Goal: Information Seeking & Learning: Check status

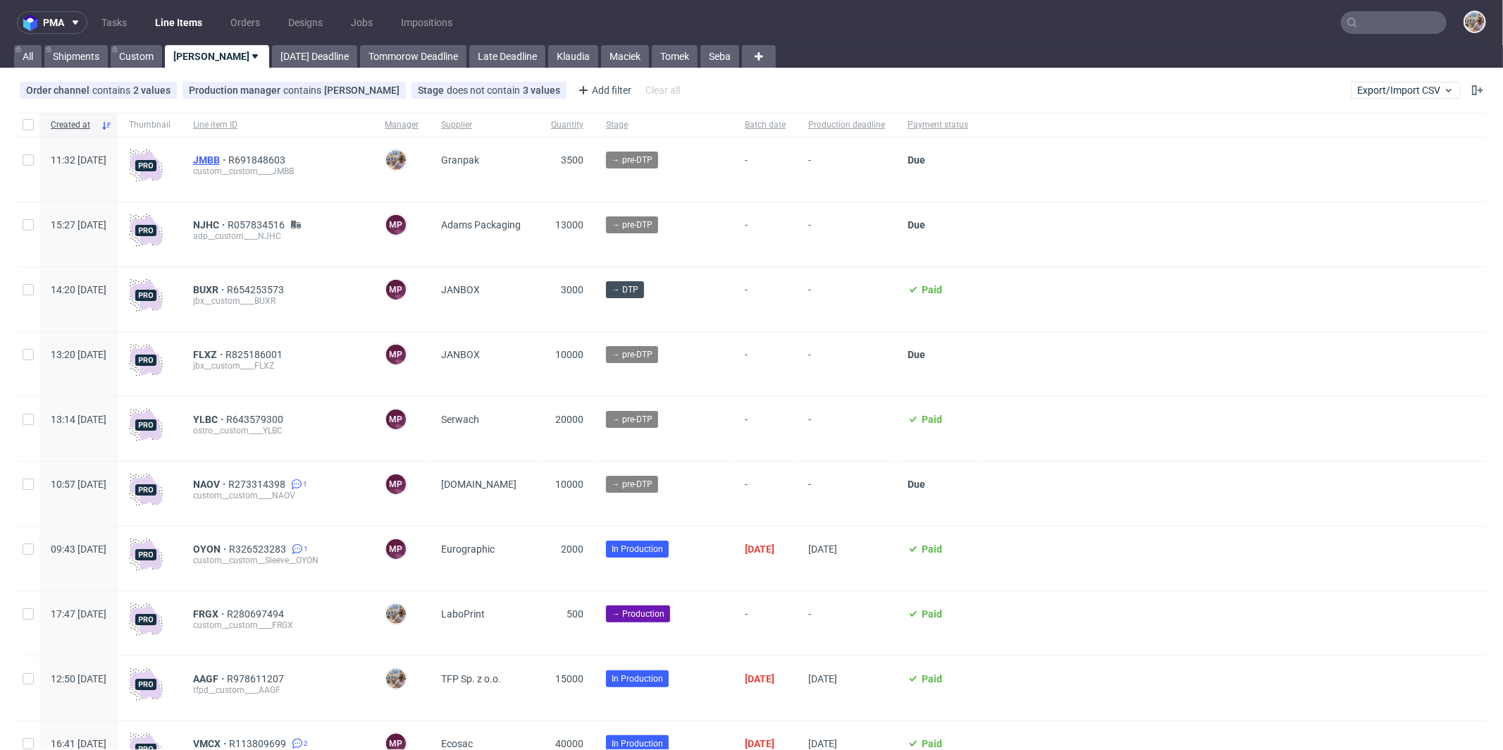
click at [228, 158] on span "JMBB" at bounding box center [210, 159] width 35 height 11
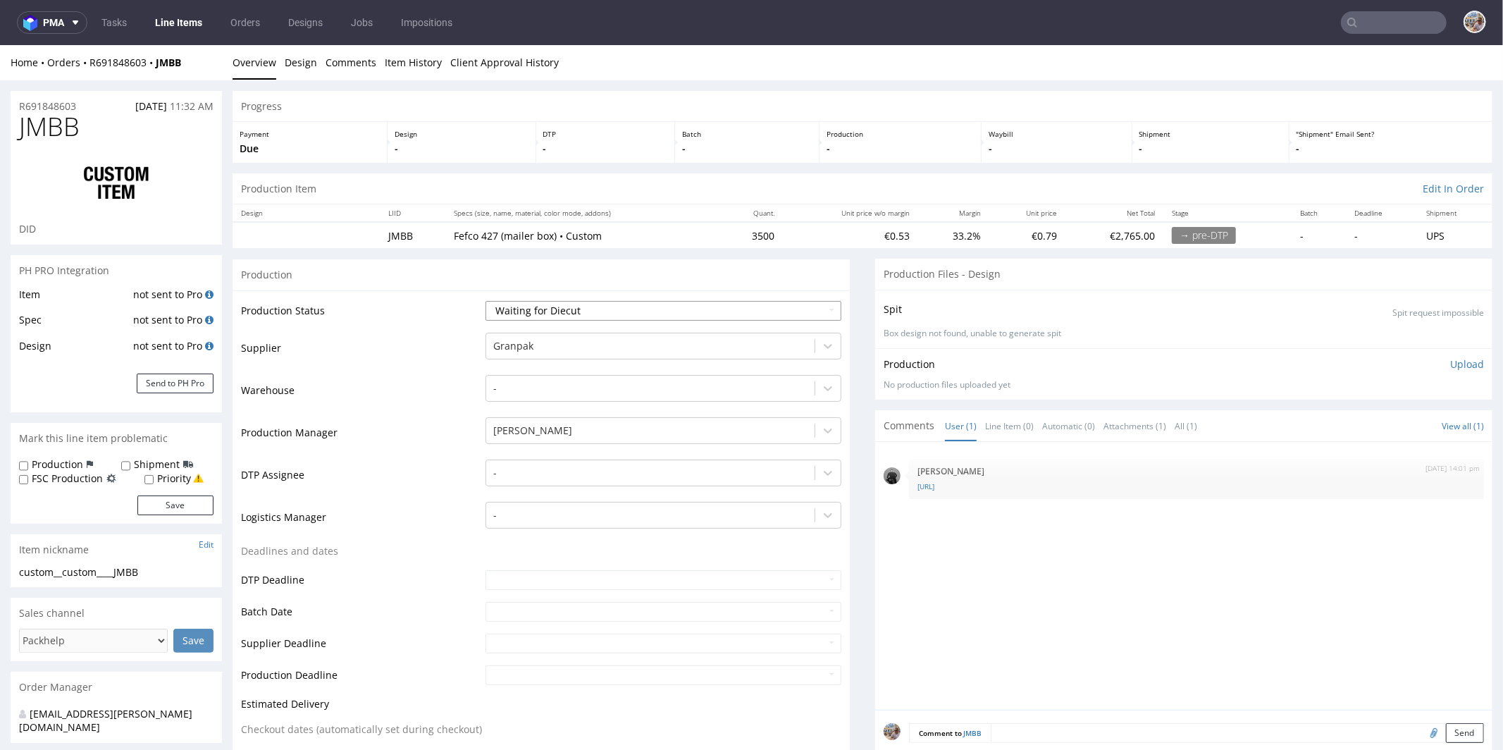
click at [593, 309] on select "Waiting for Artwork Waiting for Diecut Waiting for Mockup Waiting for DTP Waiti…" at bounding box center [663, 310] width 356 height 20
select select "pre_dtp_waiting_for_artwork"
click at [485, 300] on select "Waiting for Artwork Waiting for Diecut Waiting for Mockup Waiting for DTP Waiti…" at bounding box center [663, 310] width 356 height 20
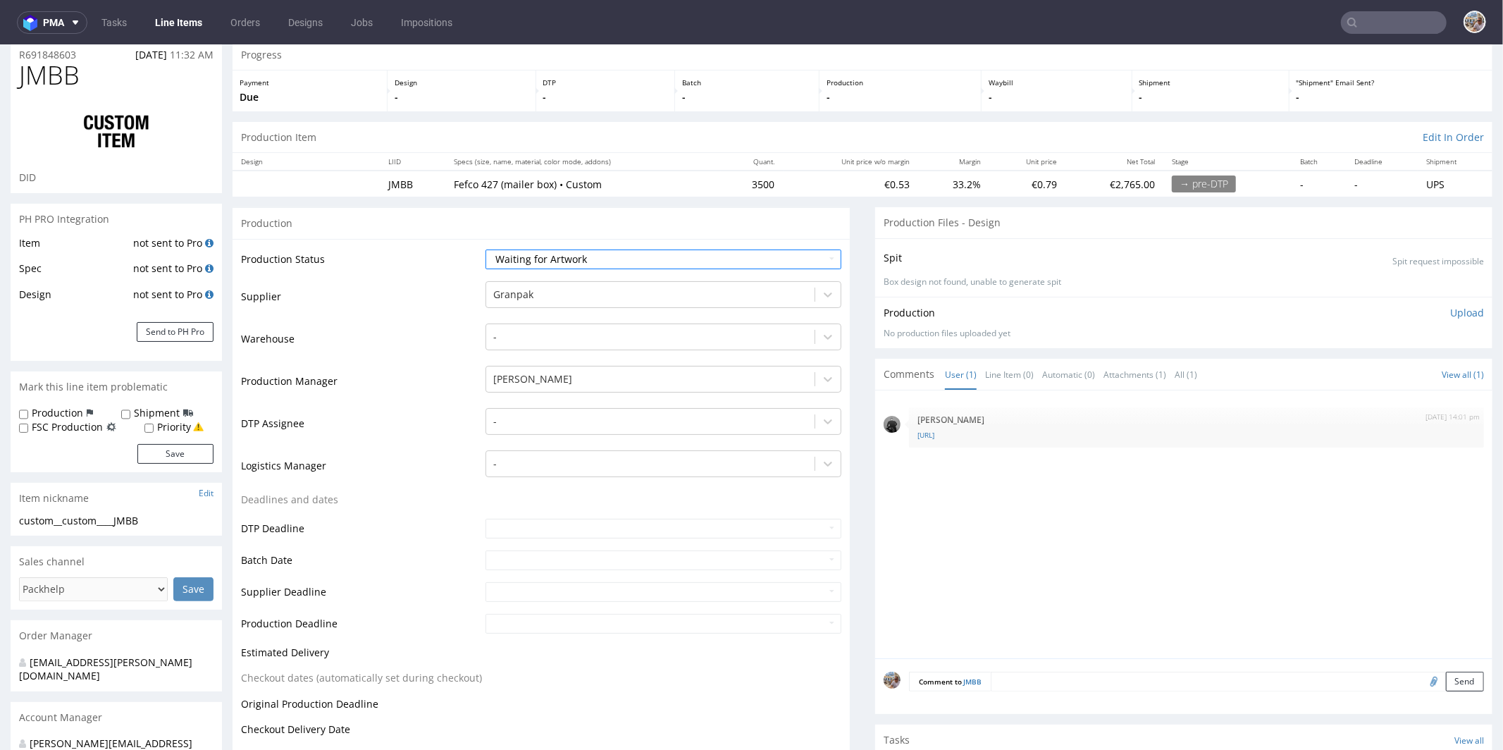
scroll to position [262, 0]
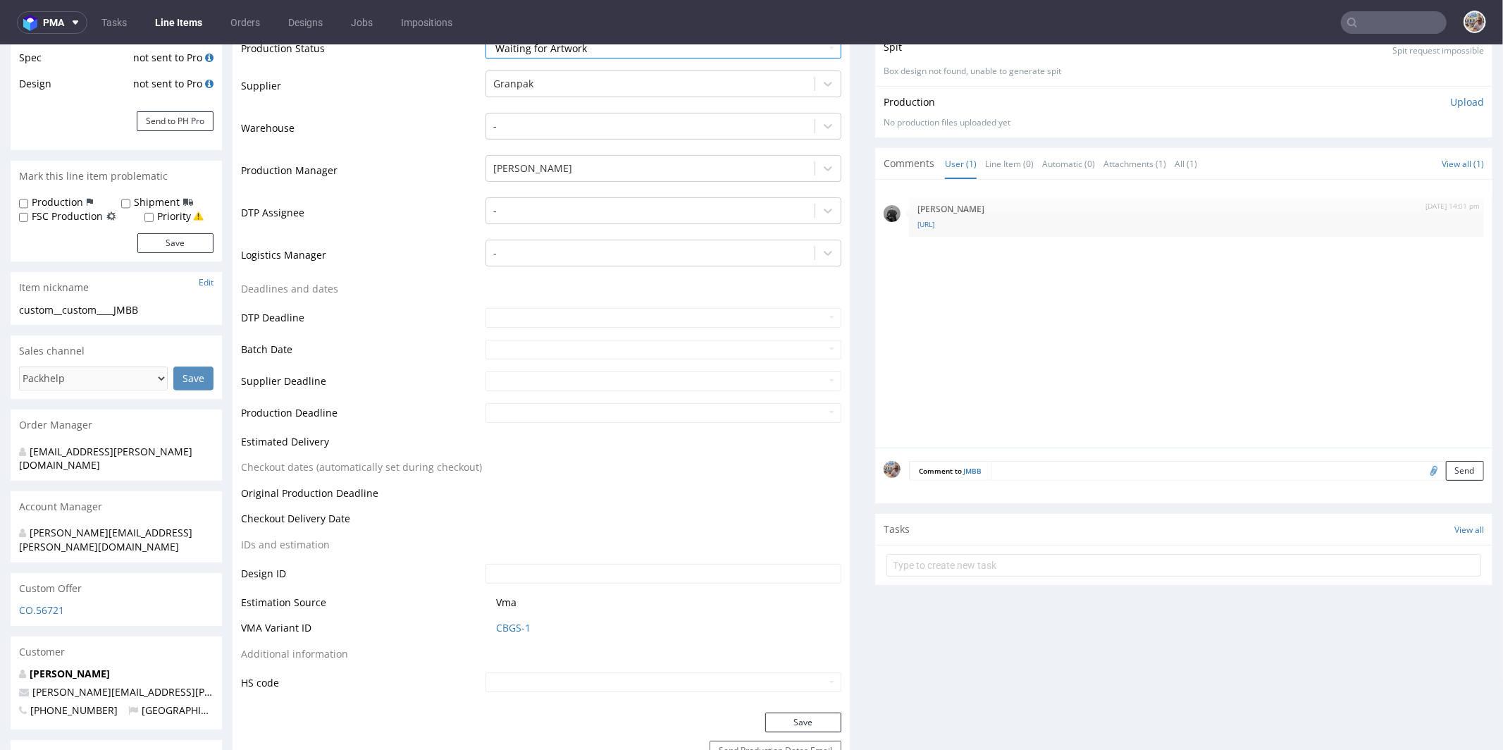
click at [1019, 474] on textarea at bounding box center [1237, 470] width 493 height 20
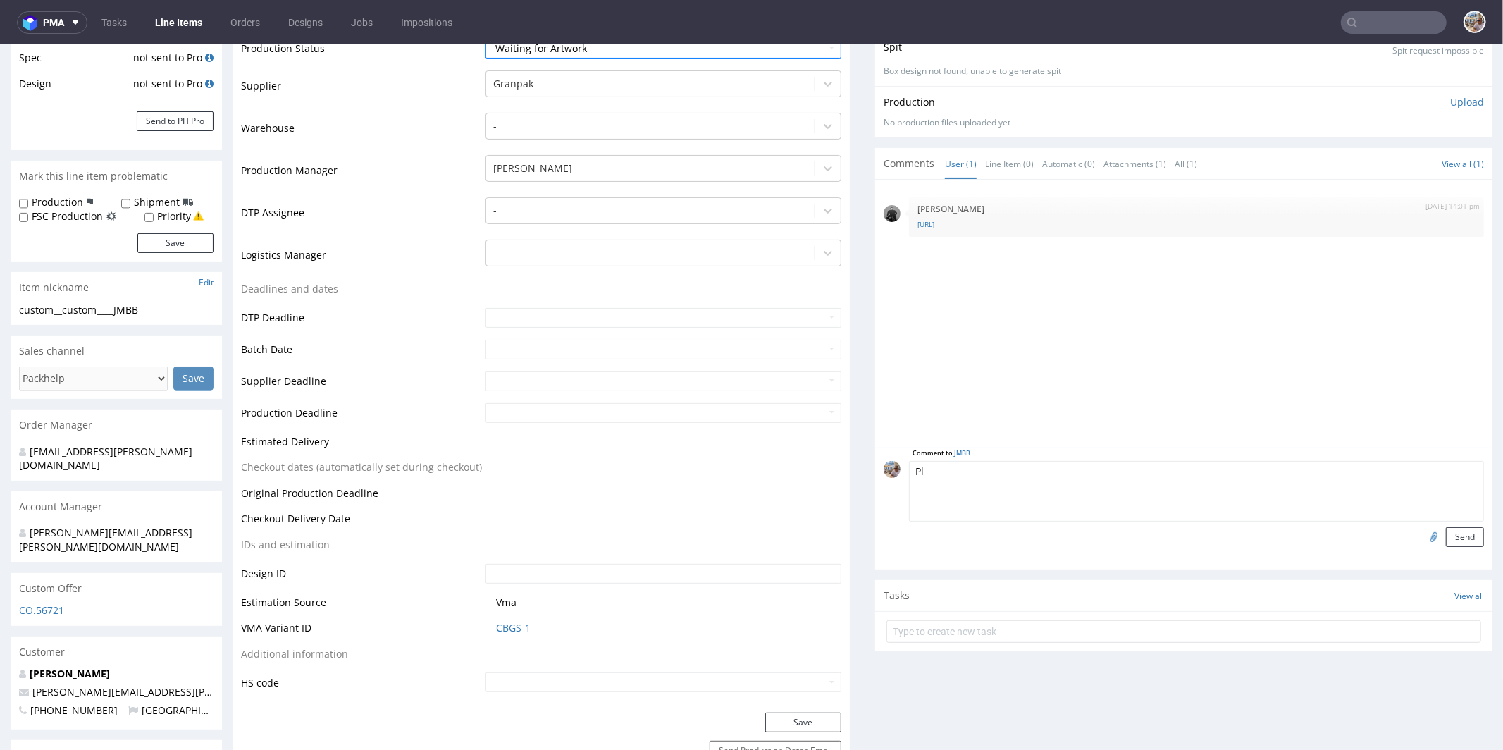
type textarea "P"
type textarea "DTP please use die-line from previous order"
click at [1446, 530] on button "Send" at bounding box center [1465, 536] width 38 height 20
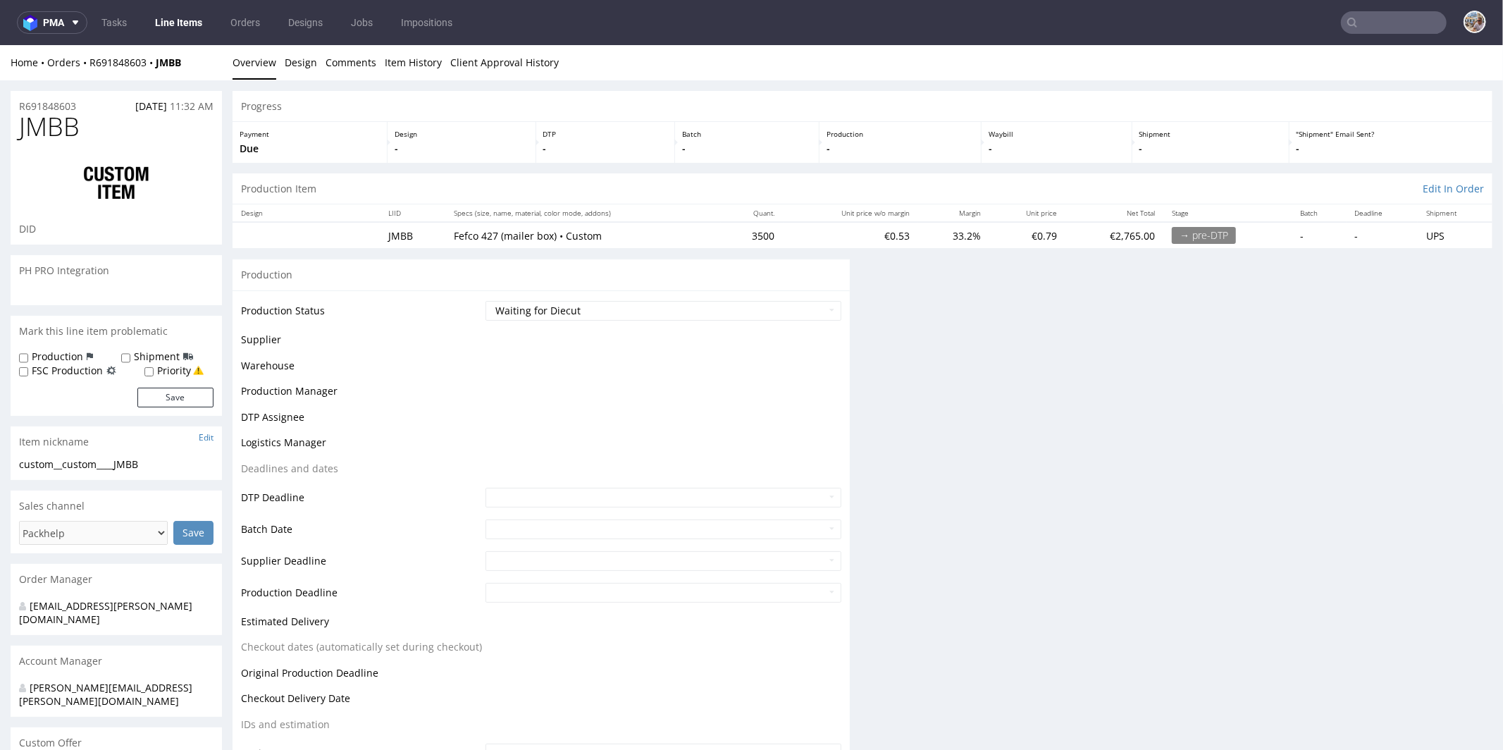
scroll to position [0, 0]
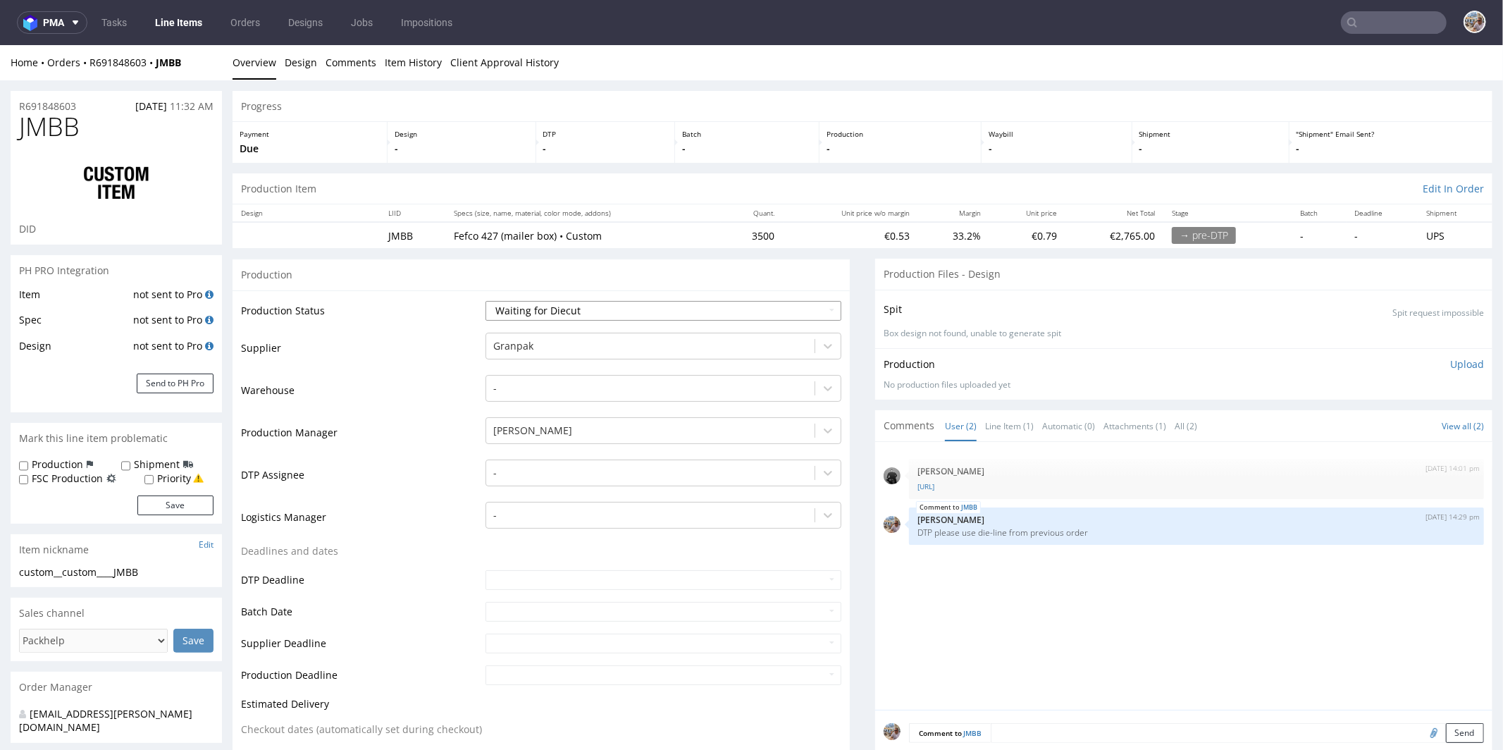
click at [628, 314] on select "Waiting for Artwork Waiting for Diecut Waiting for Mockup Waiting for DTP Waiti…" at bounding box center [663, 310] width 356 height 20
select select "pre_dtp_waiting_for_artwork"
click at [485, 300] on select "Waiting for Artwork Waiting for Diecut Waiting for Mockup Waiting for DTP Waiti…" at bounding box center [663, 310] width 356 height 20
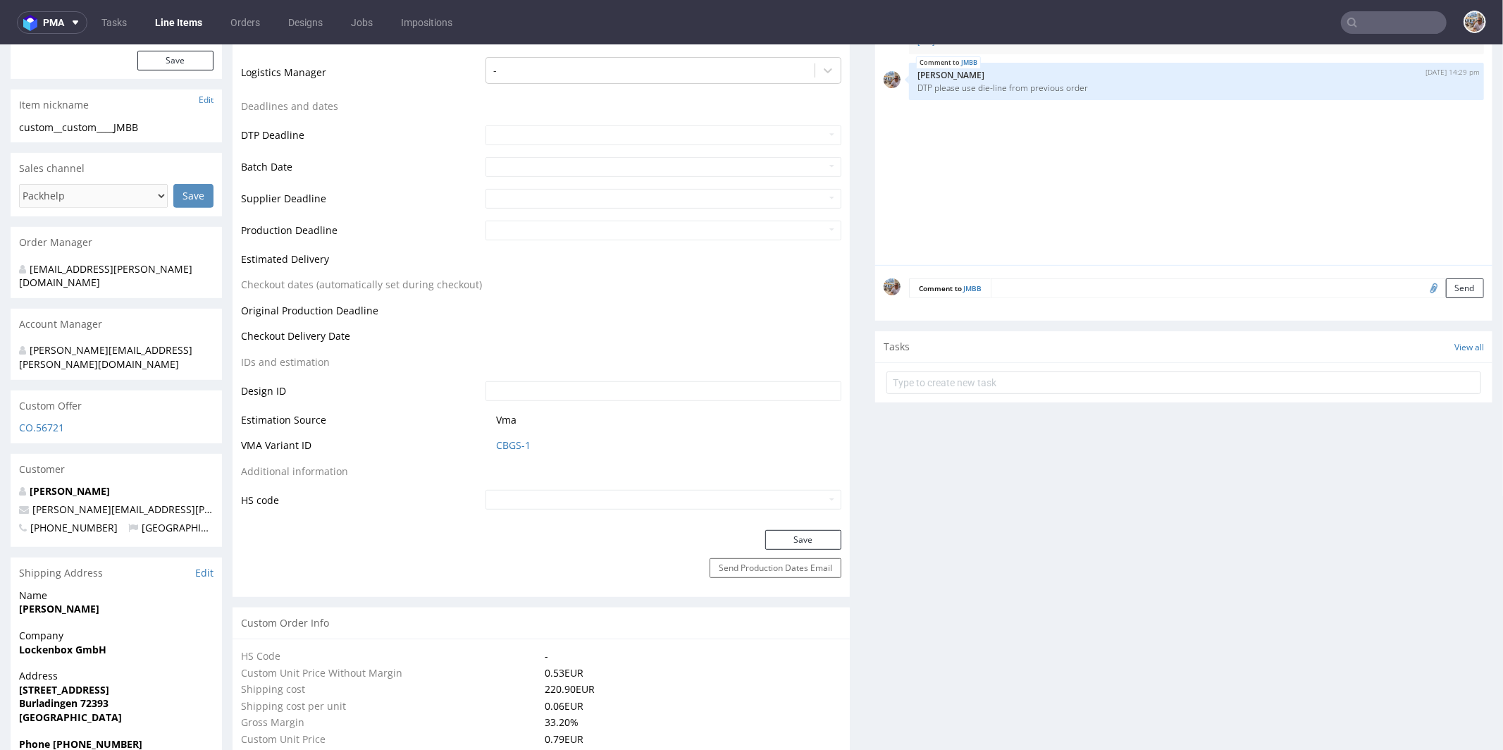
scroll to position [447, 0]
click at [802, 539] on button "Save" at bounding box center [803, 537] width 76 height 20
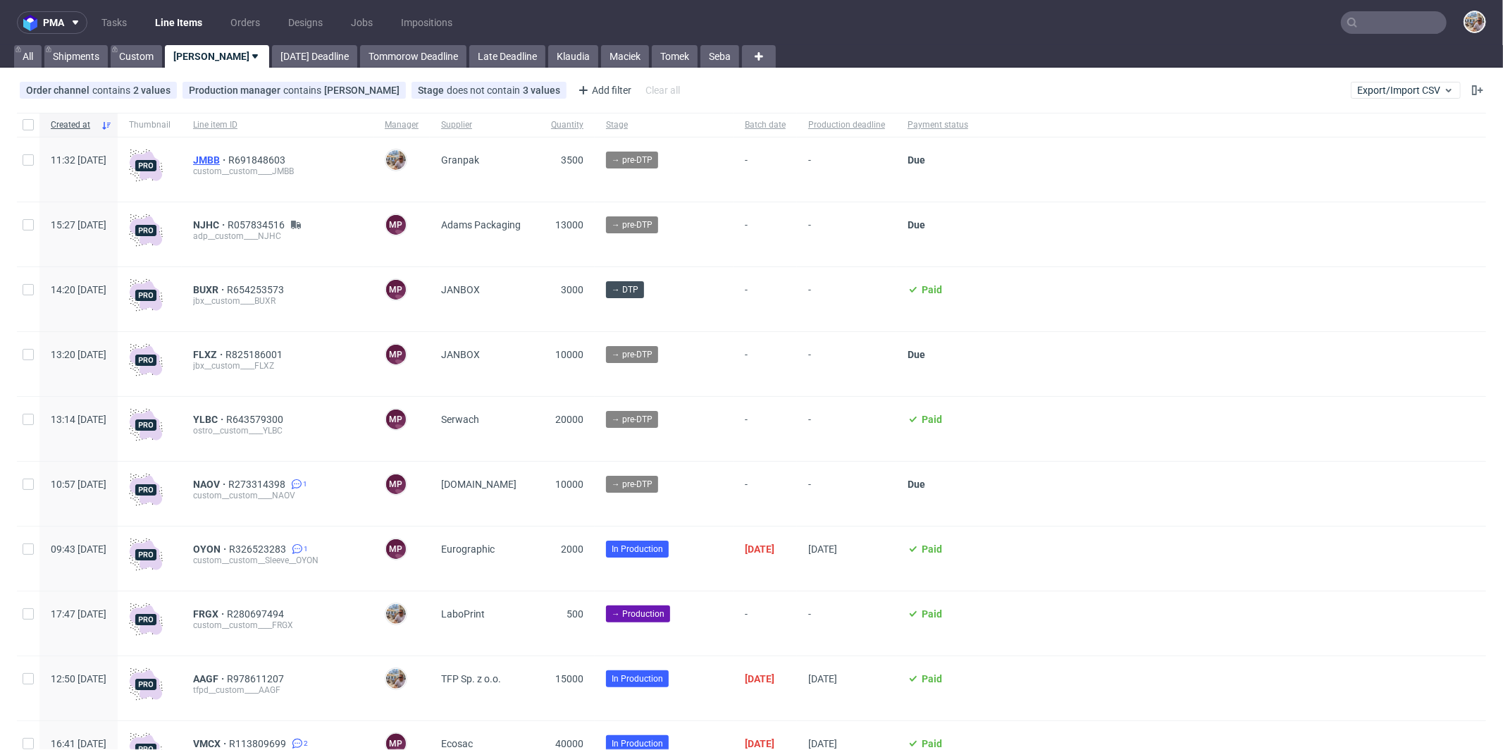
click at [228, 160] on span "JMBB" at bounding box center [210, 159] width 35 height 11
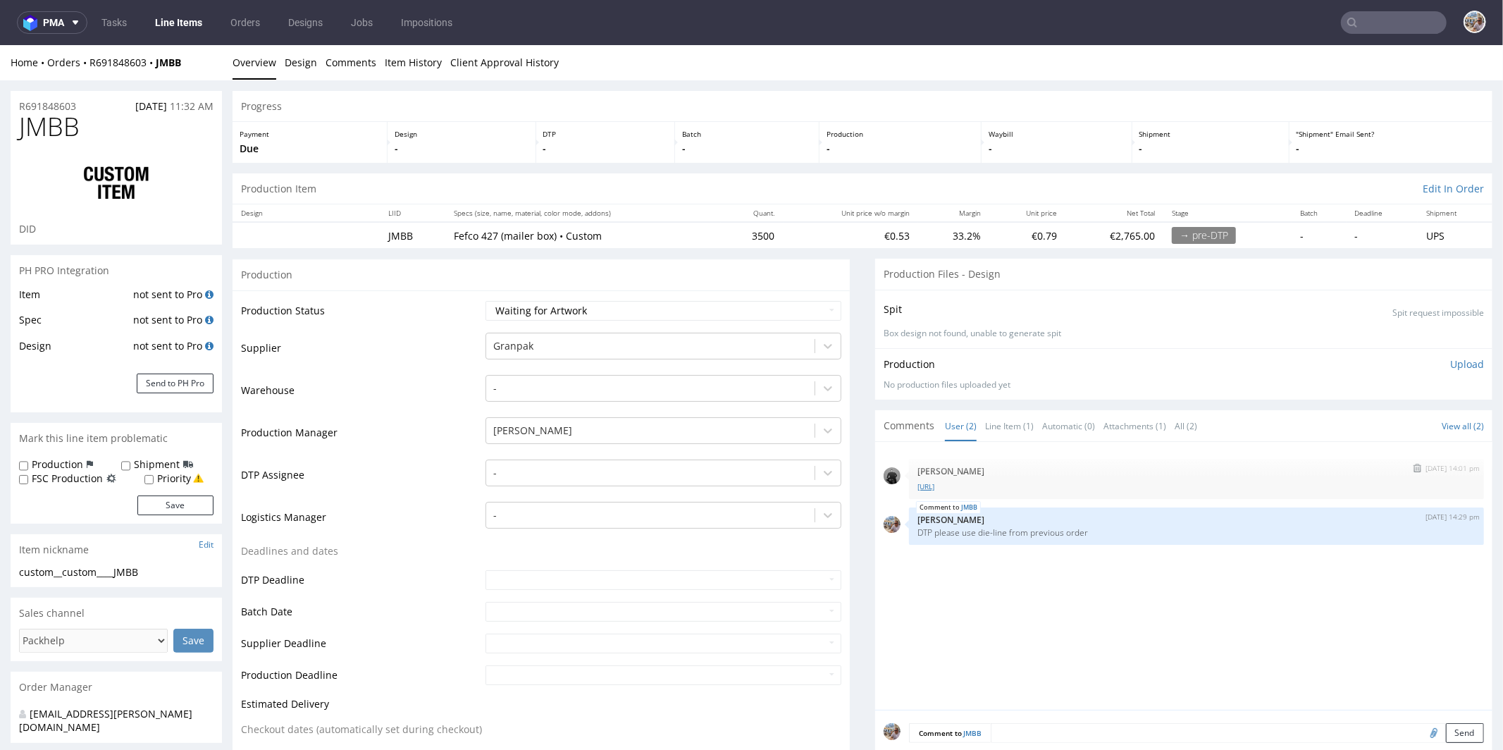
click at [971, 488] on link "dieline__R780341996-OktBox.ai" at bounding box center [1196, 485] width 558 height 11
click at [206, 61] on div "Home Orders R691848603 JMBB" at bounding box center [116, 62] width 211 height 14
drag, startPoint x: 203, startPoint y: 60, endPoint x: 160, endPoint y: 61, distance: 43.0
click at [160, 61] on div "Home Orders R691848603 JMBB" at bounding box center [116, 62] width 211 height 14
copy strong "JMBB"
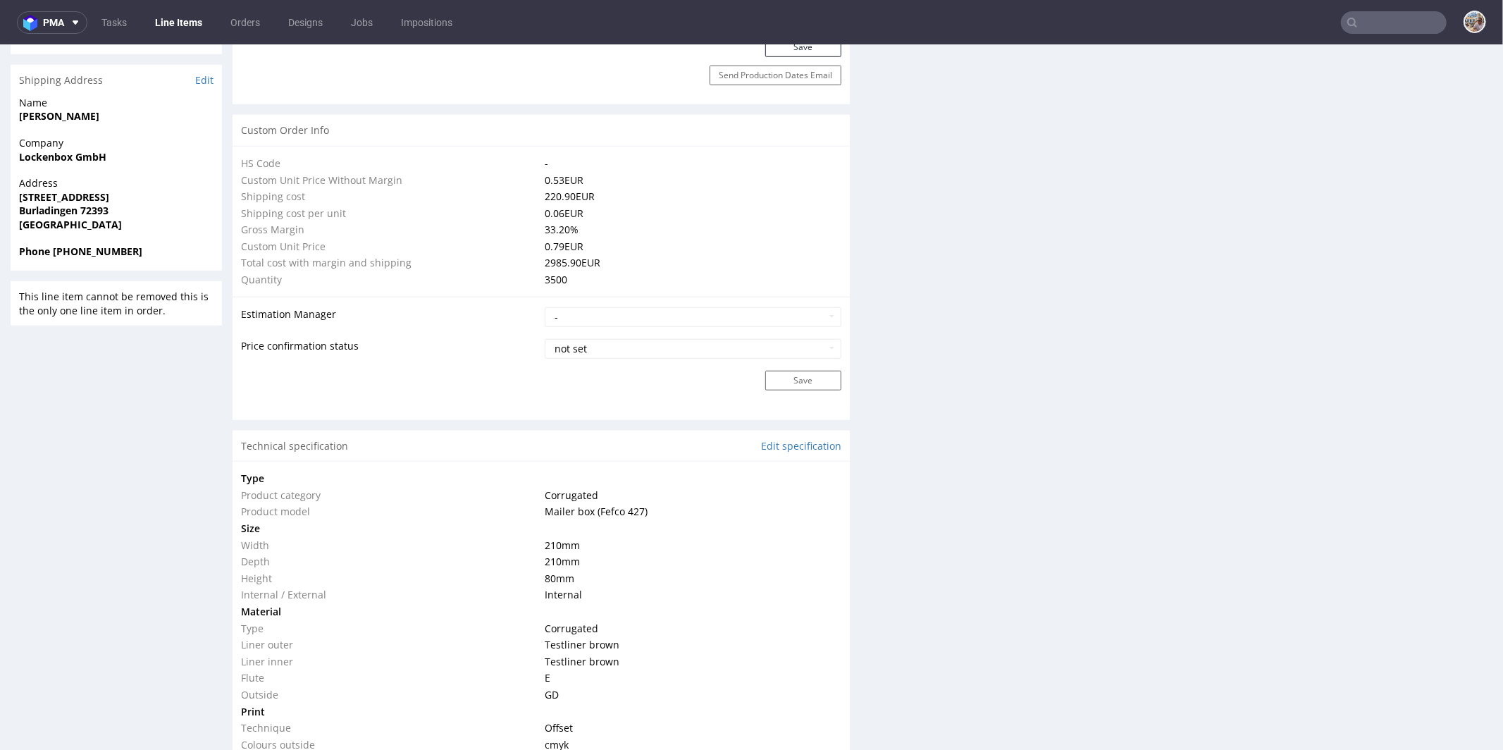
scroll to position [937, 0]
drag, startPoint x: 592, startPoint y: 508, endPoint x: 637, endPoint y: 509, distance: 45.1
click at [637, 509] on span "Mailer box (Fefco 427)" at bounding box center [596, 510] width 103 height 13
copy span "Fefco 427"
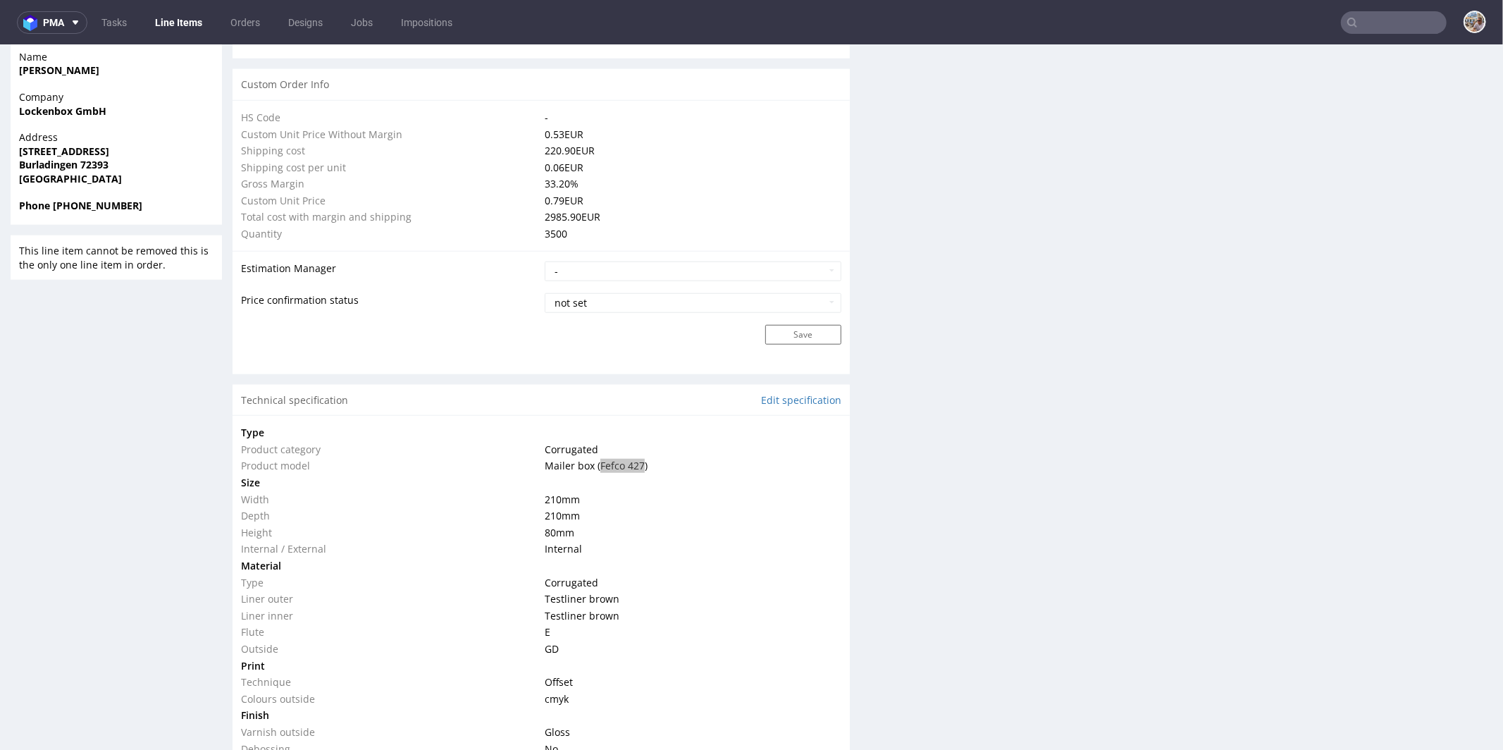
scroll to position [1184, 0]
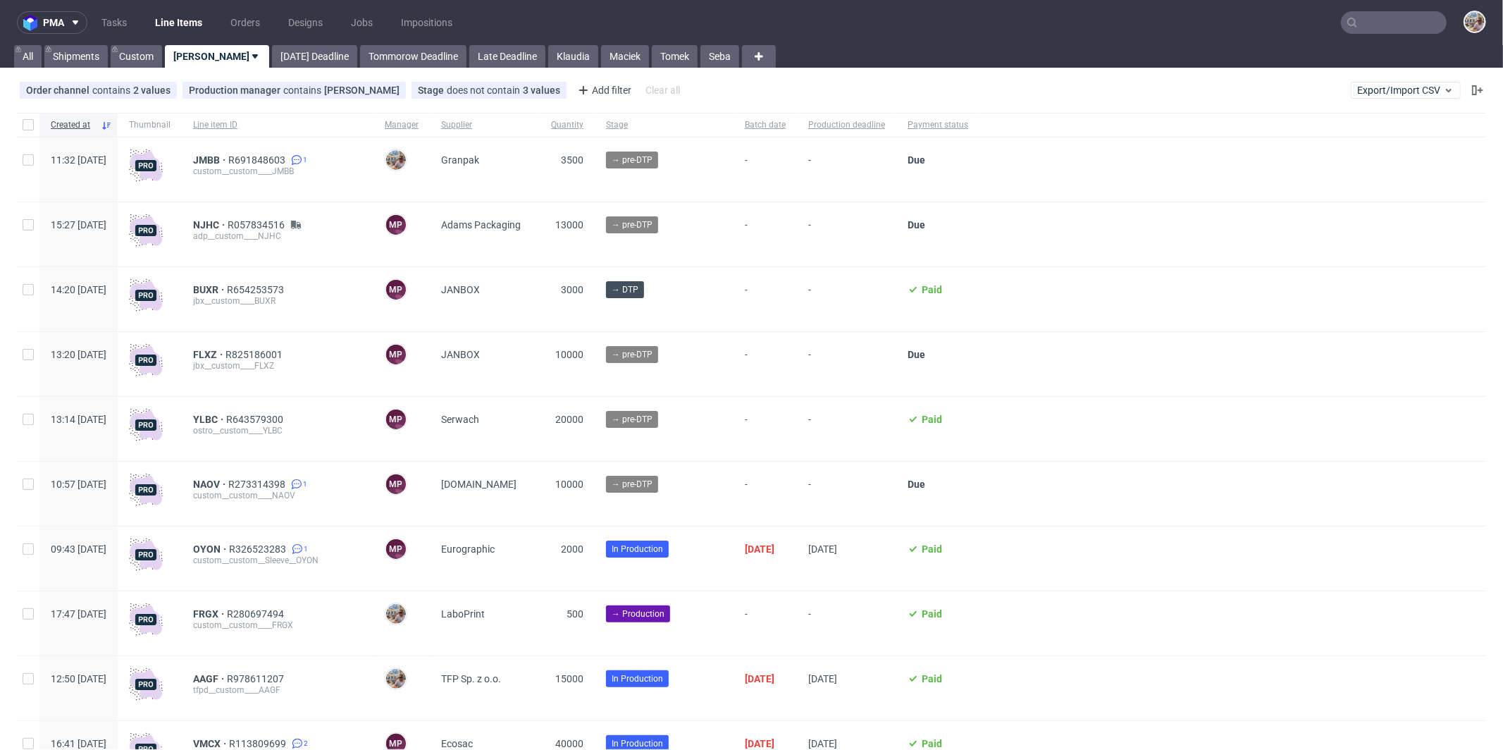
click at [1375, 17] on input "text" at bounding box center [1394, 22] width 106 height 23
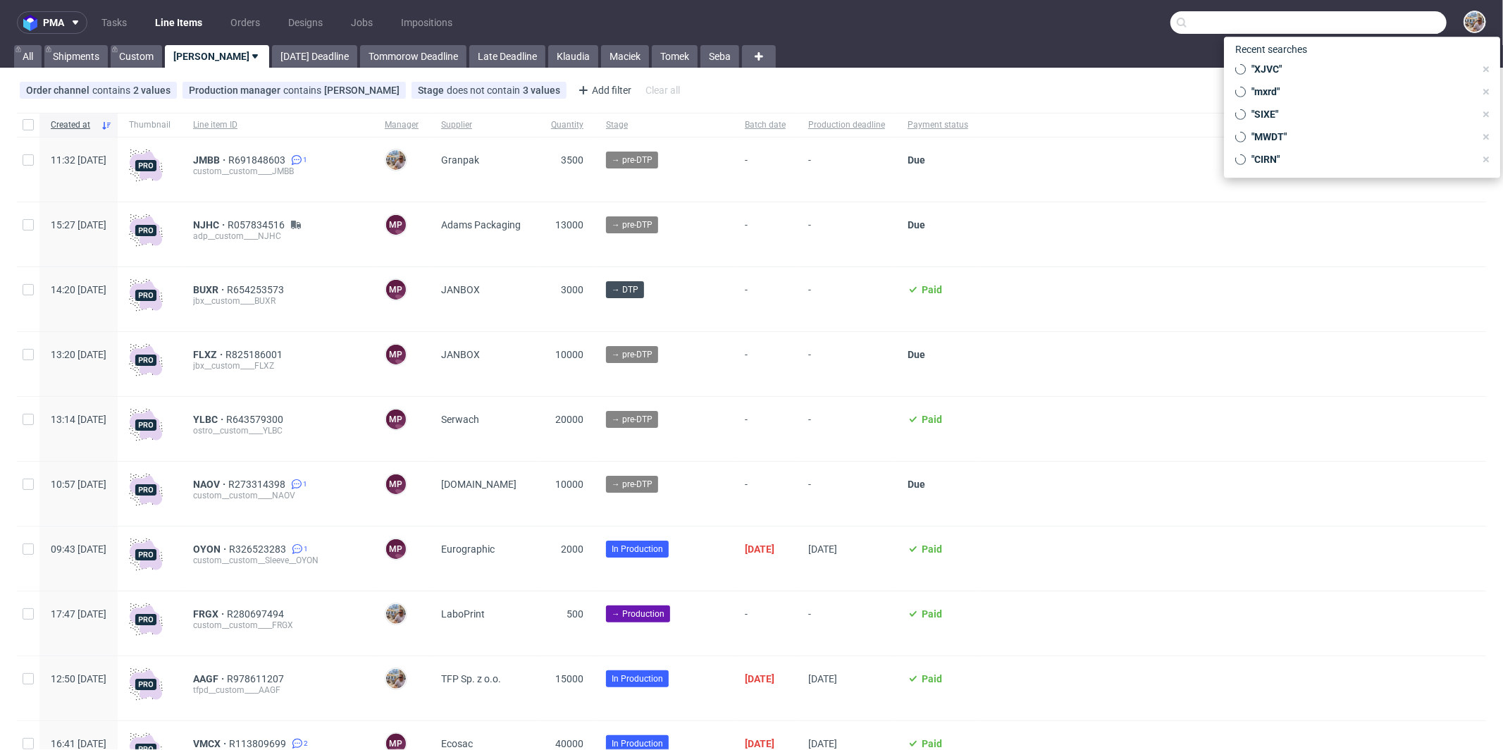
paste input "MHVQ"
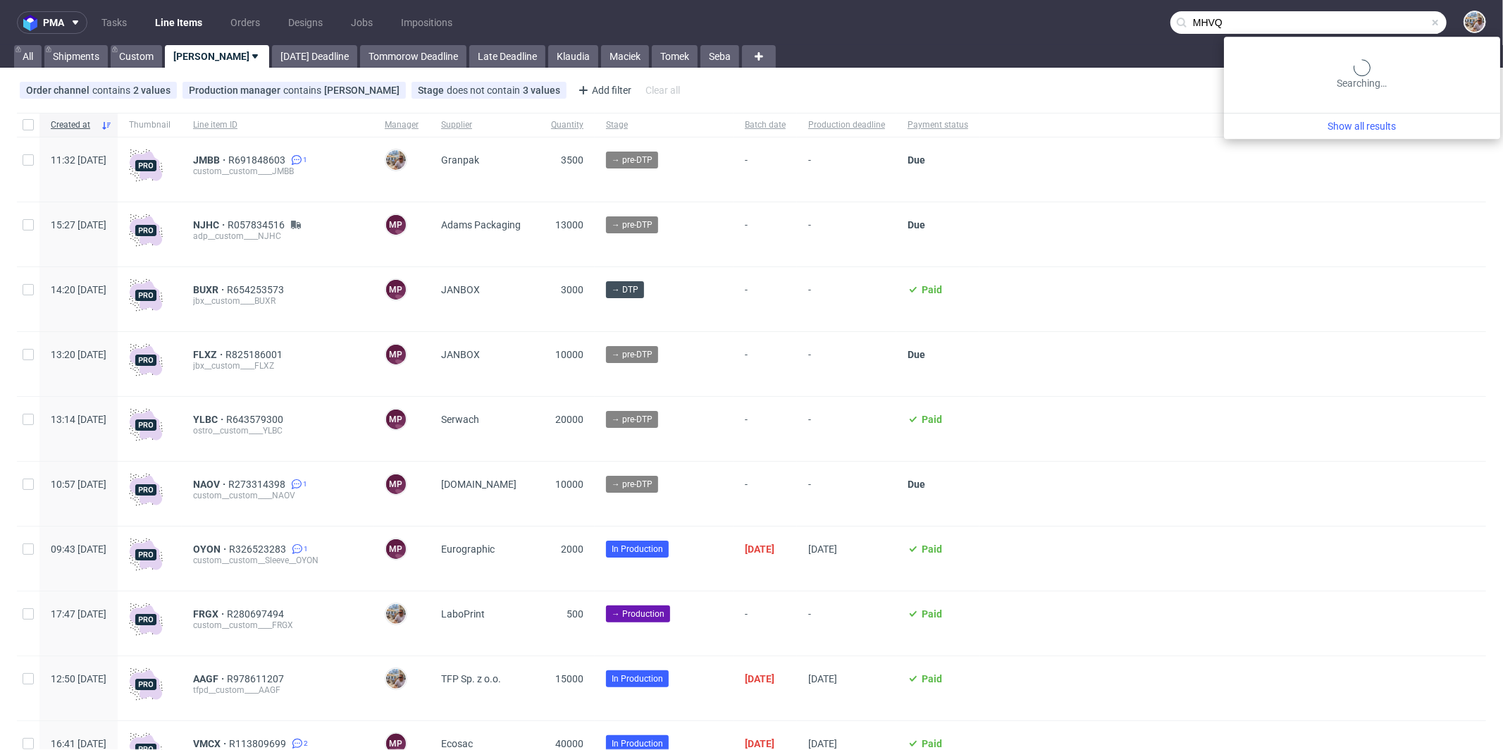
type input "MHVQ"
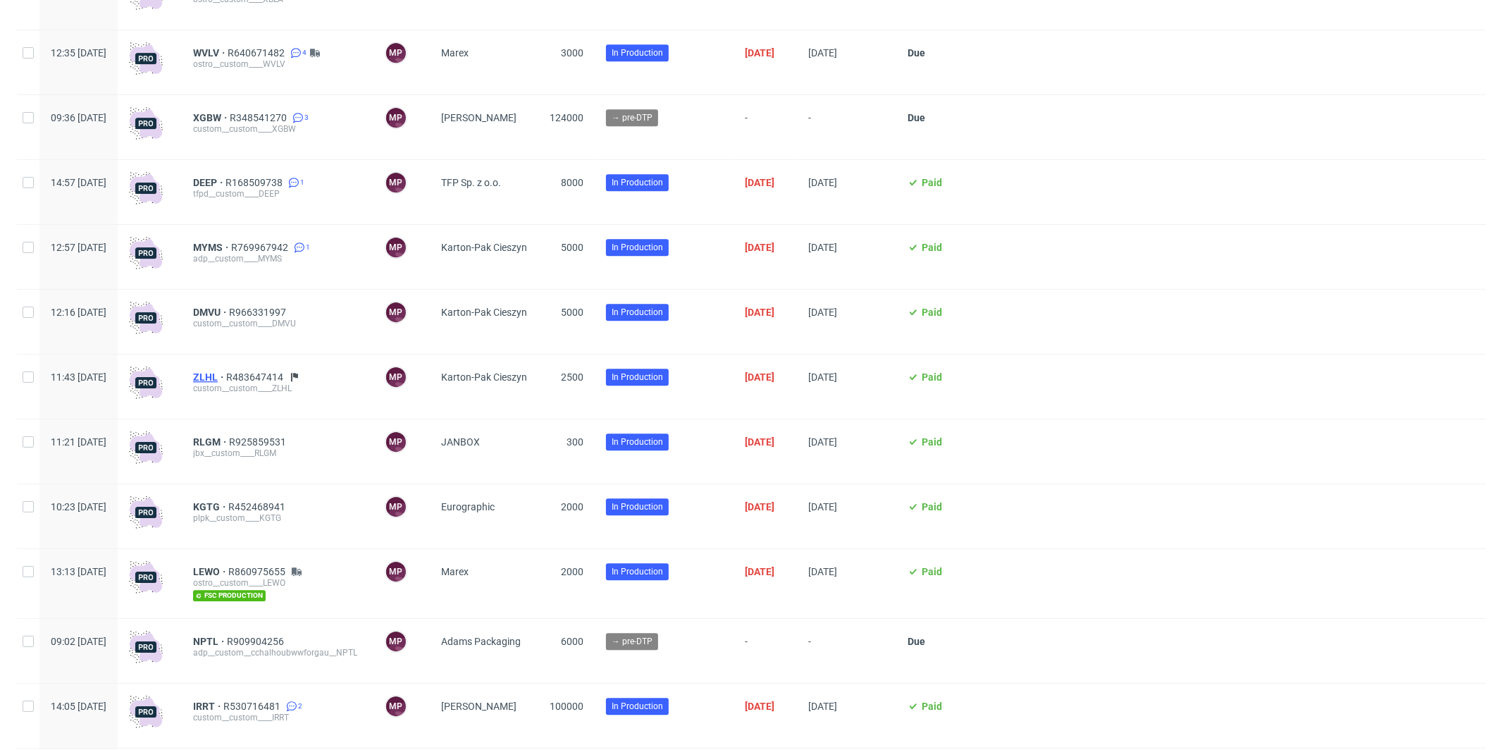
scroll to position [3164, 0]
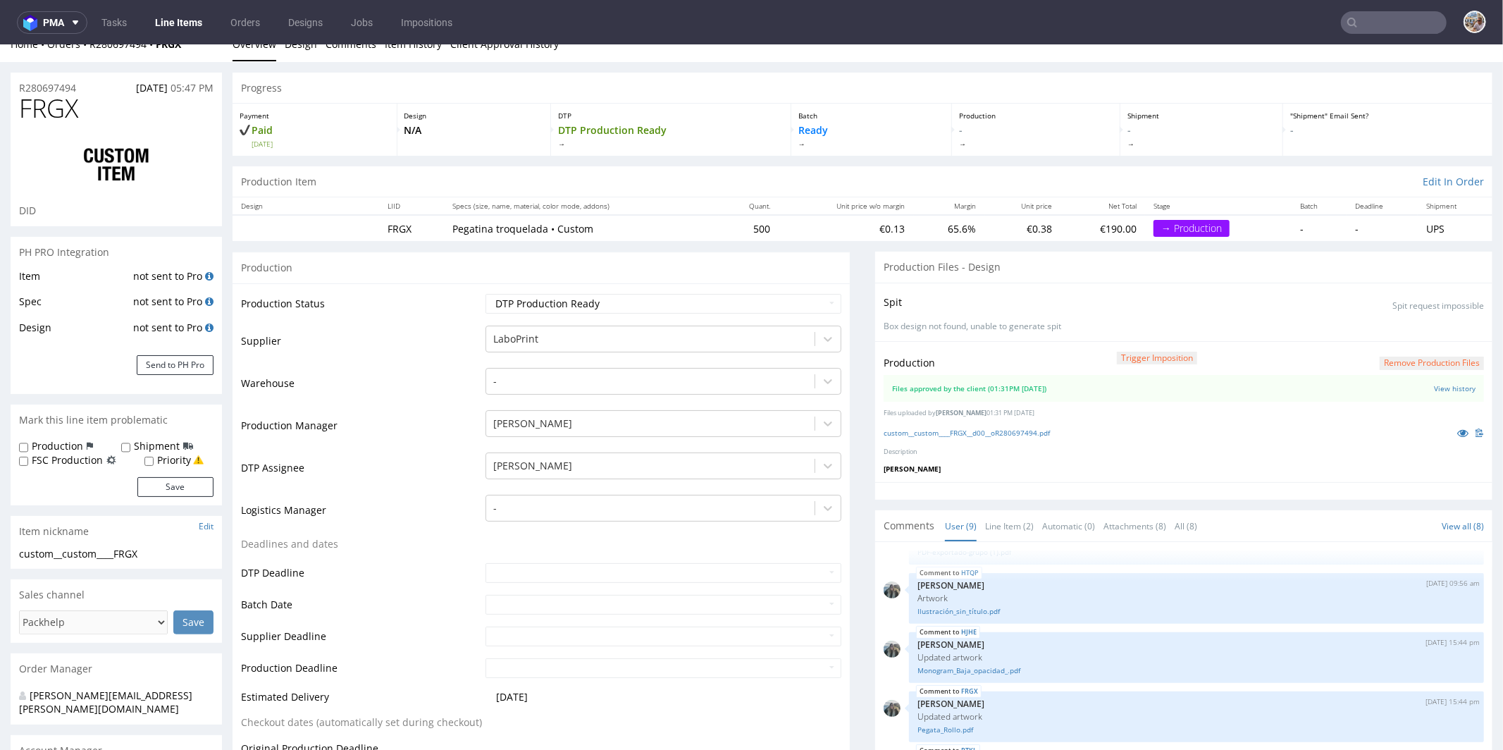
scroll to position [104, 0]
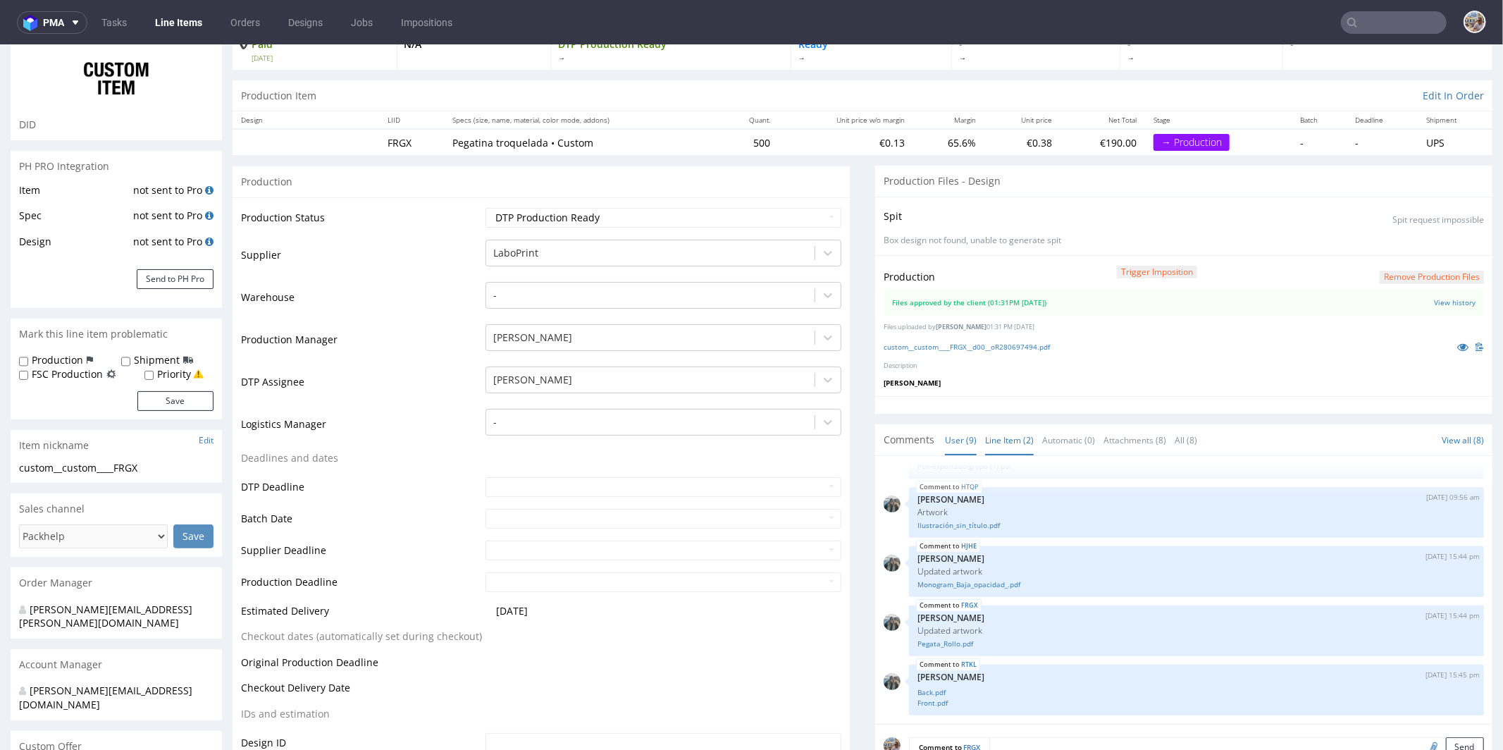
click at [1012, 435] on link "Line Item (2)" at bounding box center [1009, 439] width 49 height 30
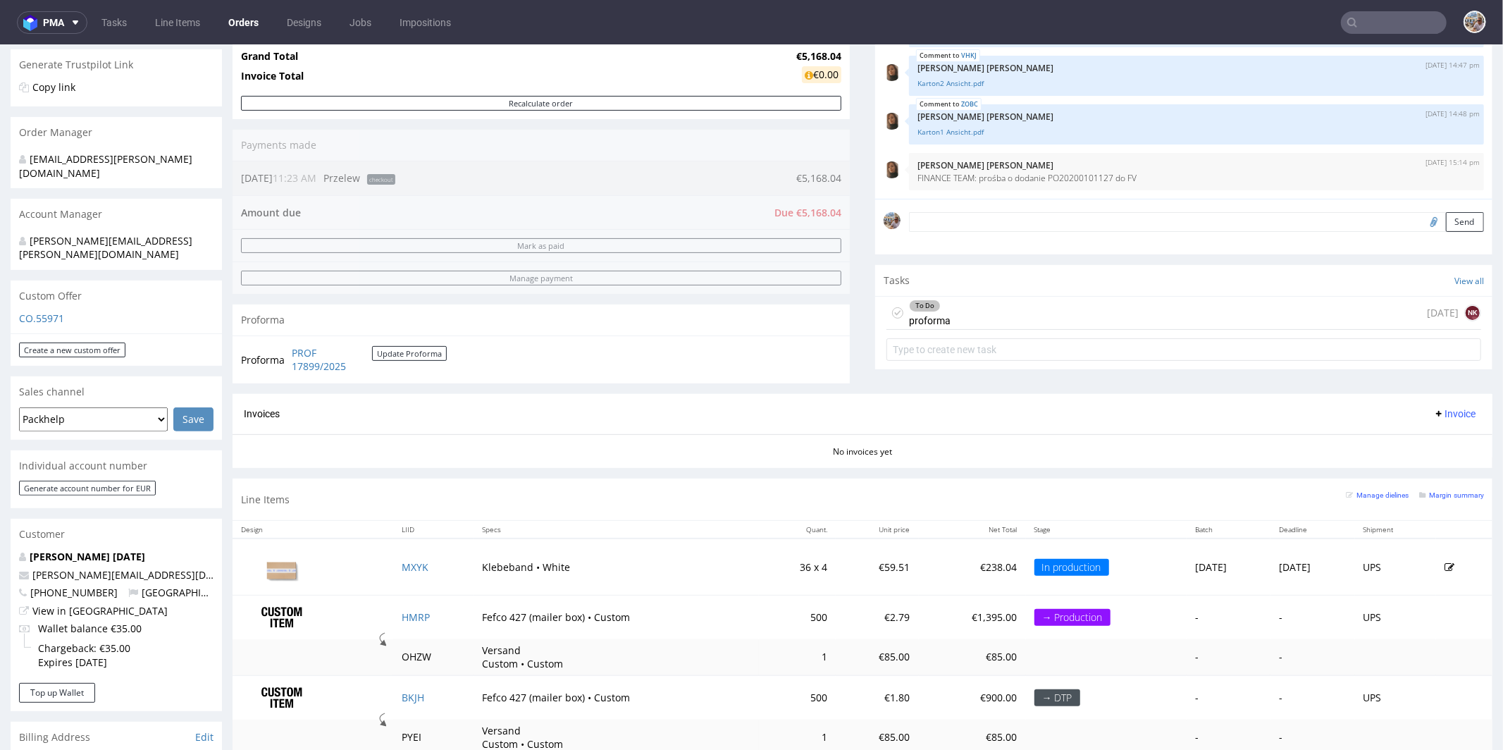
scroll to position [529, 0]
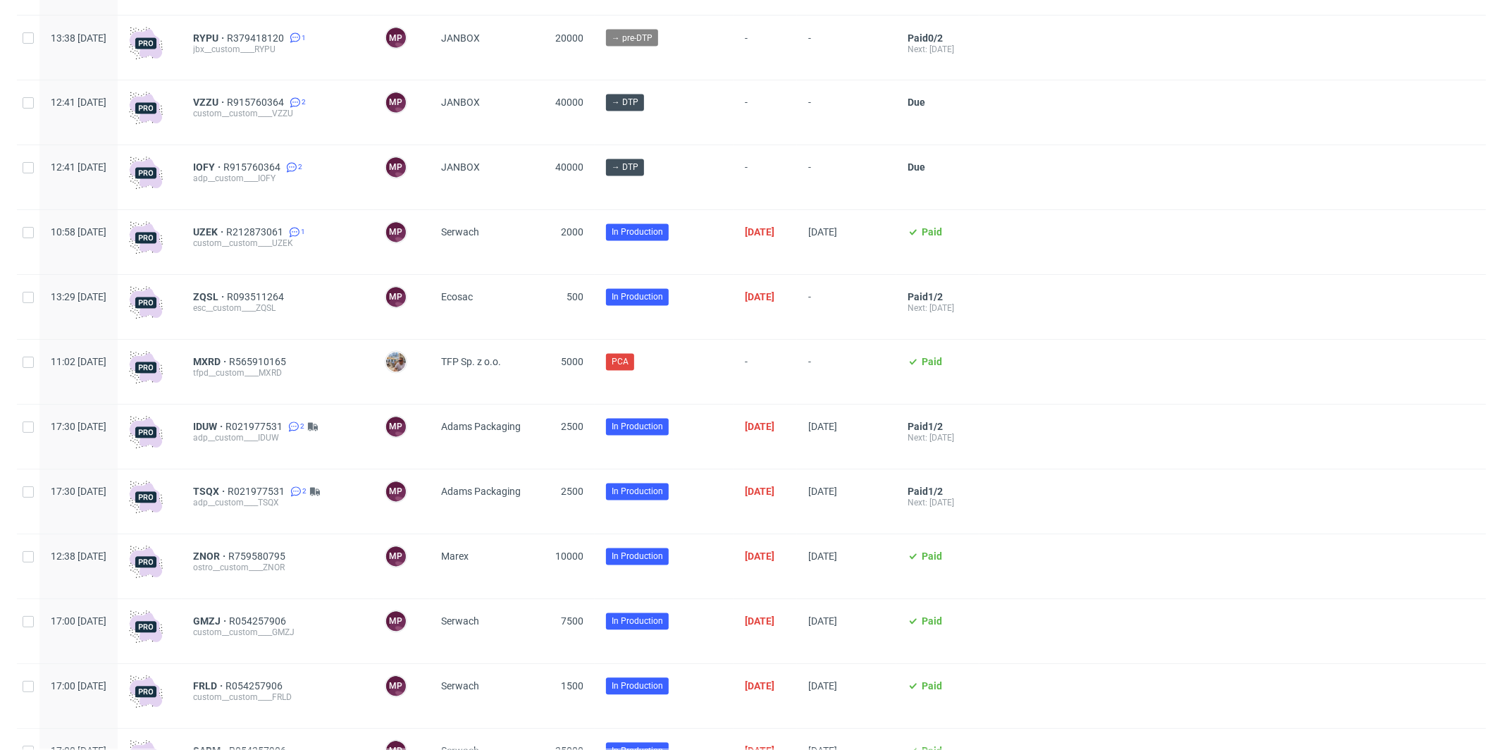
scroll to position [2281, 0]
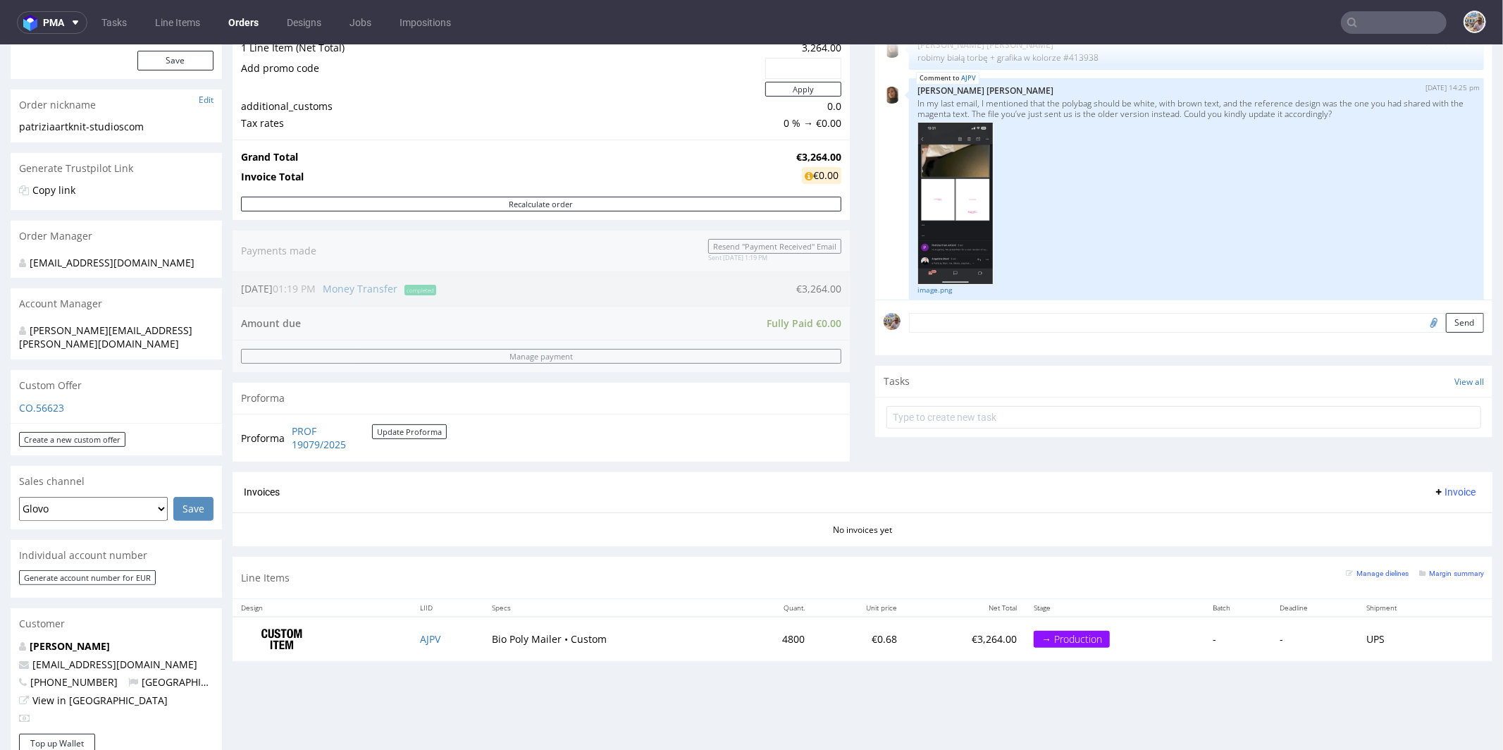
scroll to position [485, 0]
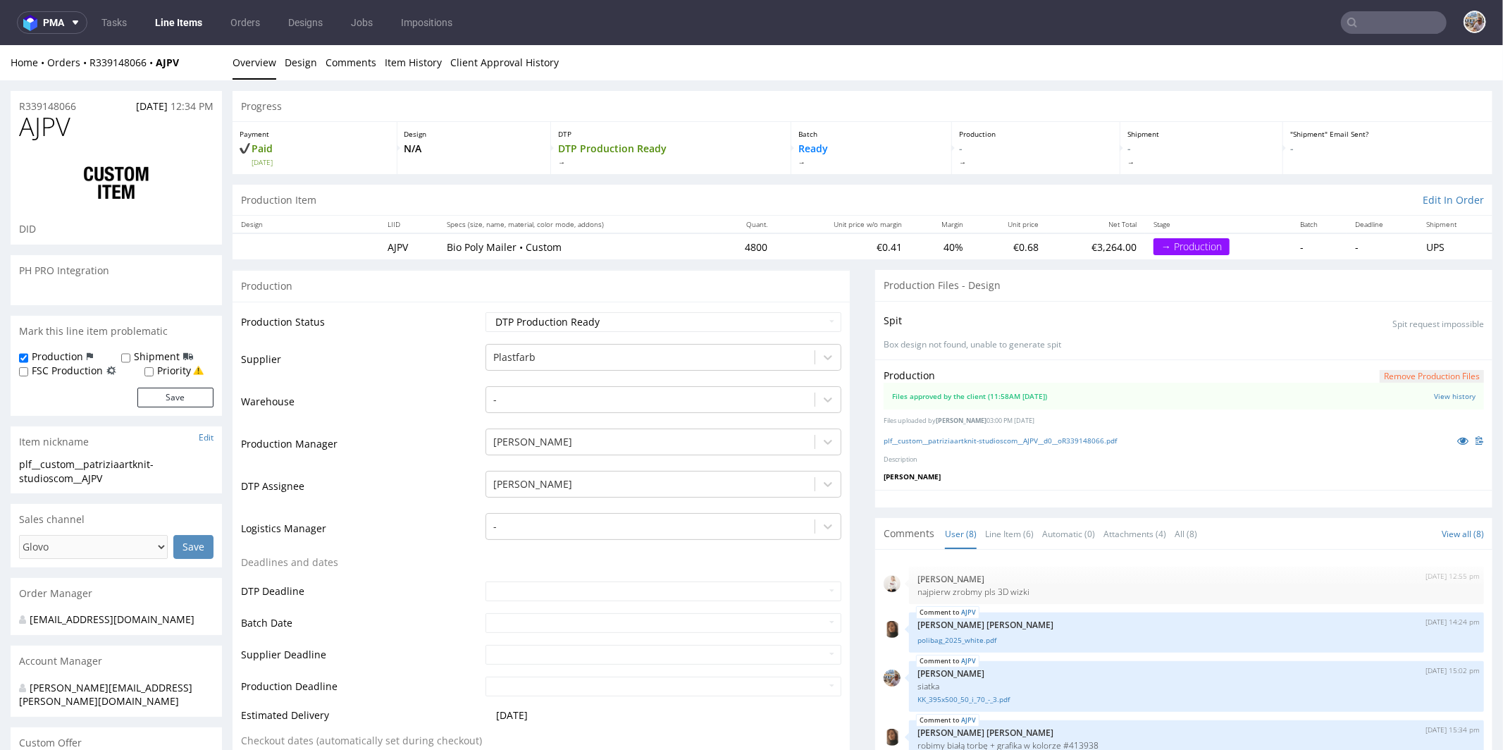
scroll to position [333, 0]
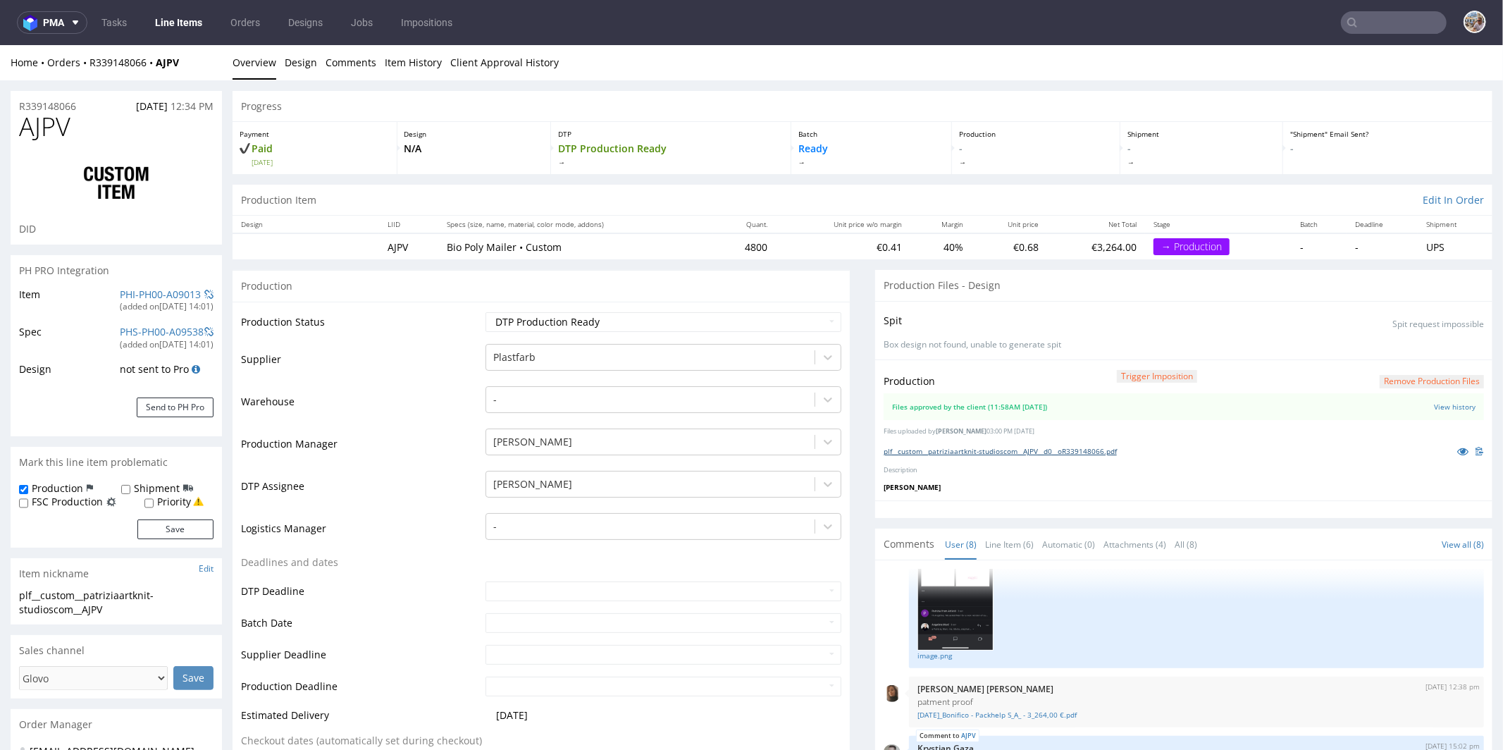
click at [965, 447] on link "plf__custom__patriziaartknit-studioscom__AJPV__d0__oR339148066.pdf" at bounding box center [999, 450] width 233 height 10
click at [120, 292] on link "PHI-PH00-A09013" at bounding box center [160, 293] width 81 height 13
click at [1010, 445] on link "plf__custom__patriziaartknit-studioscom__AJPV__d0__oR339148066.pdf" at bounding box center [999, 450] width 233 height 10
click at [129, 120] on h1 "AJPV" at bounding box center [116, 126] width 194 height 28
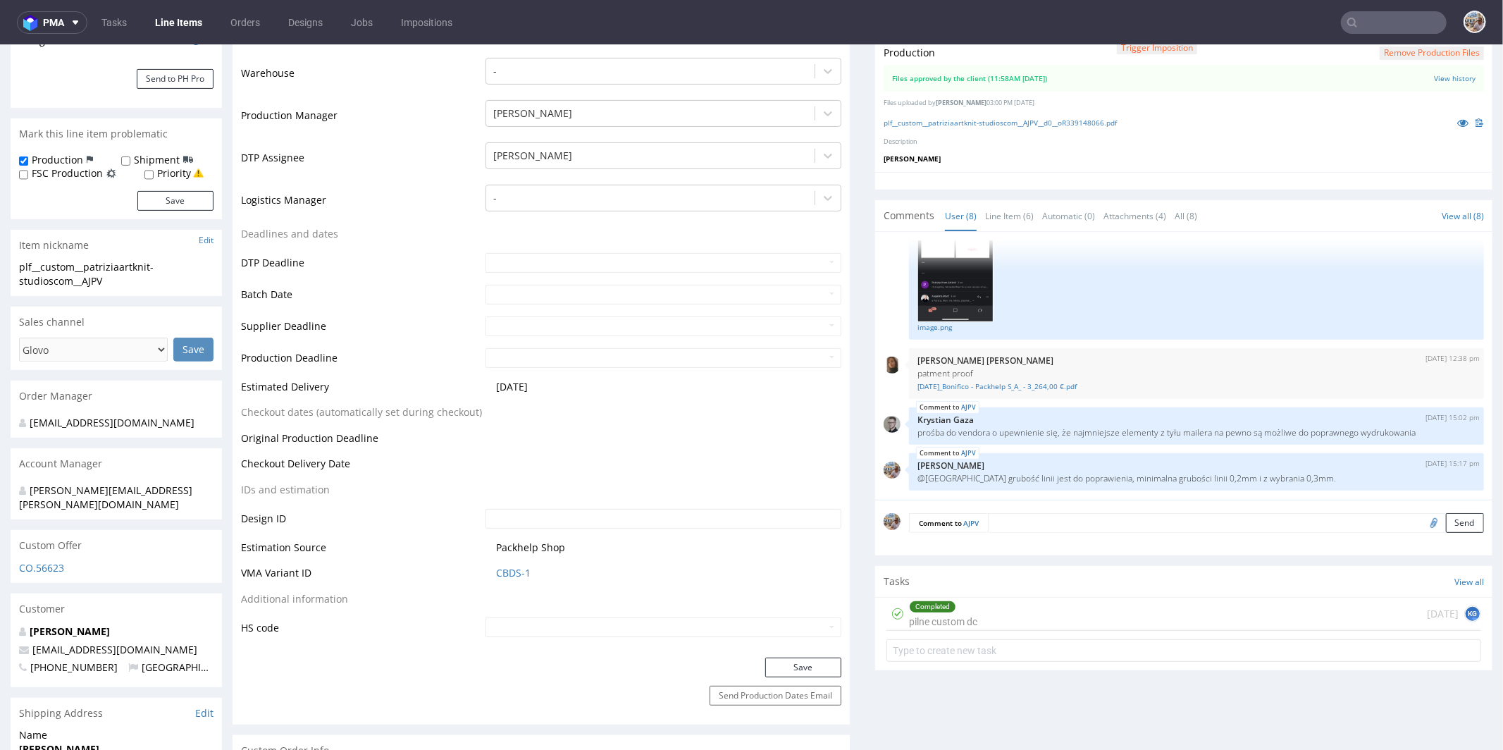
scroll to position [329, 0]
click at [505, 571] on link "CBDS-1" at bounding box center [513, 571] width 35 height 14
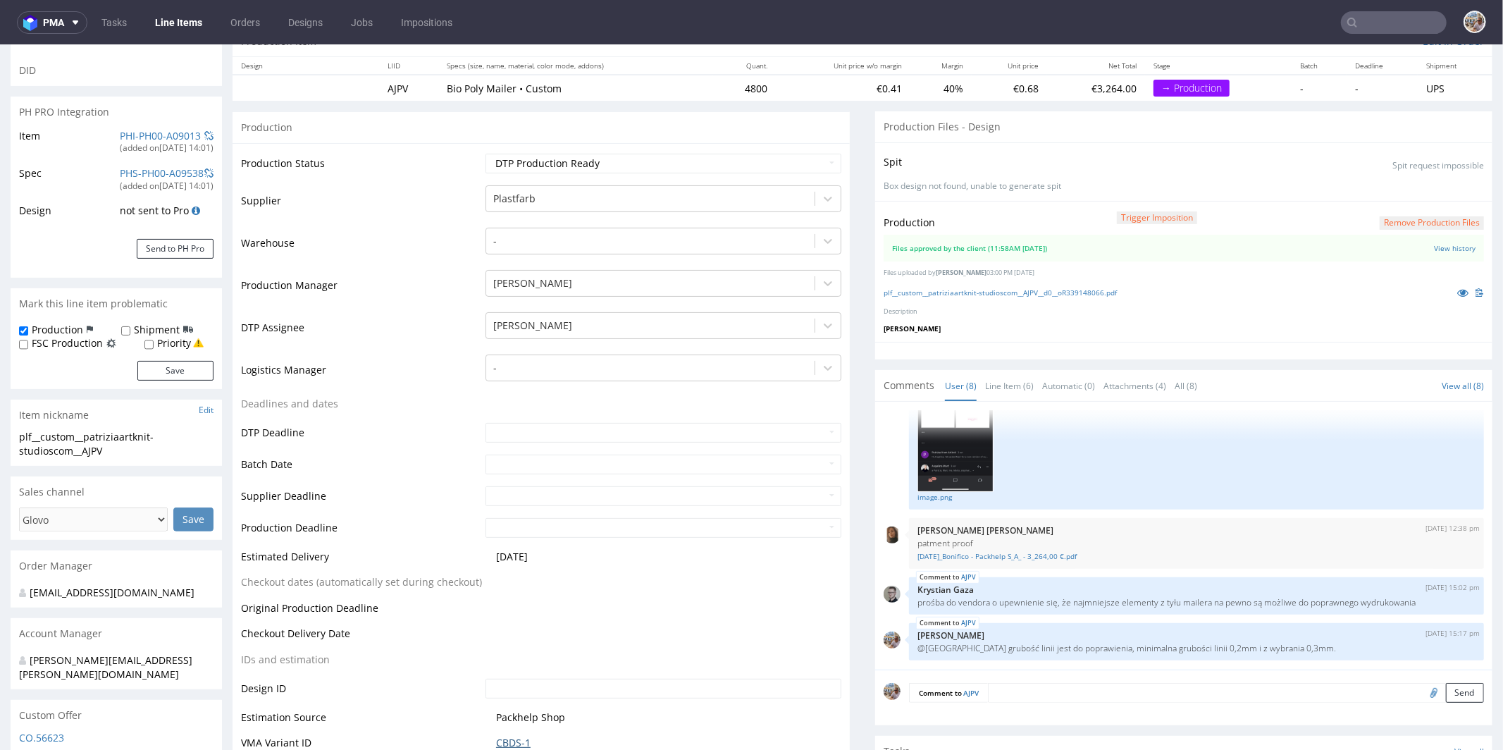
scroll to position [0, 0]
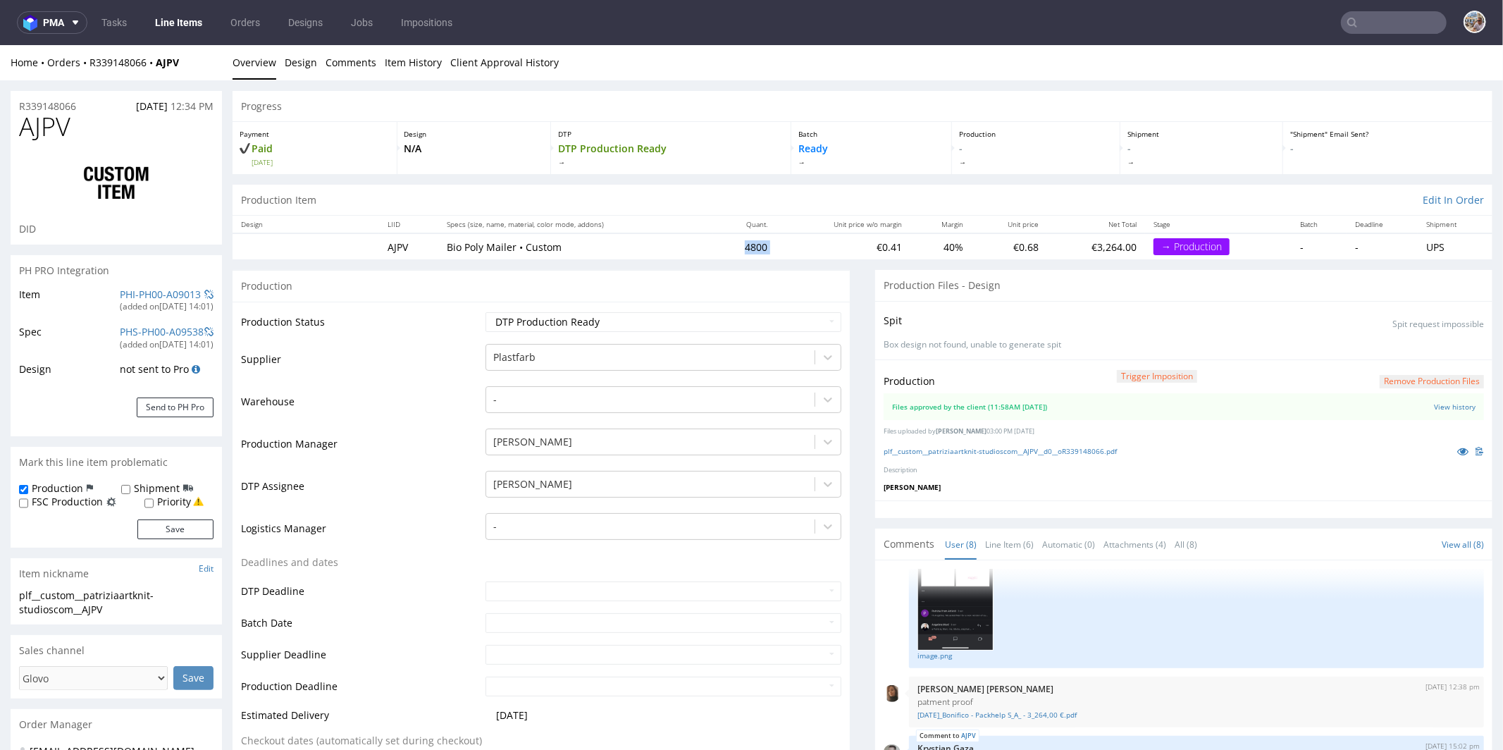
drag, startPoint x: 790, startPoint y: 249, endPoint x: 736, endPoint y: 249, distance: 55.0
click at [736, 249] on tr "AJPV Bio Poly Mailer • Custom 4800 €0.41 40% €0.68 €3,264.00 → Production - - U…" at bounding box center [862, 245] width 1260 height 26
copy td "4800"
click at [170, 295] on link "PHI-PH00-A09013" at bounding box center [160, 293] width 81 height 13
click at [123, 124] on h1 "AJPV" at bounding box center [116, 126] width 194 height 28
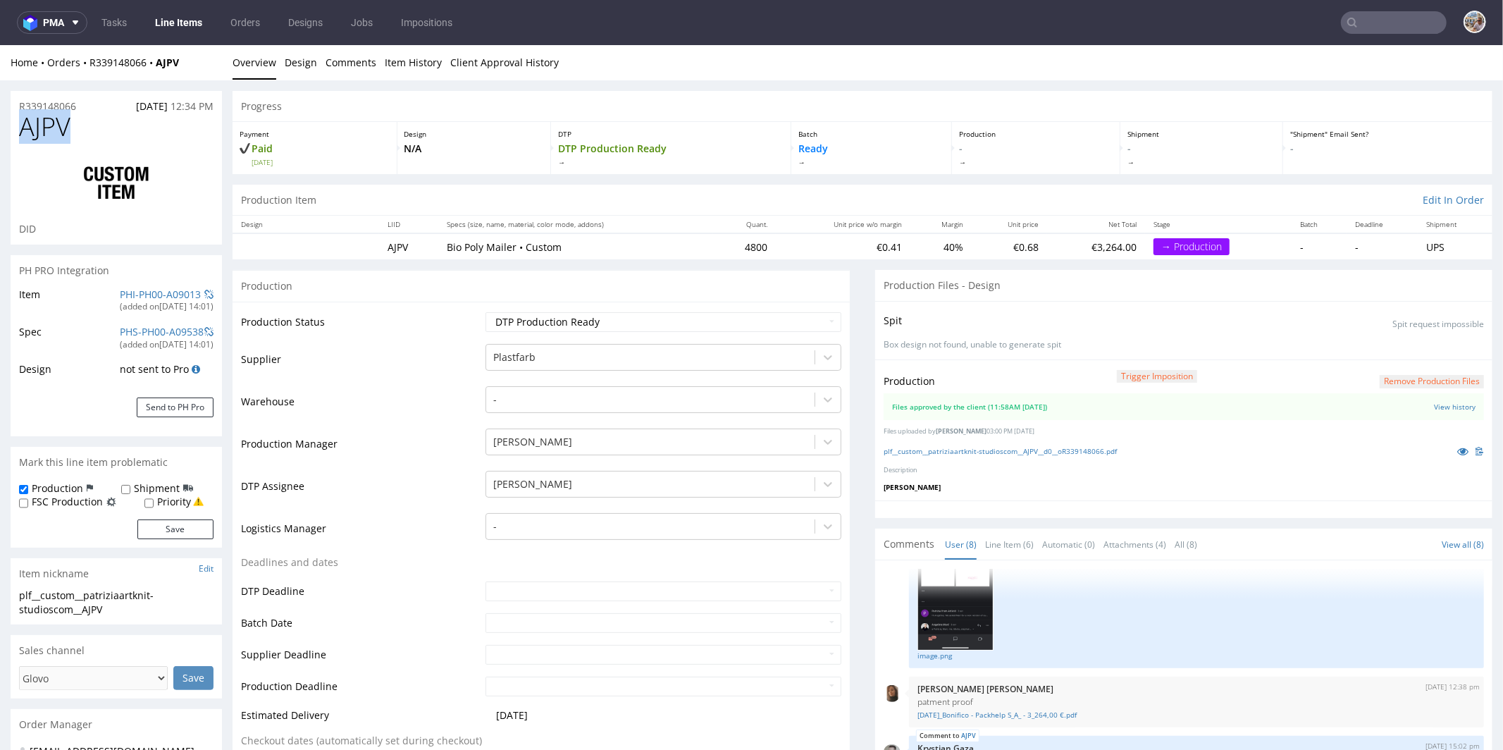
drag, startPoint x: 115, startPoint y: 126, endPoint x: 12, endPoint y: 130, distance: 102.9
click at [12, 130] on div "AJPV DID" at bounding box center [116, 178] width 211 height 132
copy span "AJPV"
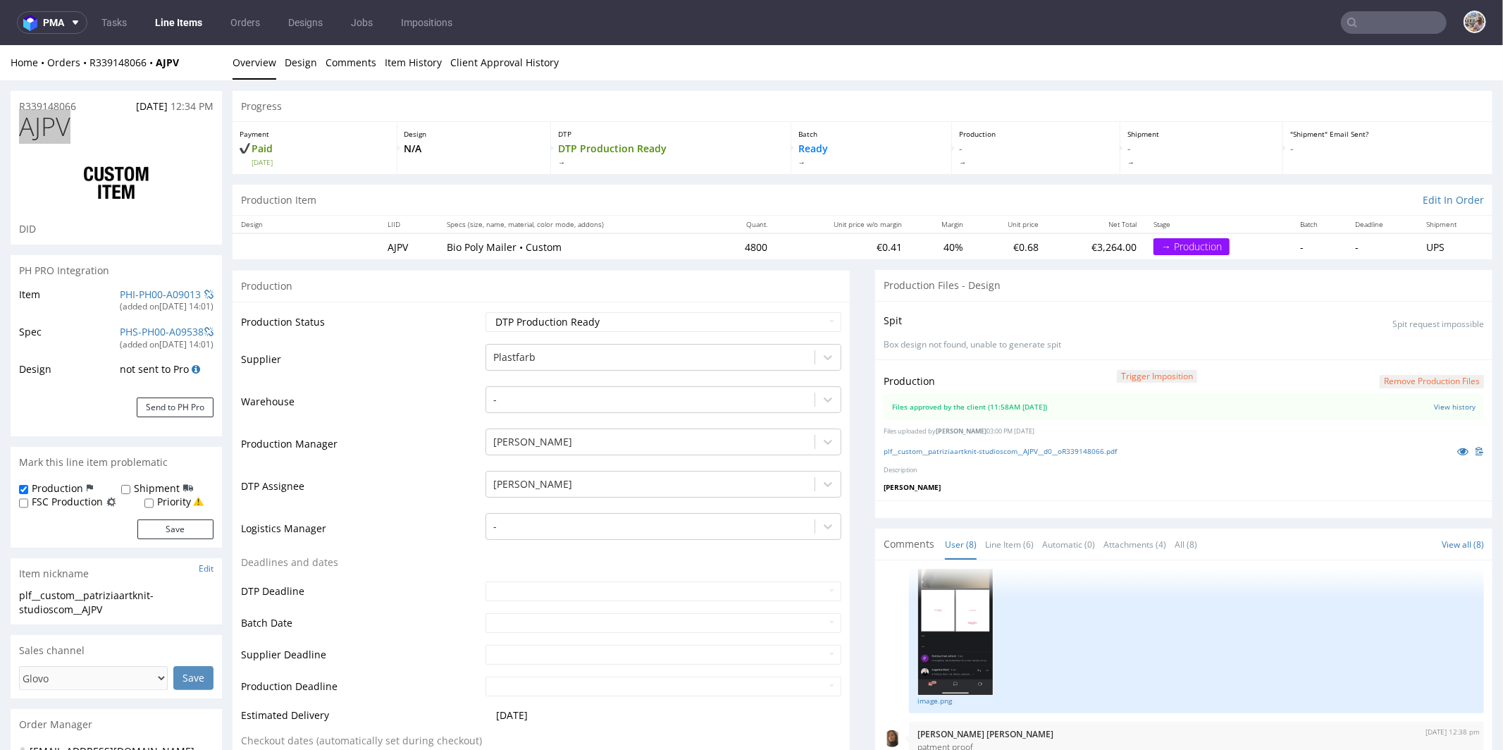
scroll to position [333, 0]
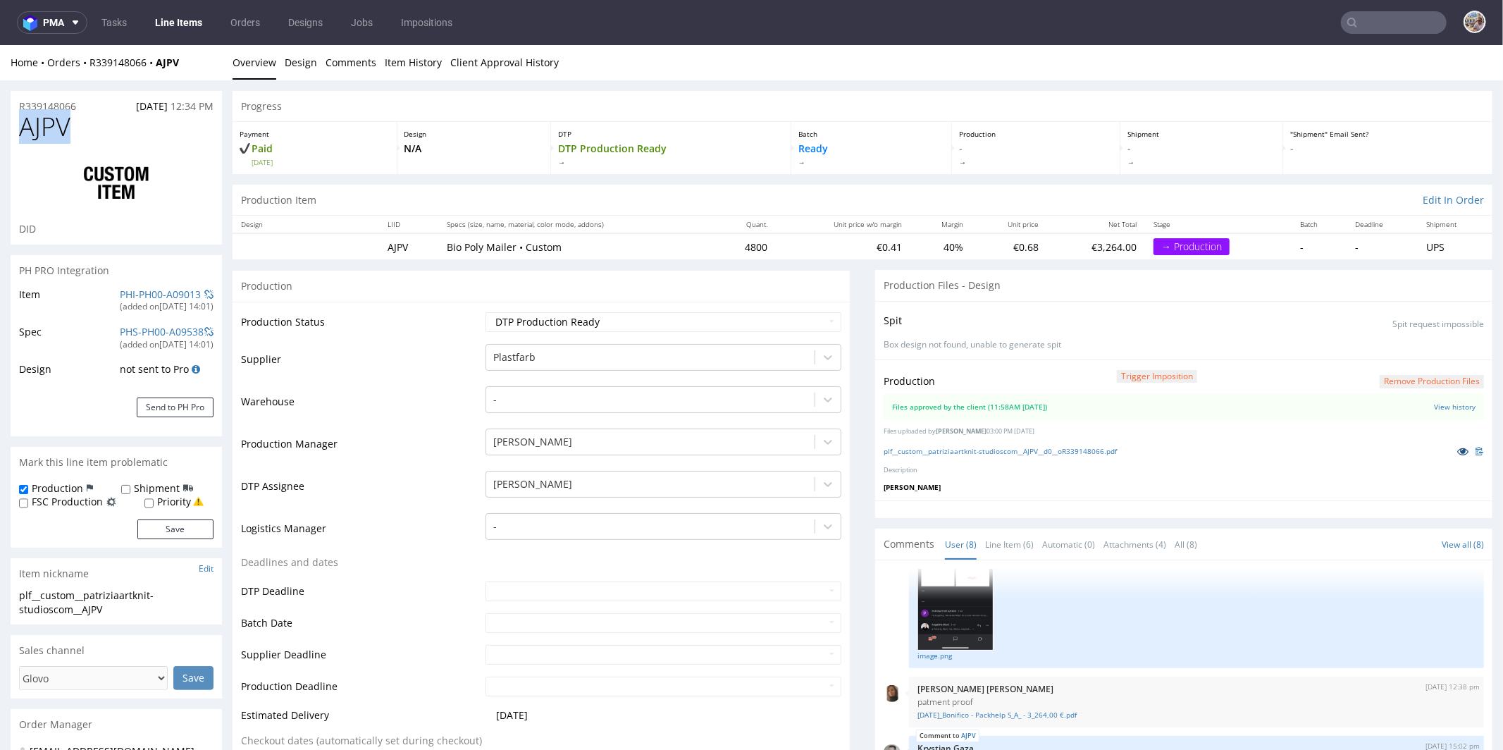
click at [1457, 449] on icon at bounding box center [1462, 450] width 11 height 10
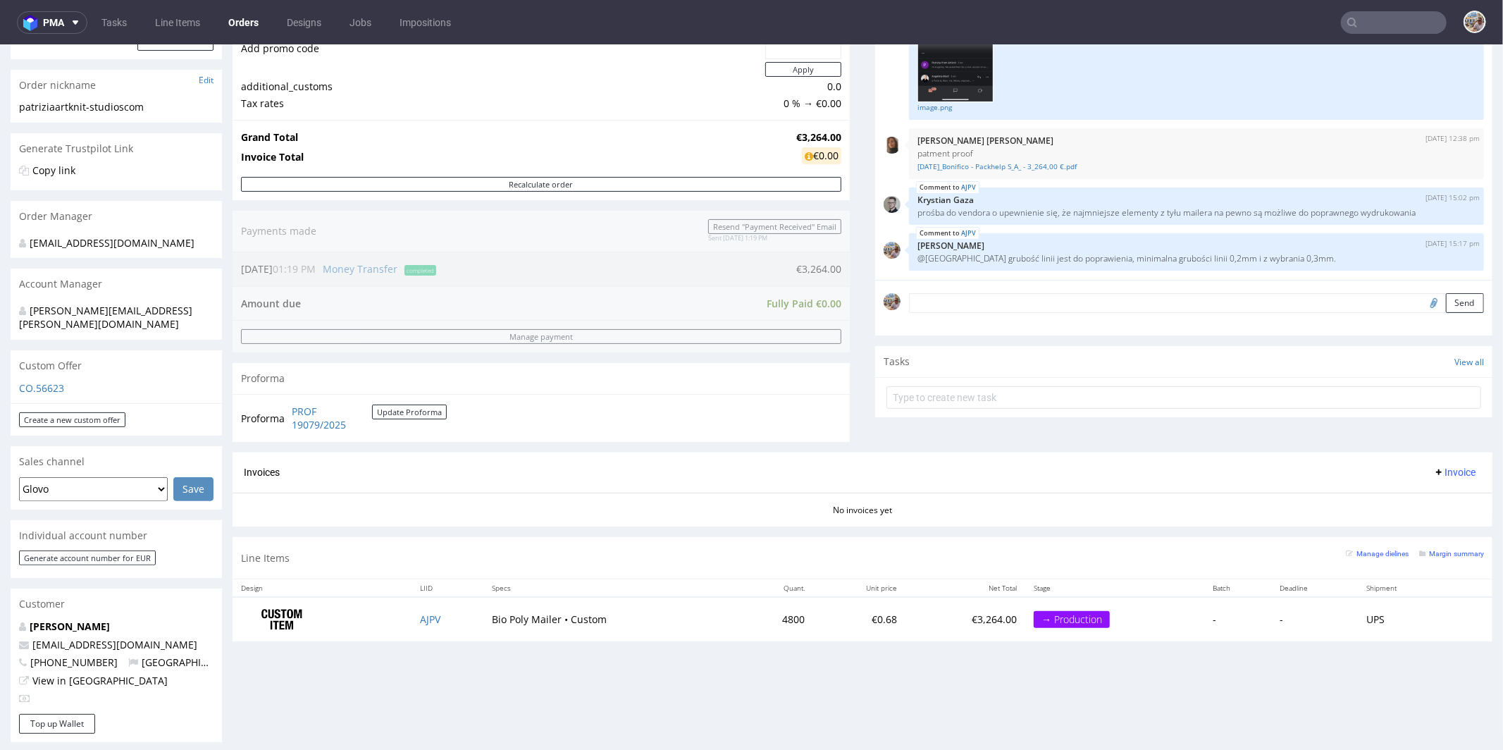
scroll to position [487, 0]
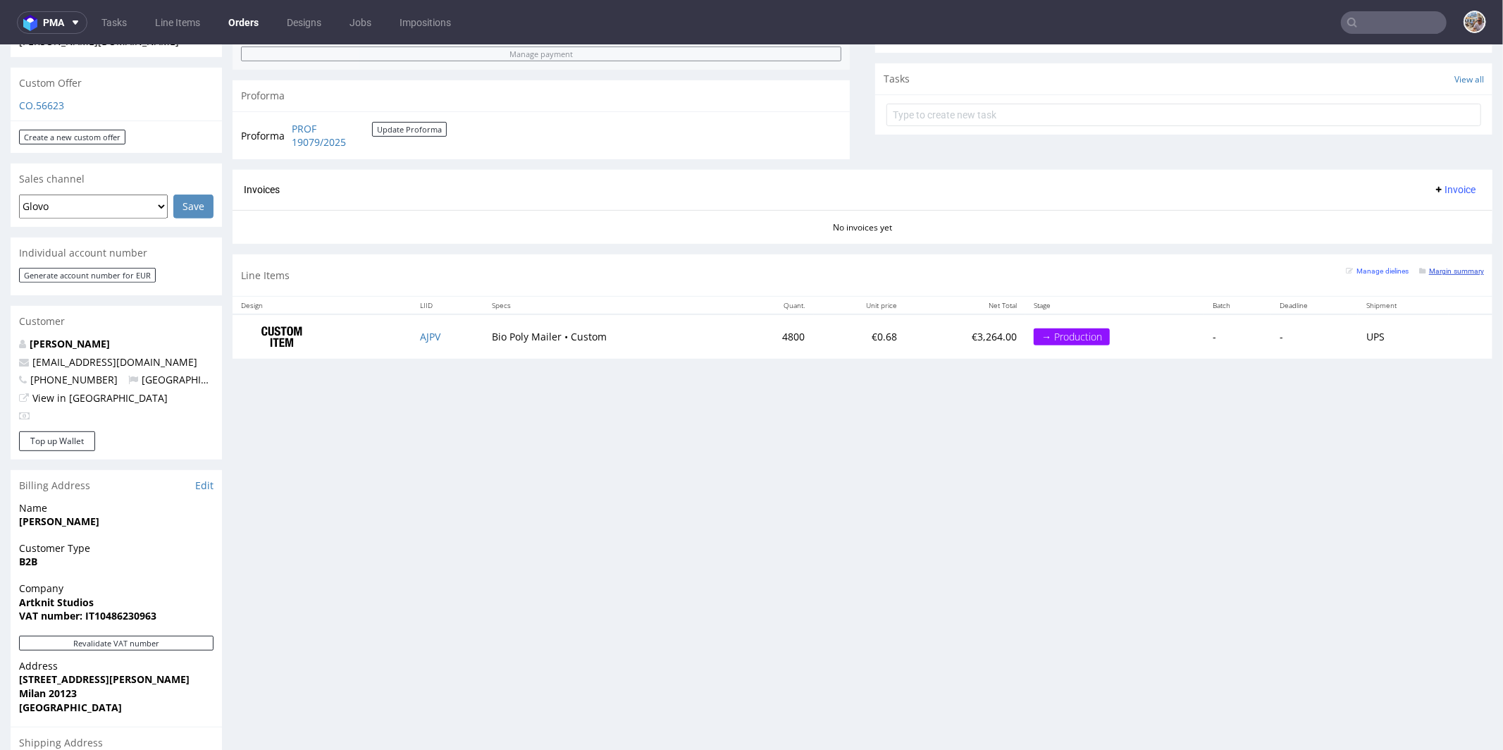
click at [1435, 271] on small "Margin summary" at bounding box center [1451, 270] width 65 height 8
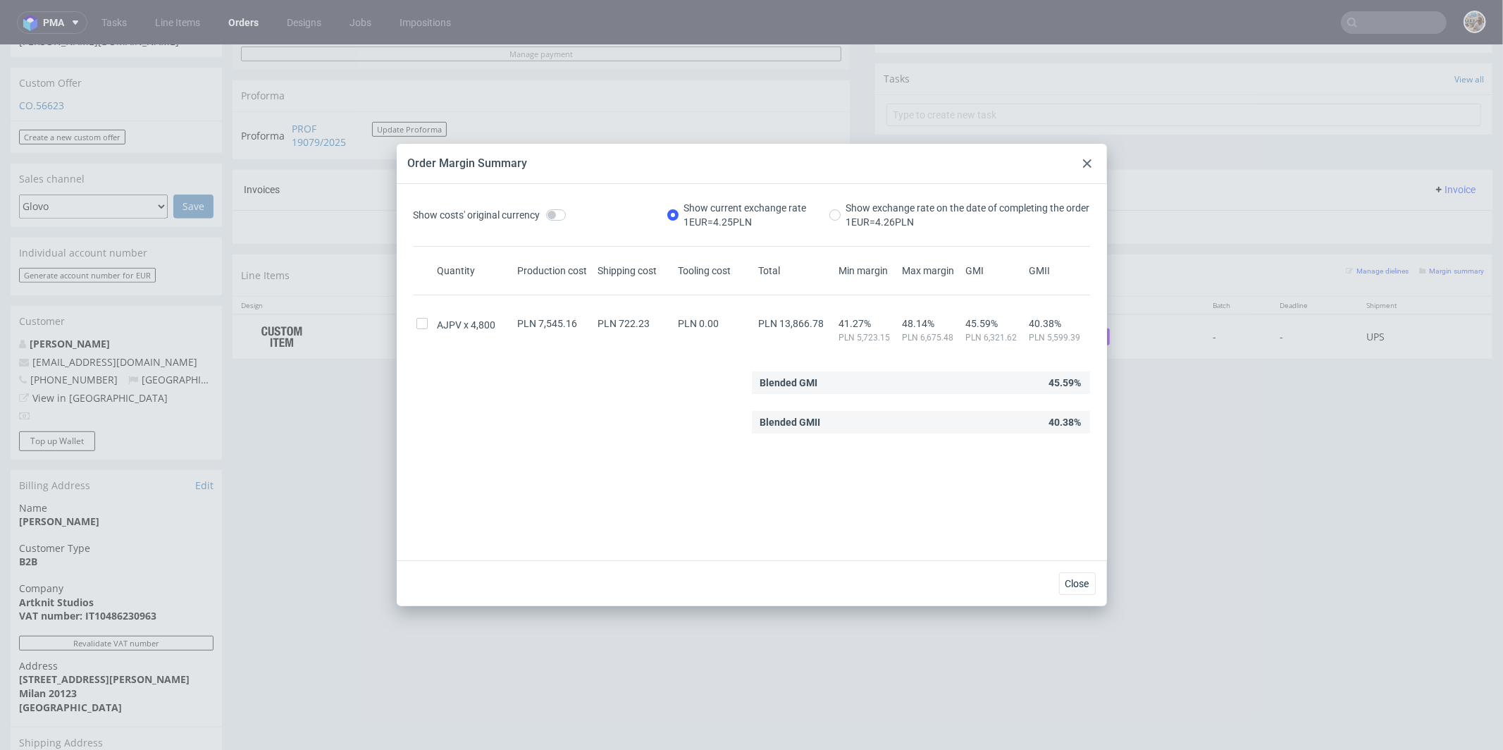
click at [1079, 159] on div at bounding box center [1087, 163] width 17 height 17
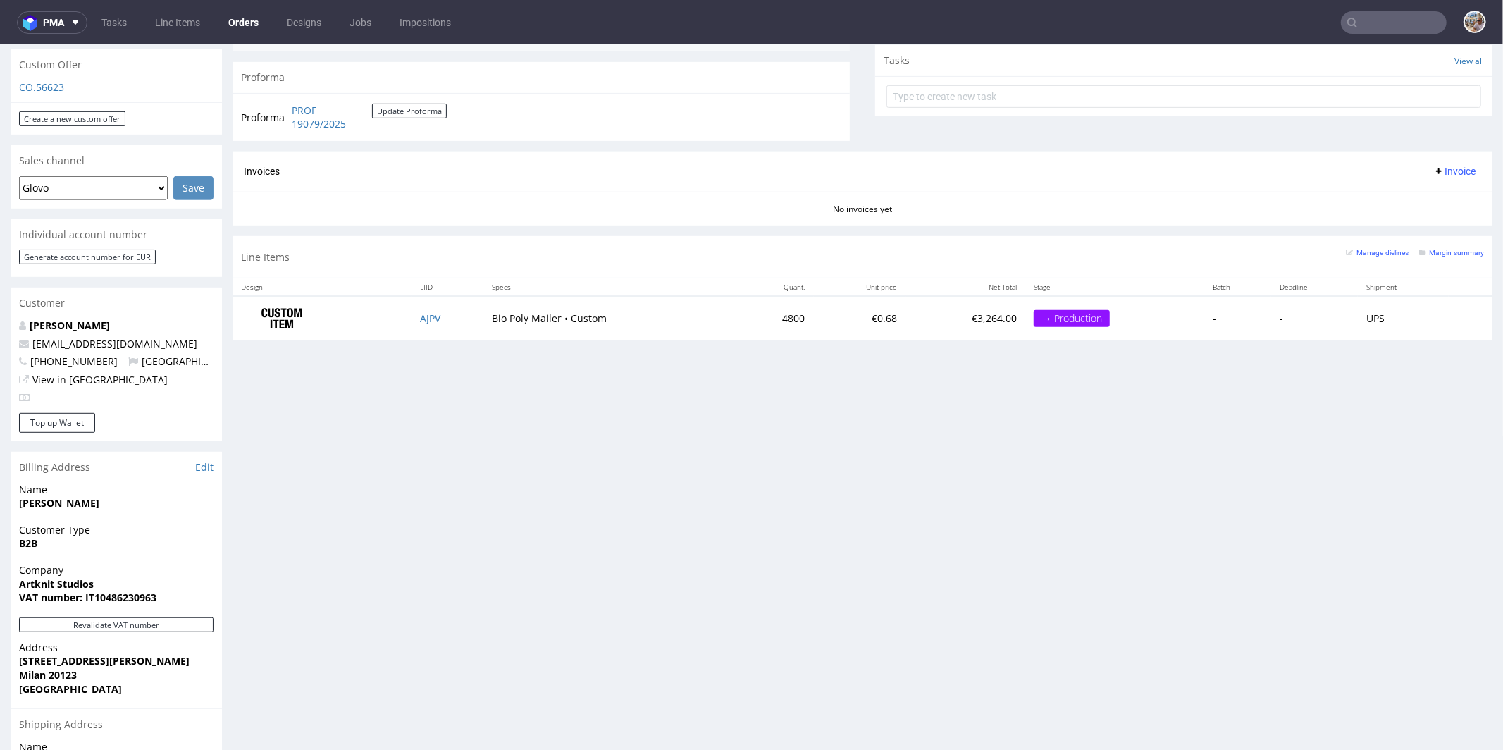
scroll to position [514, 0]
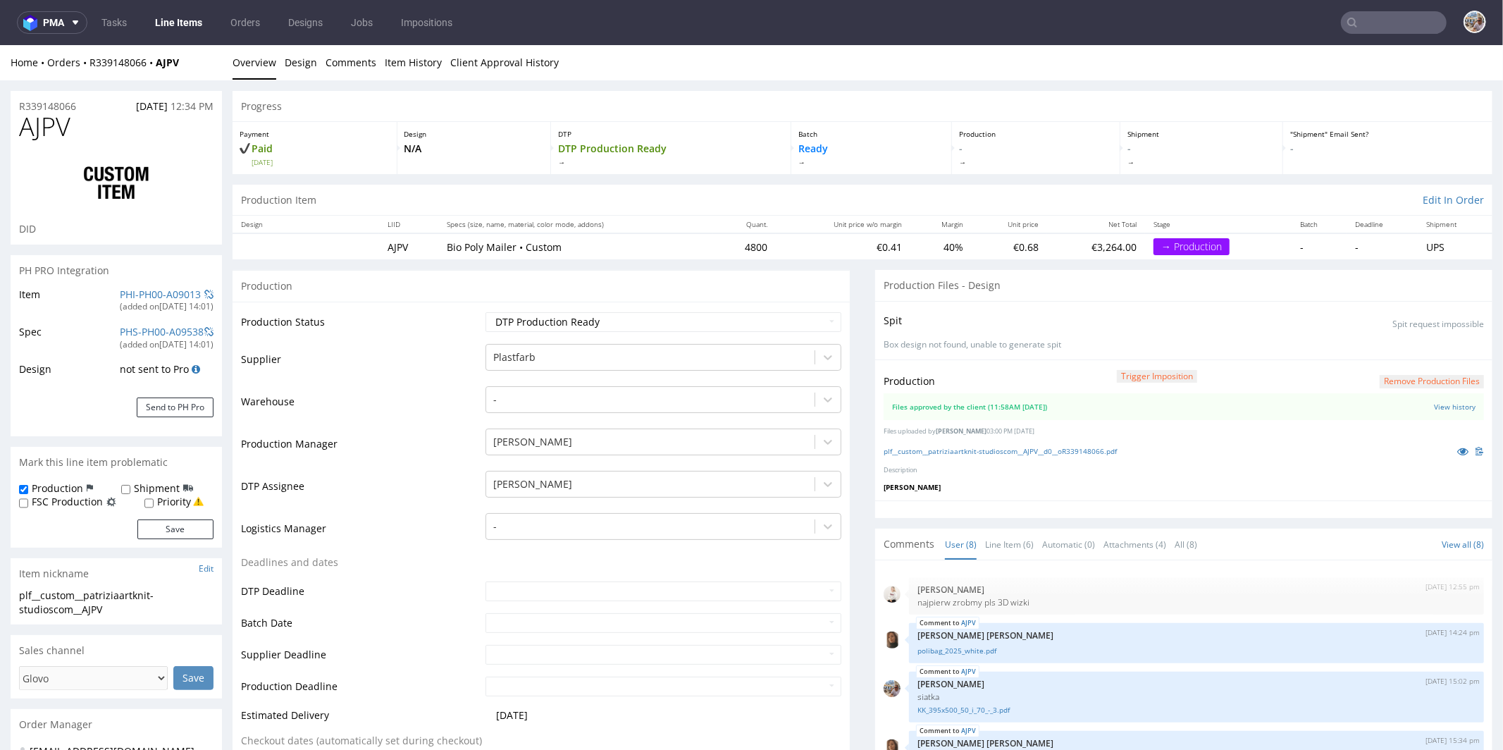
scroll to position [333, 0]
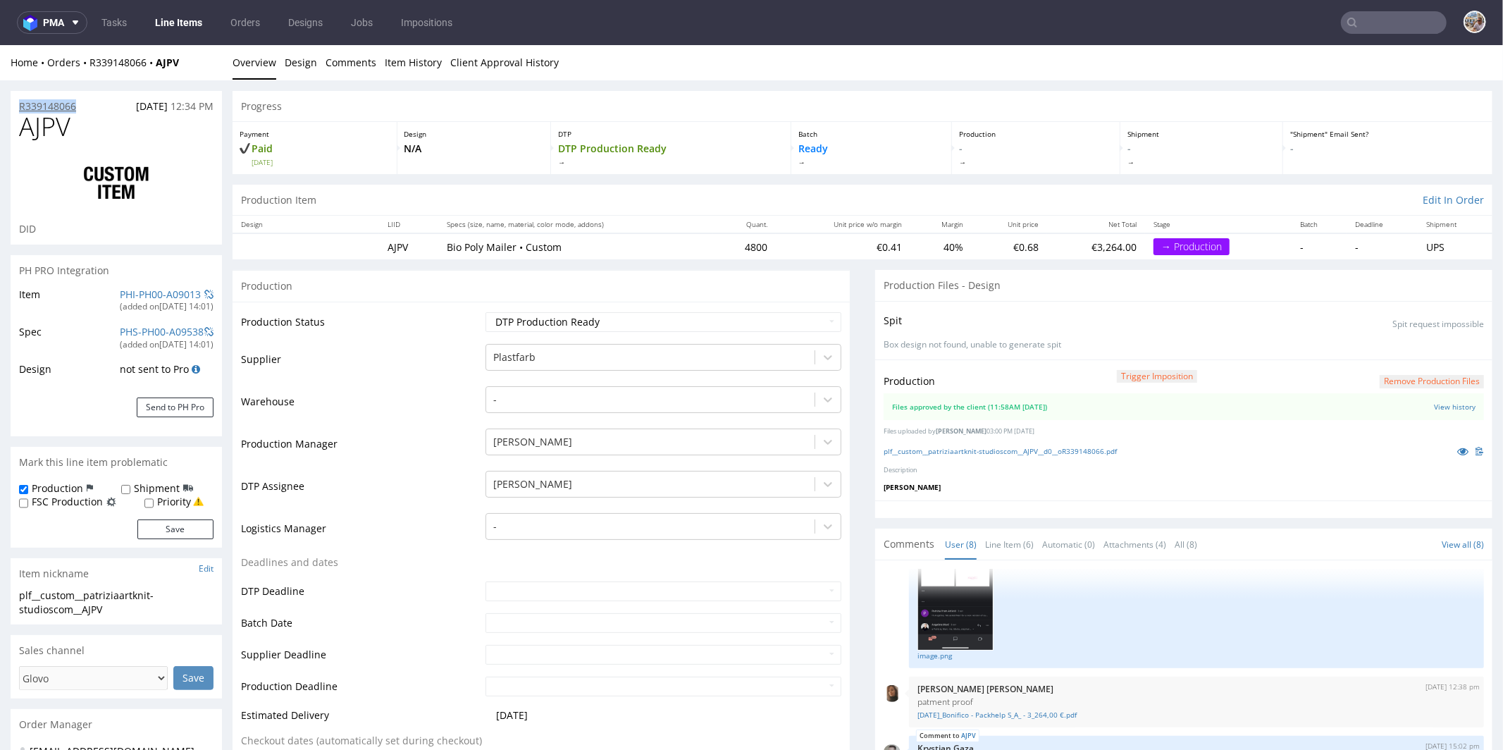
drag, startPoint x: 89, startPoint y: 103, endPoint x: 20, endPoint y: 102, distance: 69.8
click at [20, 102] on div "R339148066 01.09.2025 12:34 PM" at bounding box center [116, 101] width 211 height 23
copy p "R339148066"
drag, startPoint x: 102, startPoint y: 139, endPoint x: 17, endPoint y: 128, distance: 86.0
click at [17, 128] on div "AJPV DID" at bounding box center [116, 178] width 211 height 132
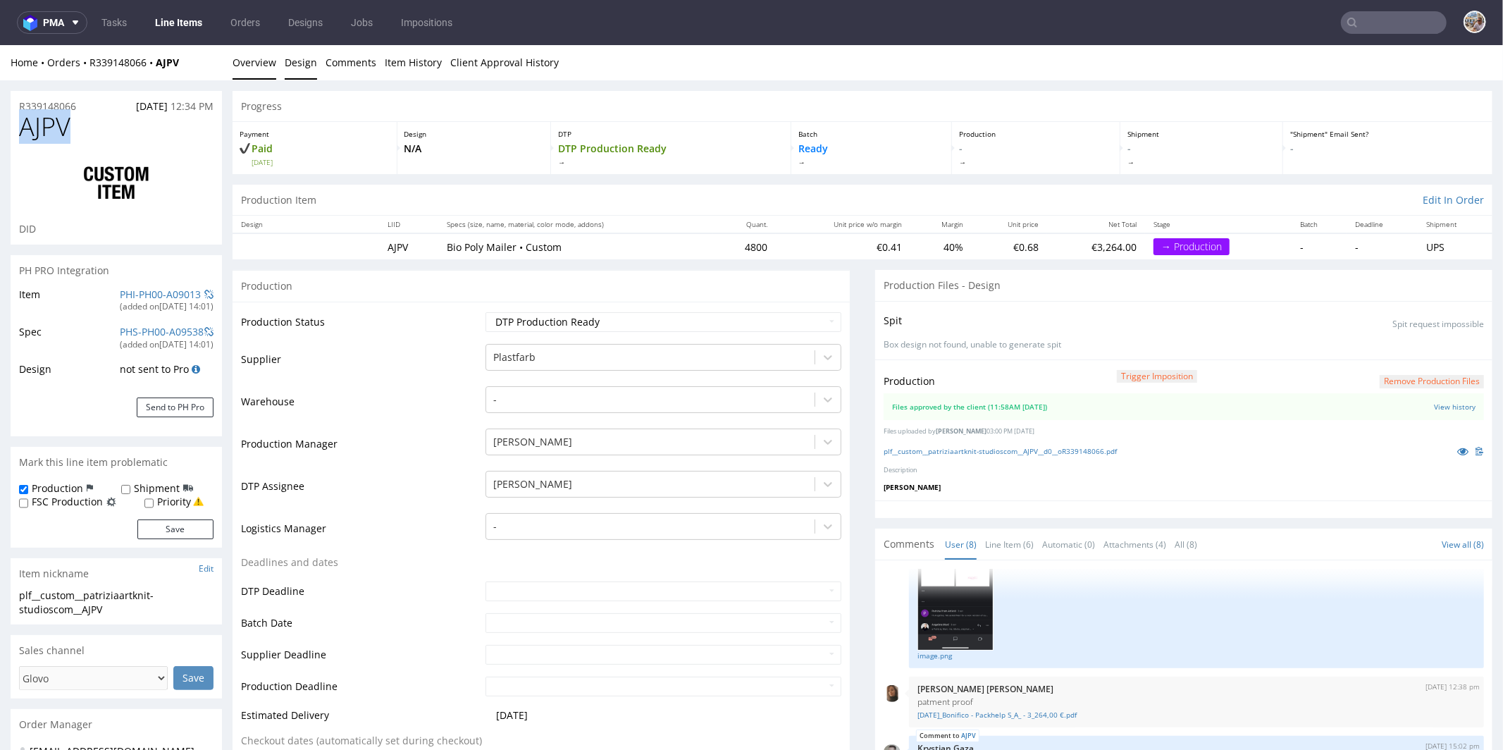
copy span "AJPV"
click at [550, 318] on select "Waiting for Artwork Waiting for Diecut Waiting for Mockup Waiting for DTP Waiti…" at bounding box center [663, 321] width 356 height 20
select select "production_in_process"
click at [485, 311] on select "Waiting for Artwork Waiting for Diecut Waiting for Mockup Waiting for DTP Waiti…" at bounding box center [663, 321] width 356 height 20
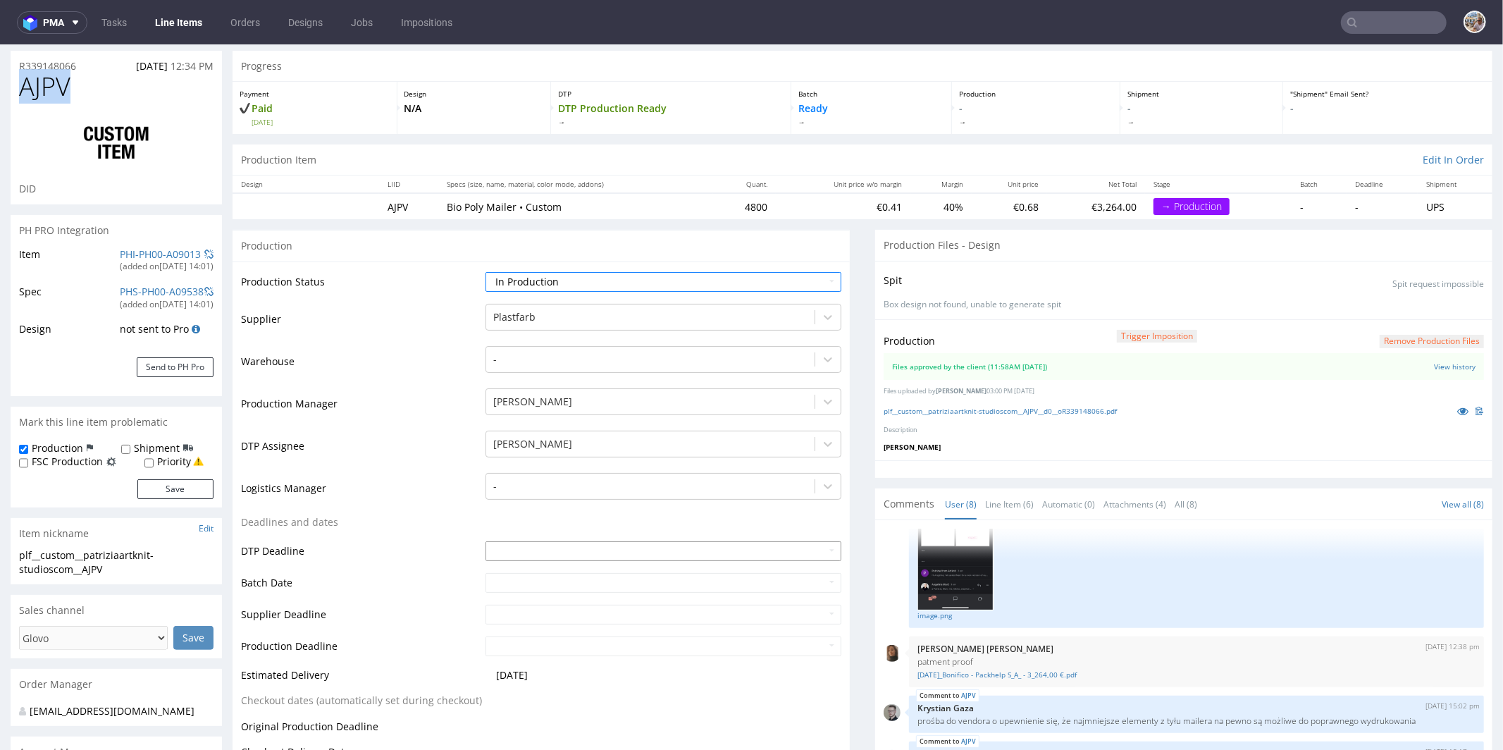
scroll to position [118, 0]
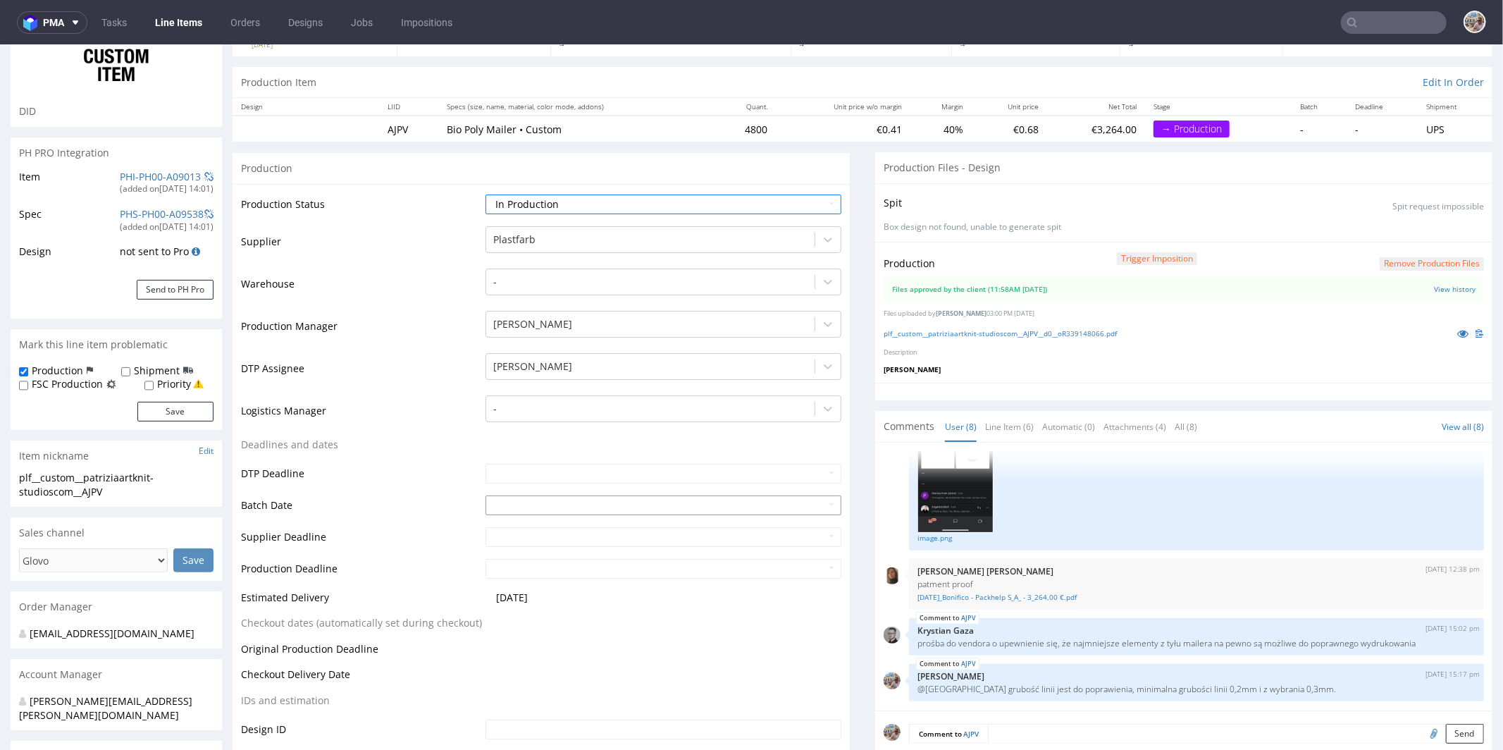
click at [540, 502] on input "text" at bounding box center [663, 505] width 356 height 20
click at [533, 395] on td "9" at bounding box center [537, 397] width 21 height 21
type input "2025-09-09"
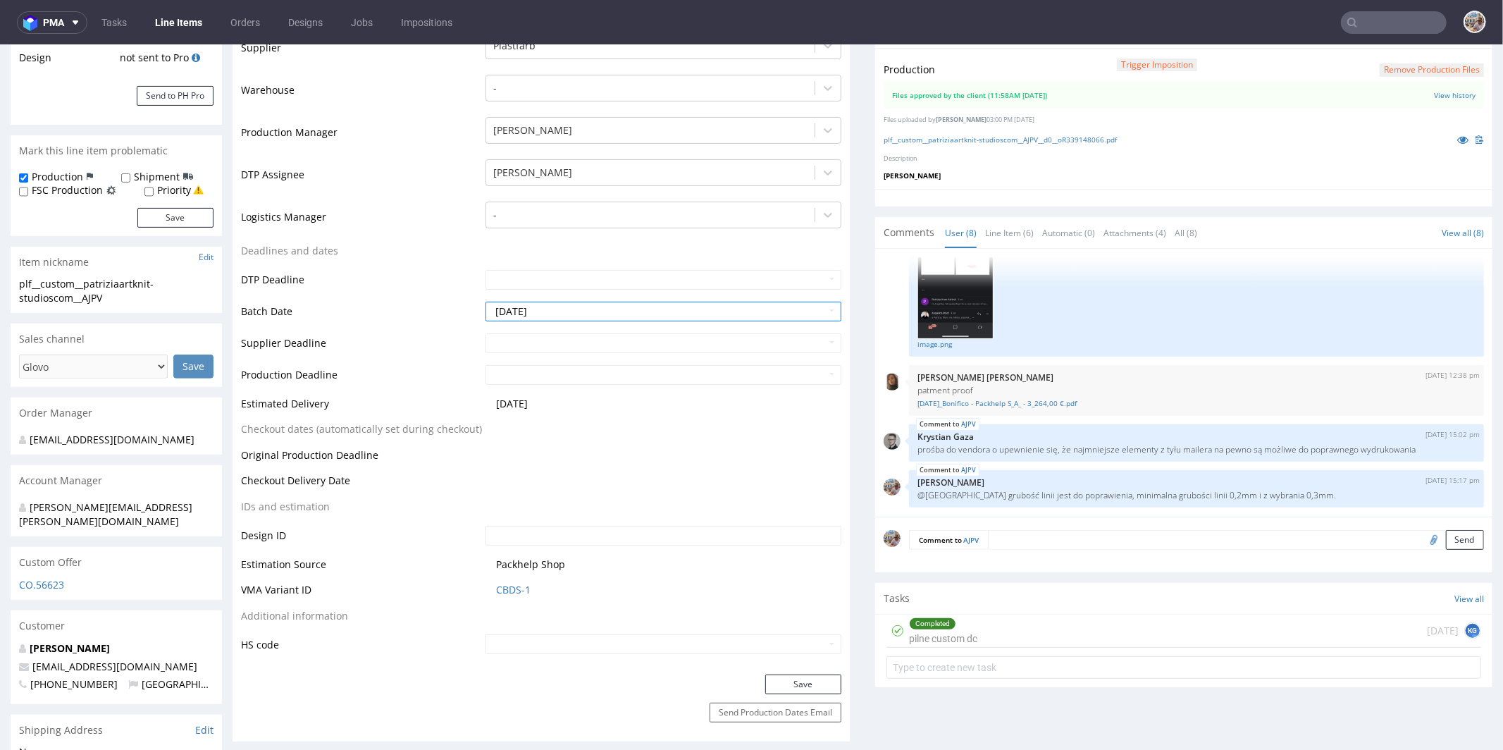
scroll to position [409, 0]
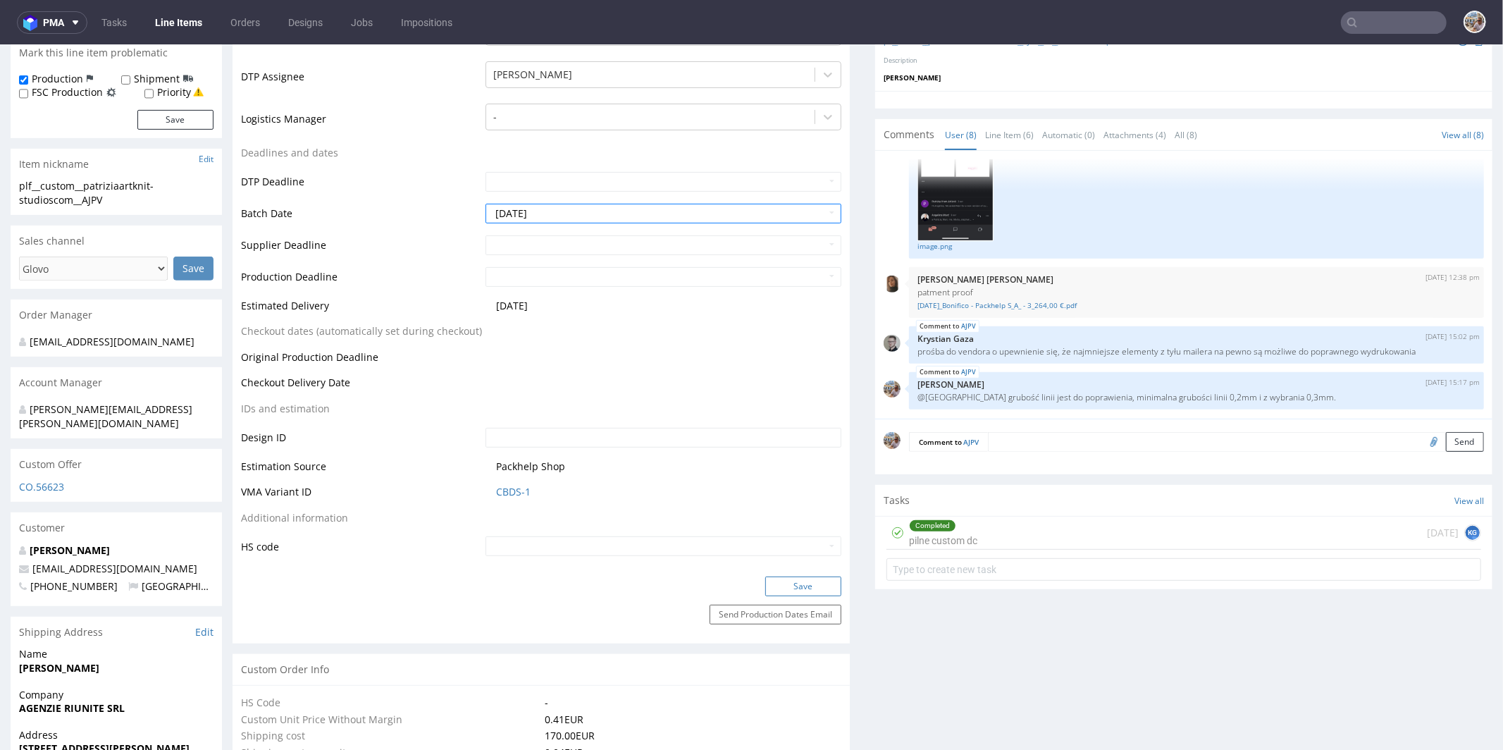
click at [800, 576] on button "Save" at bounding box center [803, 586] width 76 height 20
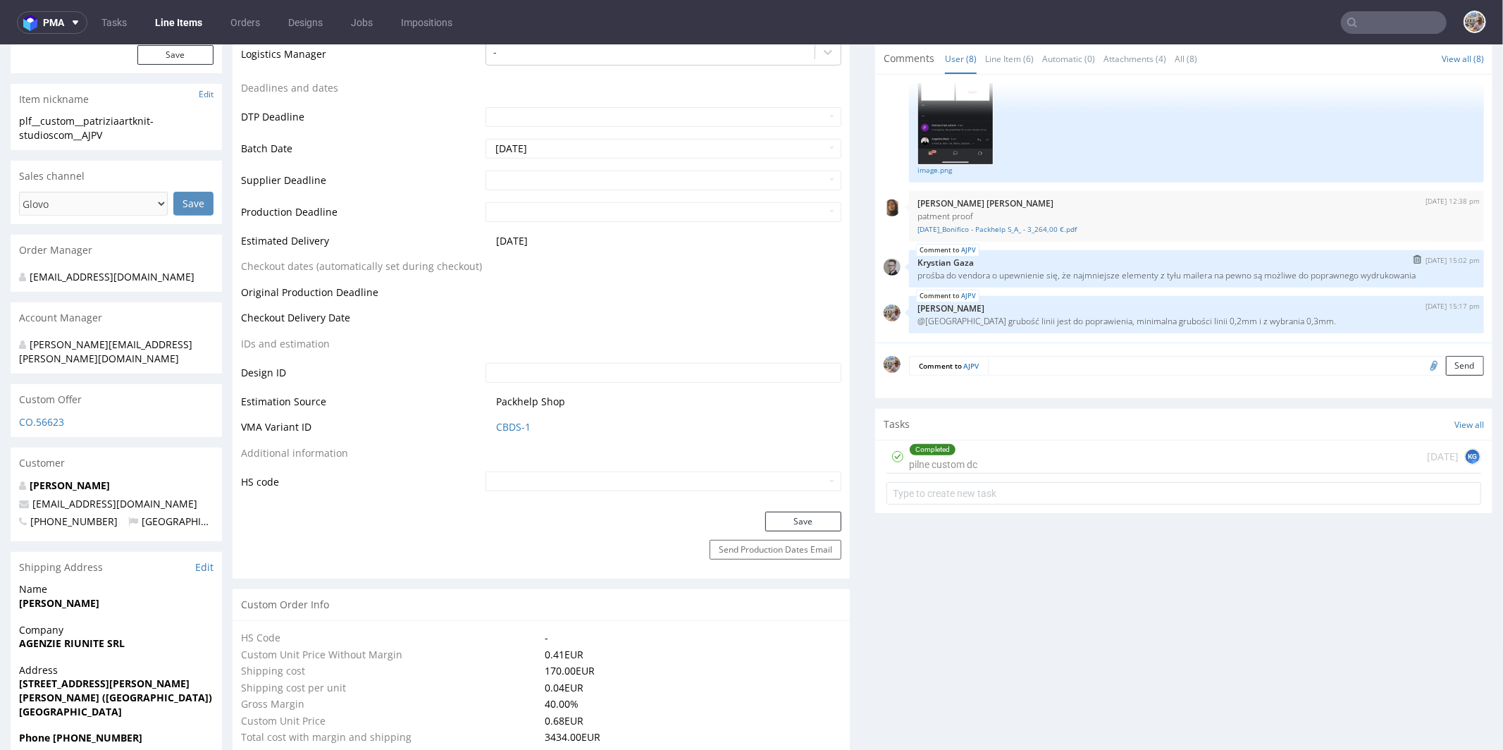
scroll to position [0, 0]
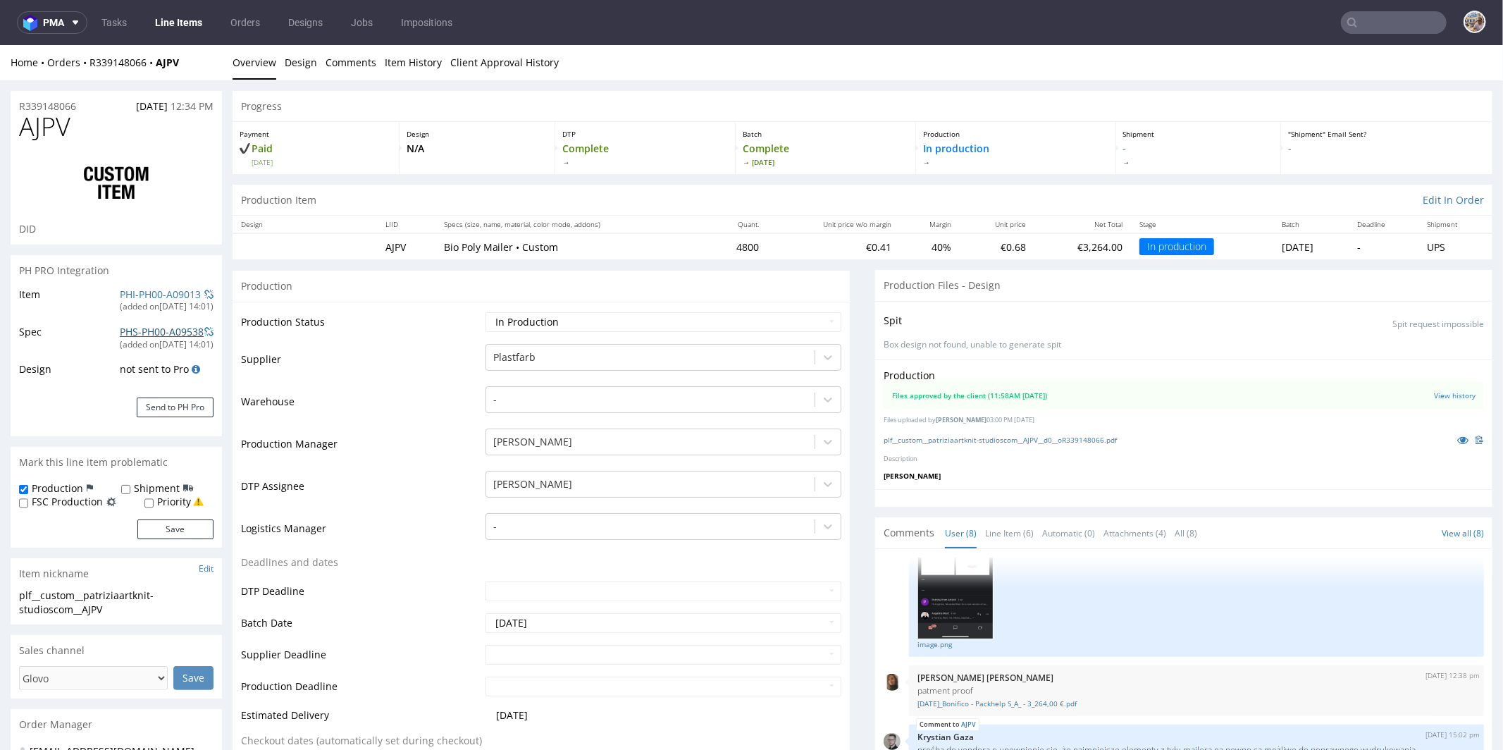
click at [162, 329] on link "PHS-PH00-A09538" at bounding box center [162, 330] width 84 height 13
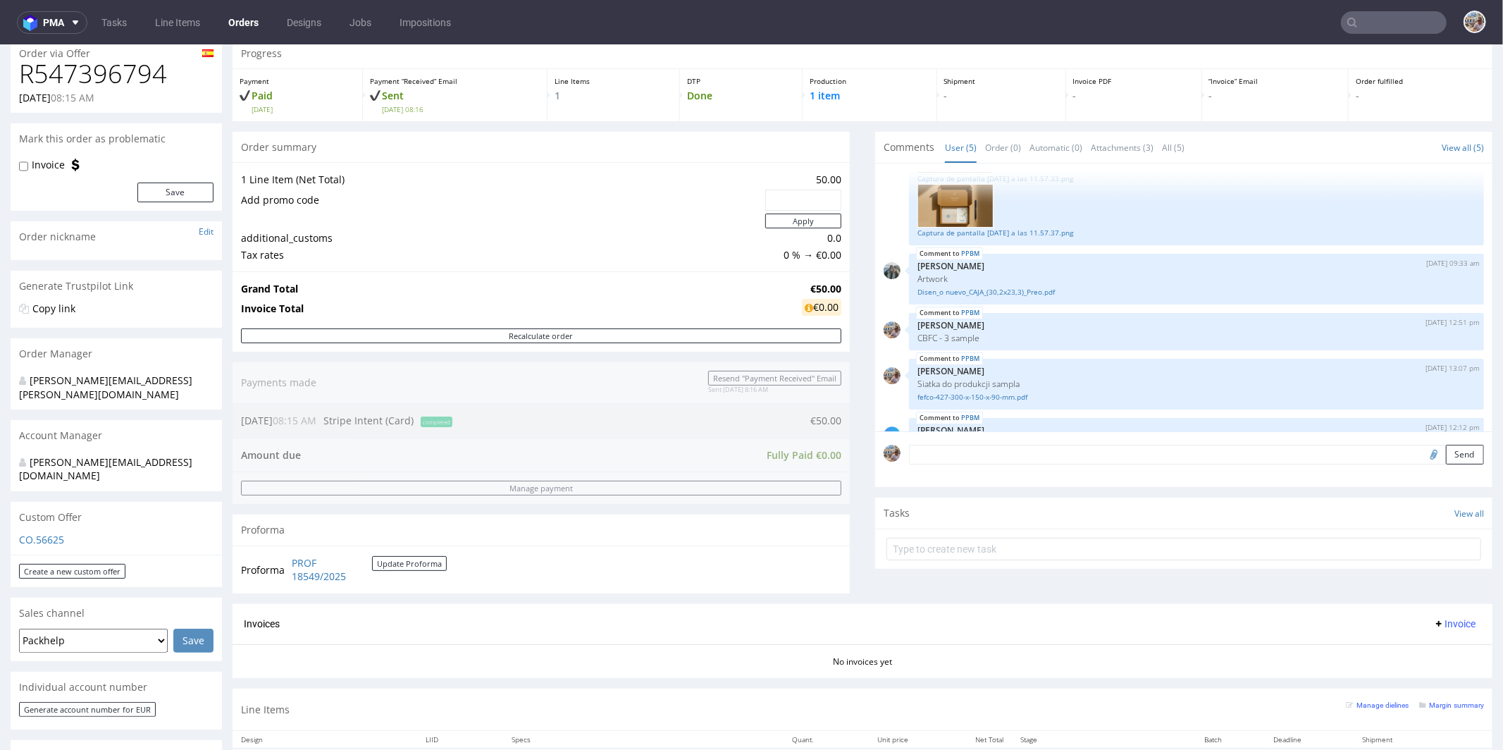
scroll to position [280, 0]
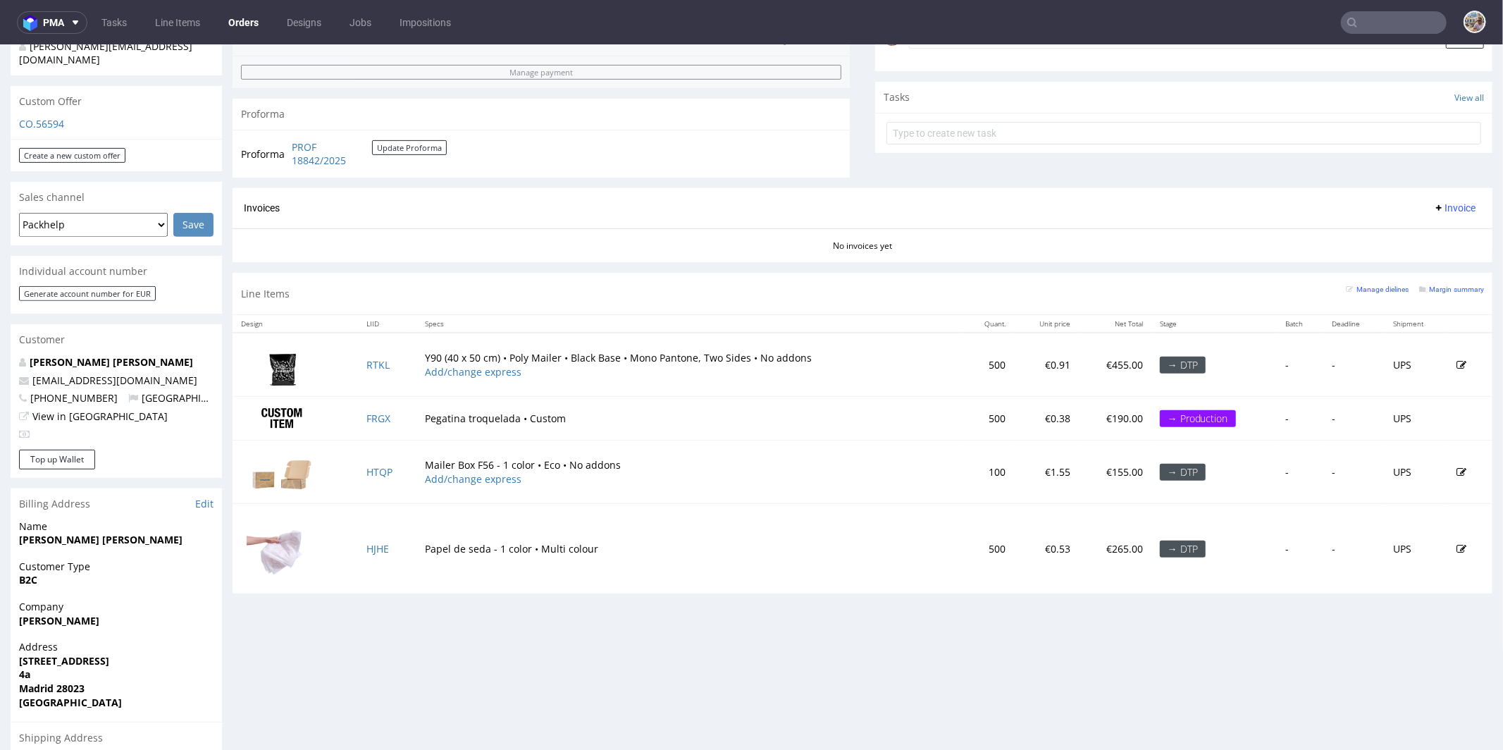
scroll to position [318, 0]
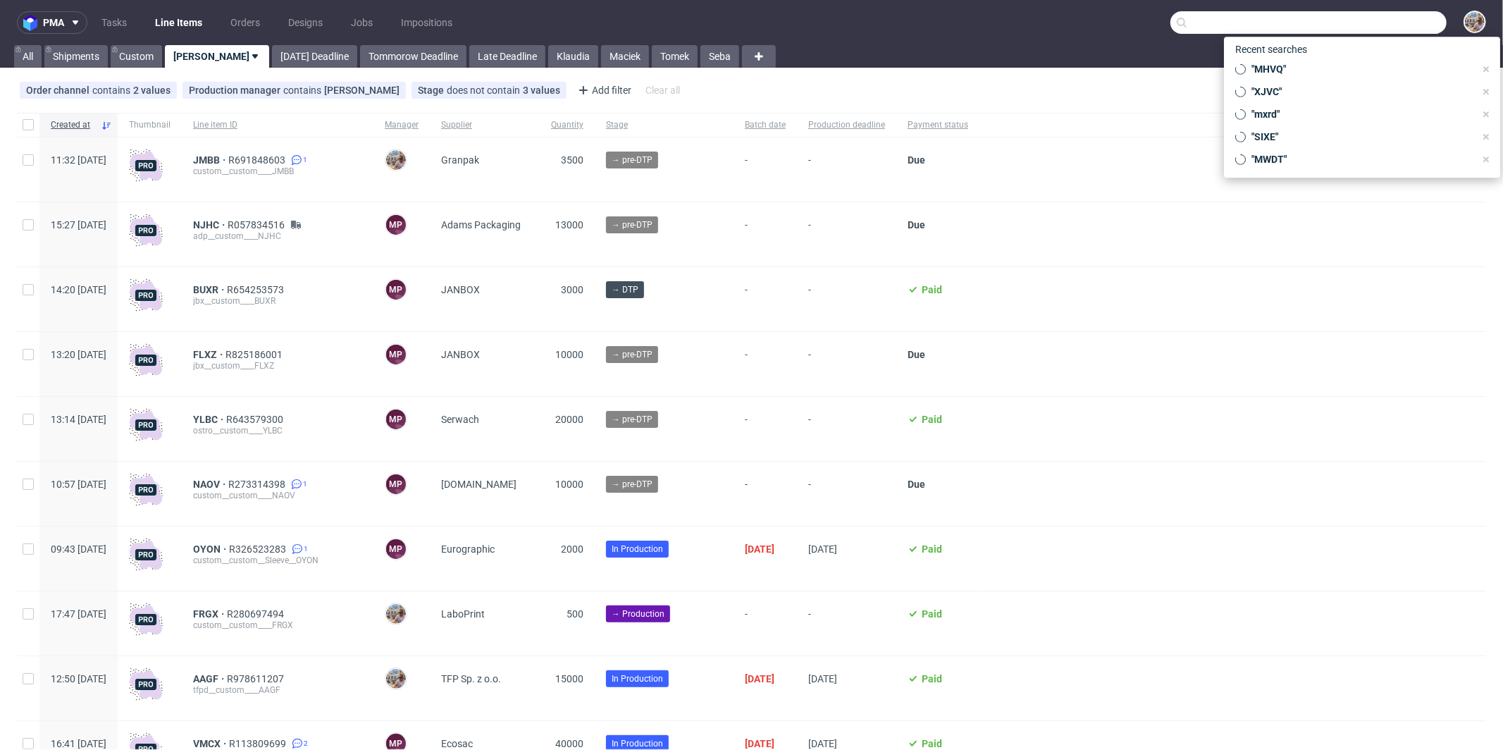
click at [1382, 25] on input "text" at bounding box center [1308, 22] width 276 height 23
paste input "PYEX"
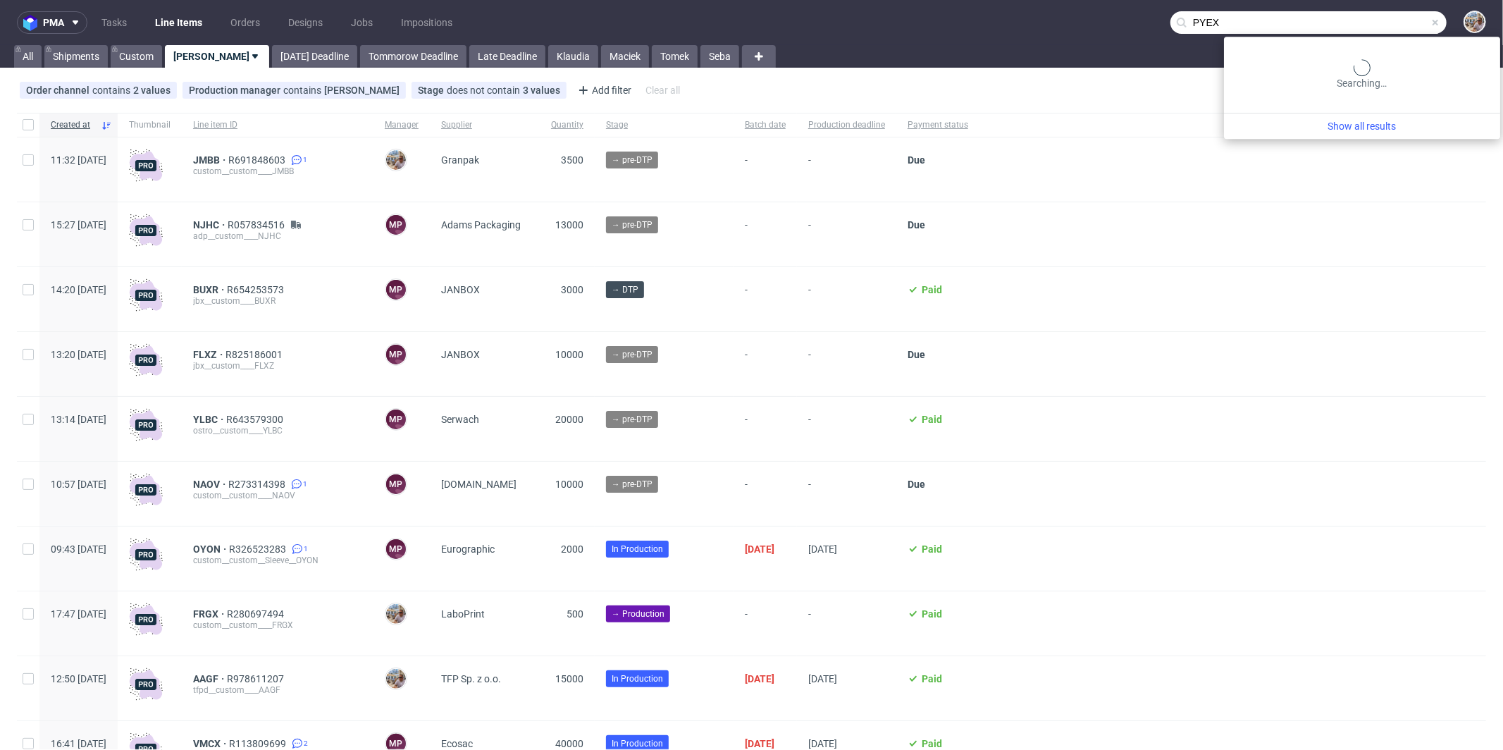
type input "PYEX"
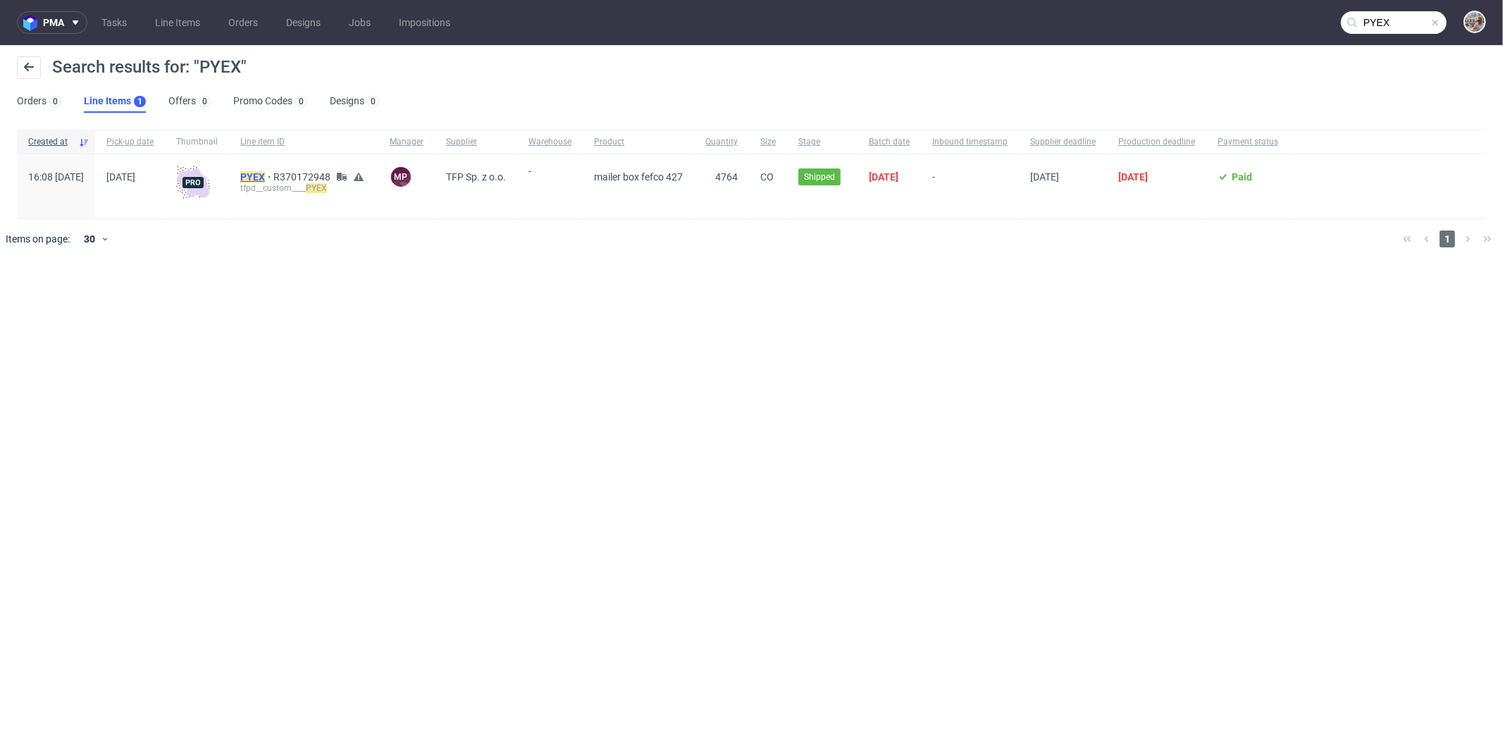
click at [265, 177] on mark "PYEX" at bounding box center [252, 176] width 25 height 11
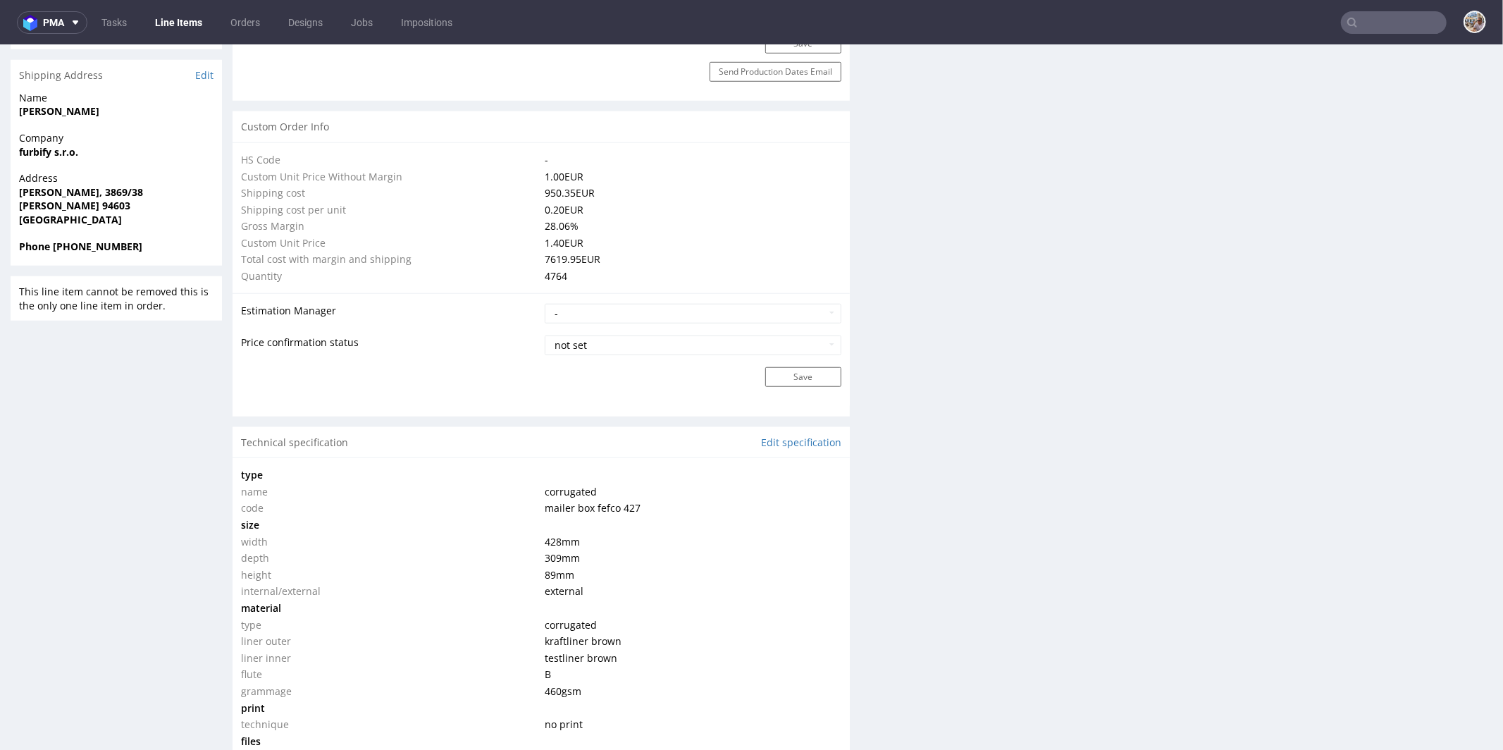
scroll to position [955, 0]
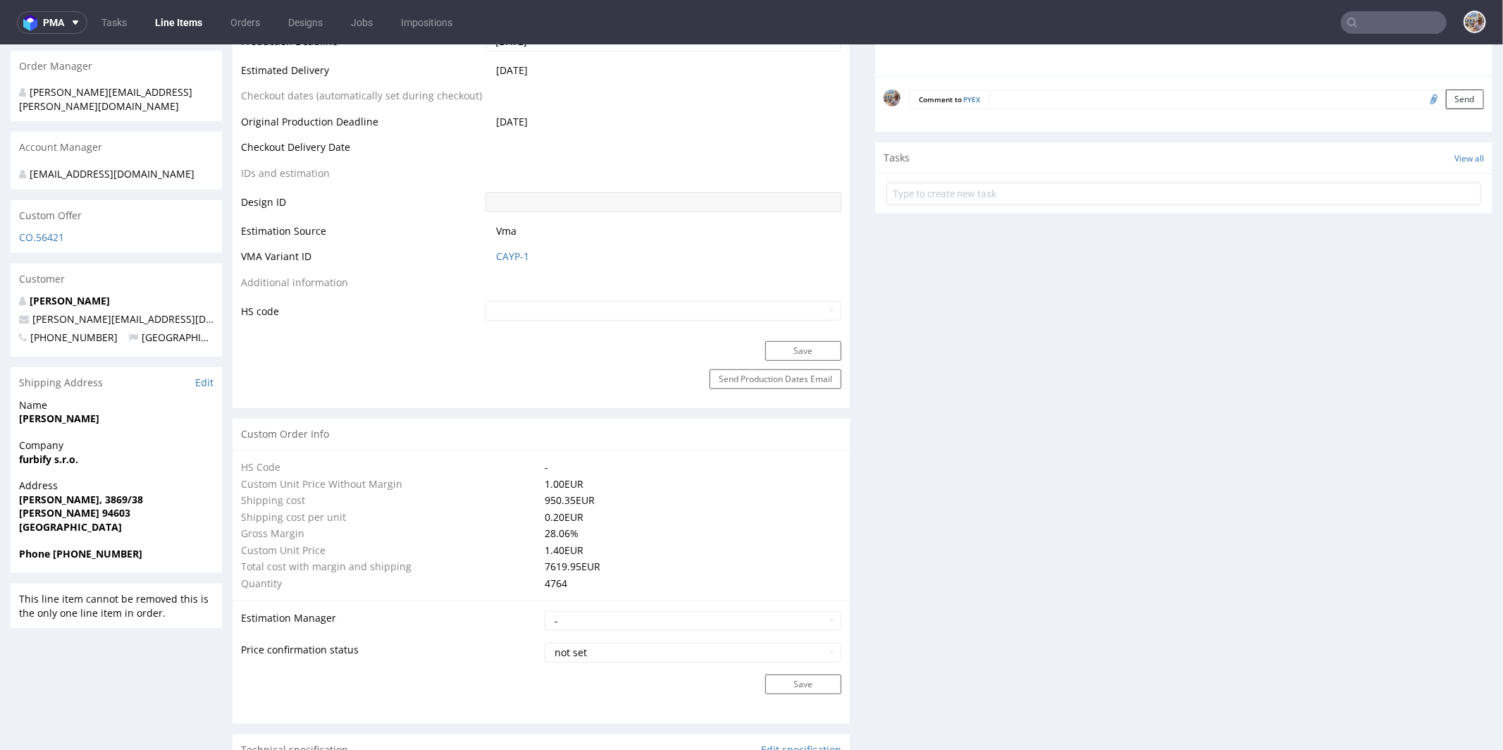
type input "4764"
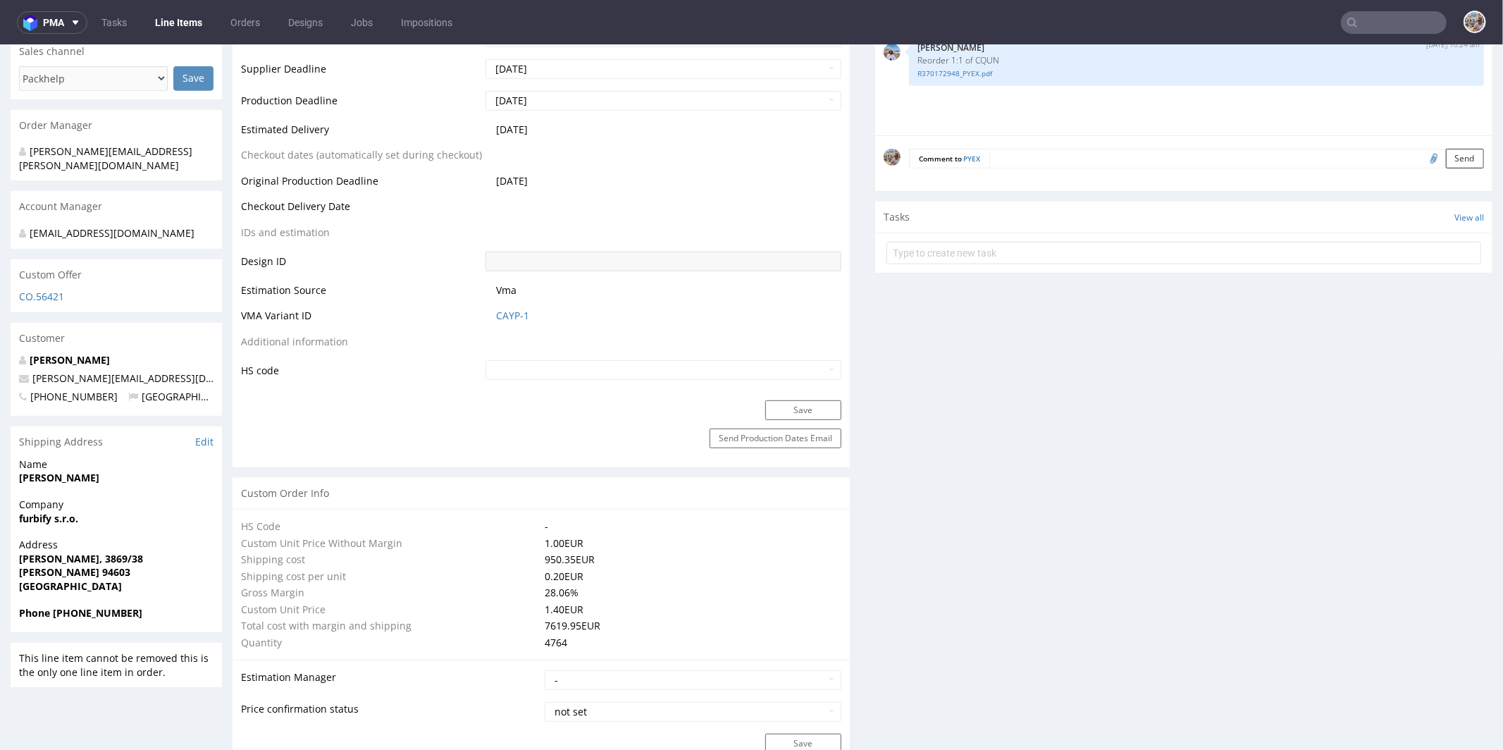
scroll to position [384, 0]
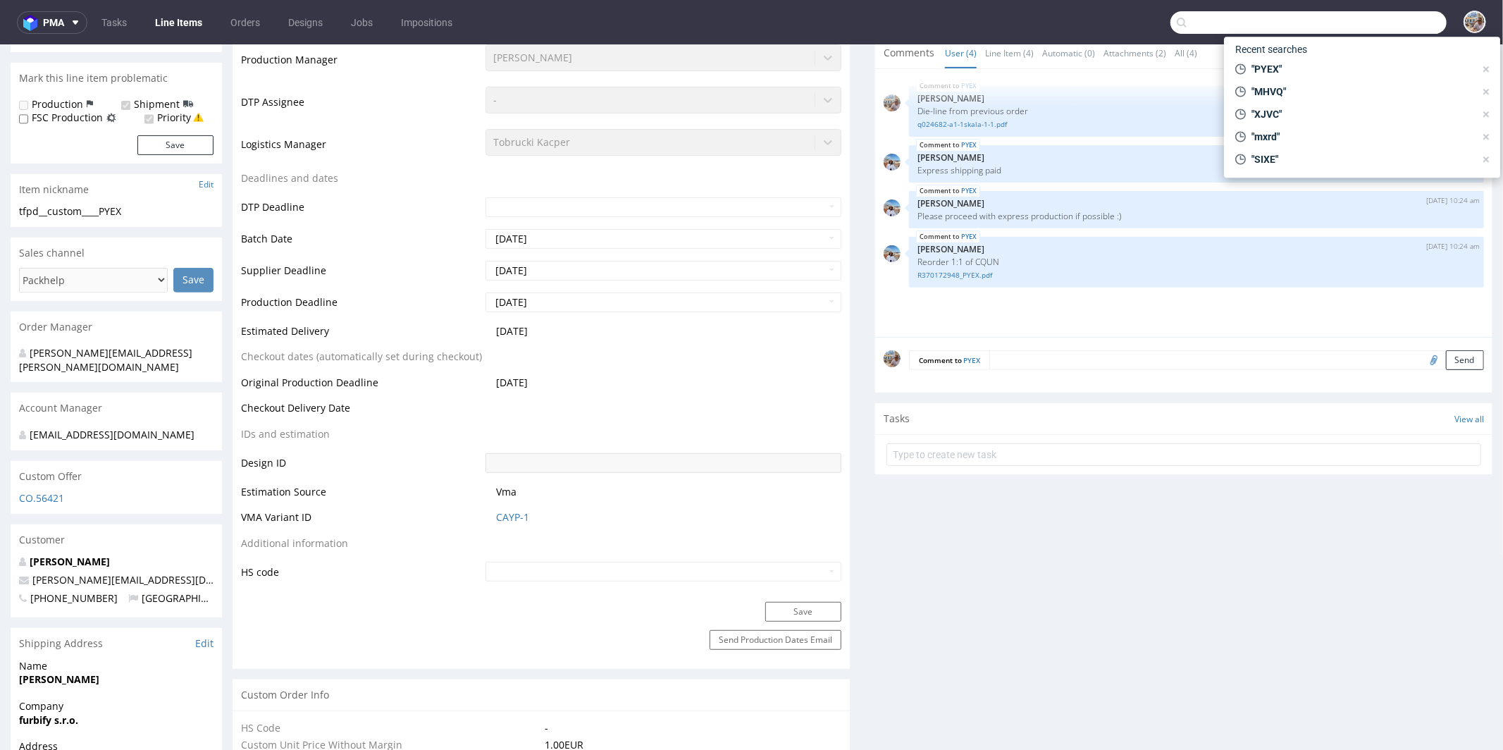
click at [1360, 13] on input "text" at bounding box center [1308, 22] width 276 height 23
paste input "R352553663"
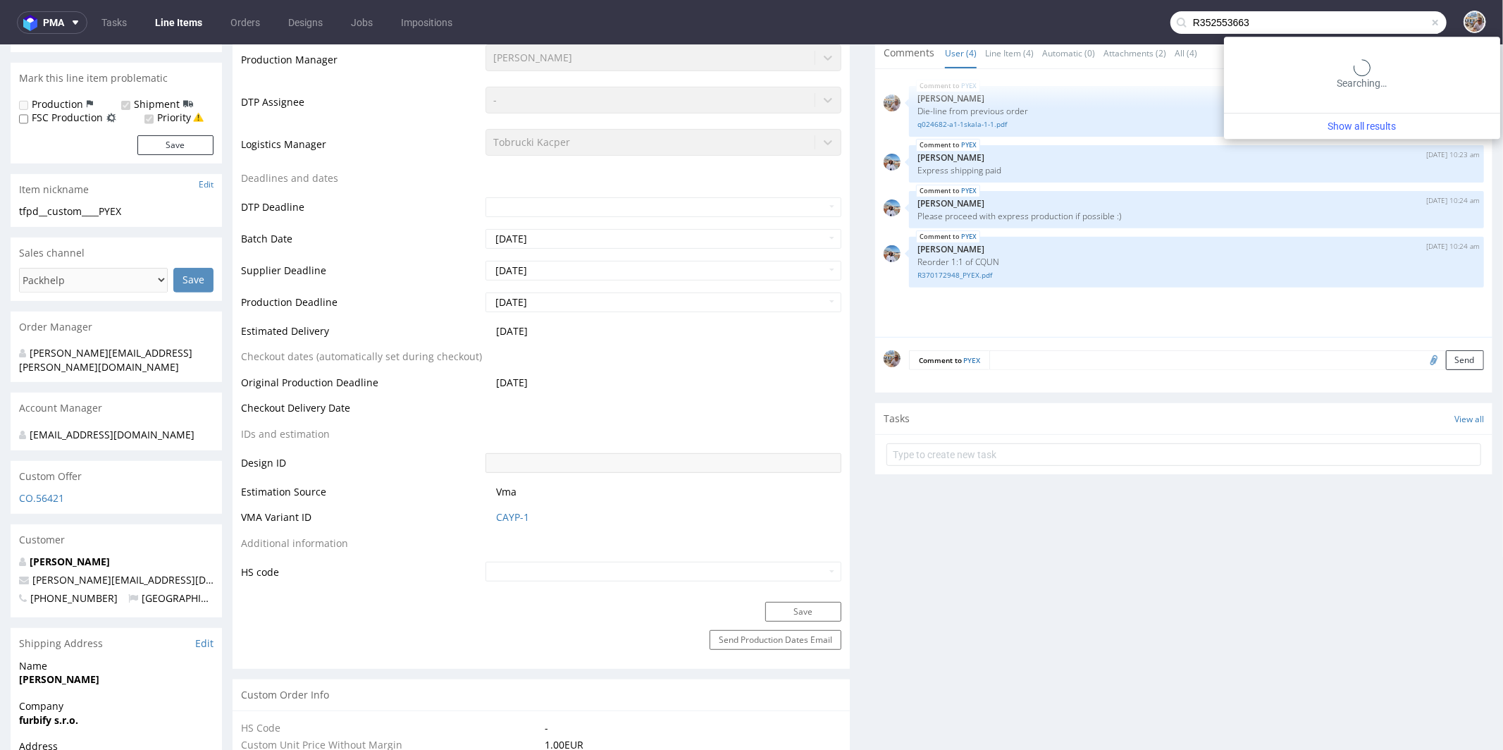
type input "R352553663"
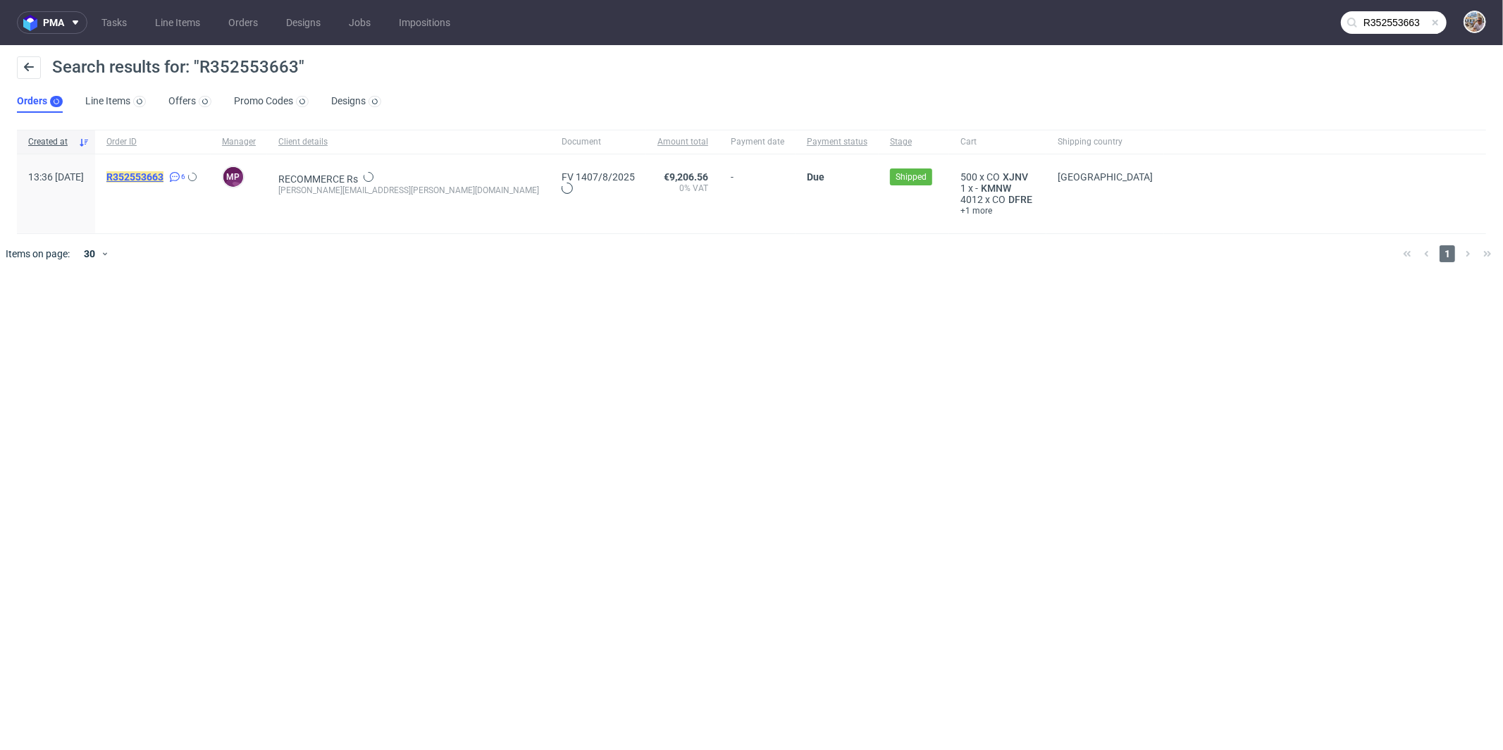
click at [163, 180] on mark "R352553663" at bounding box center [134, 176] width 57 height 11
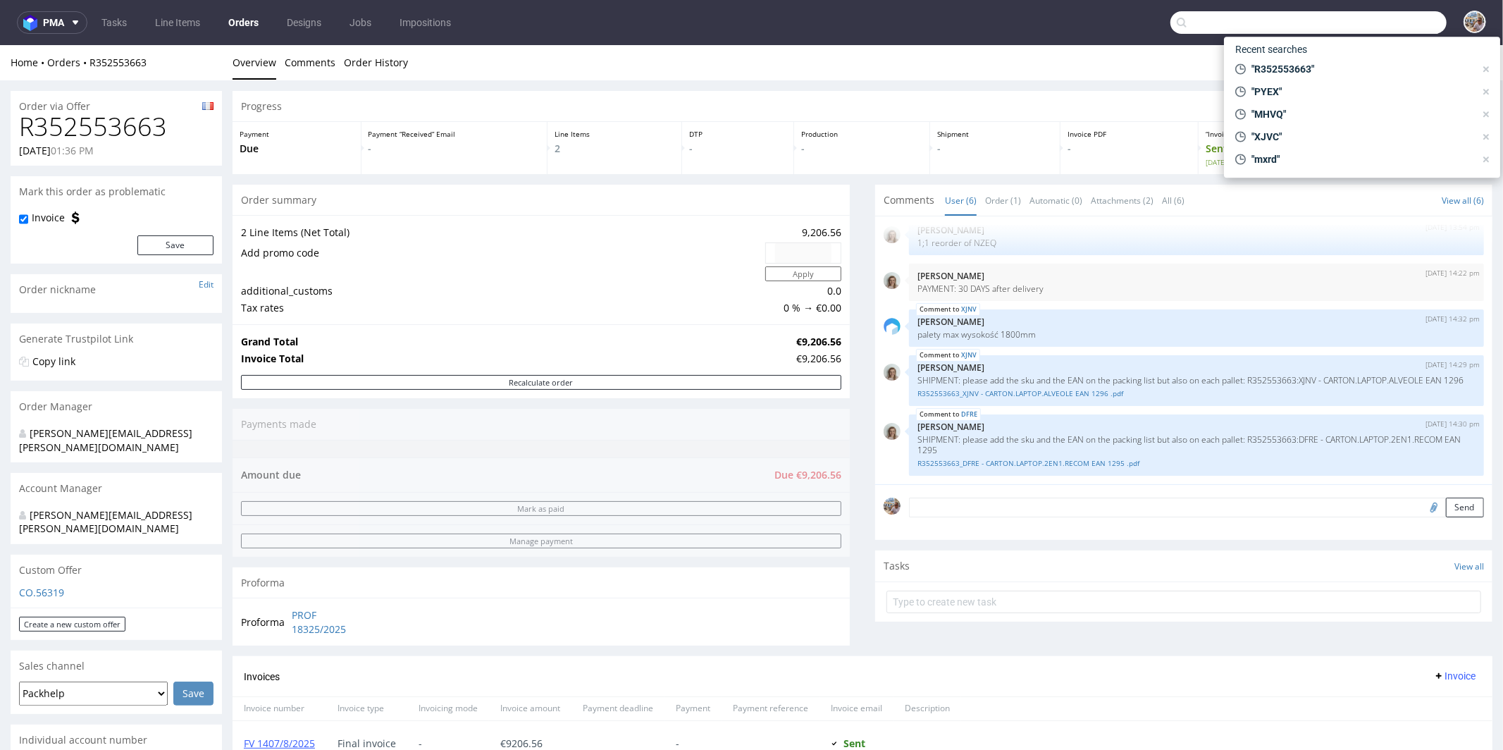
click at [1402, 25] on input "text" at bounding box center [1308, 22] width 276 height 23
paste input "R352553663"
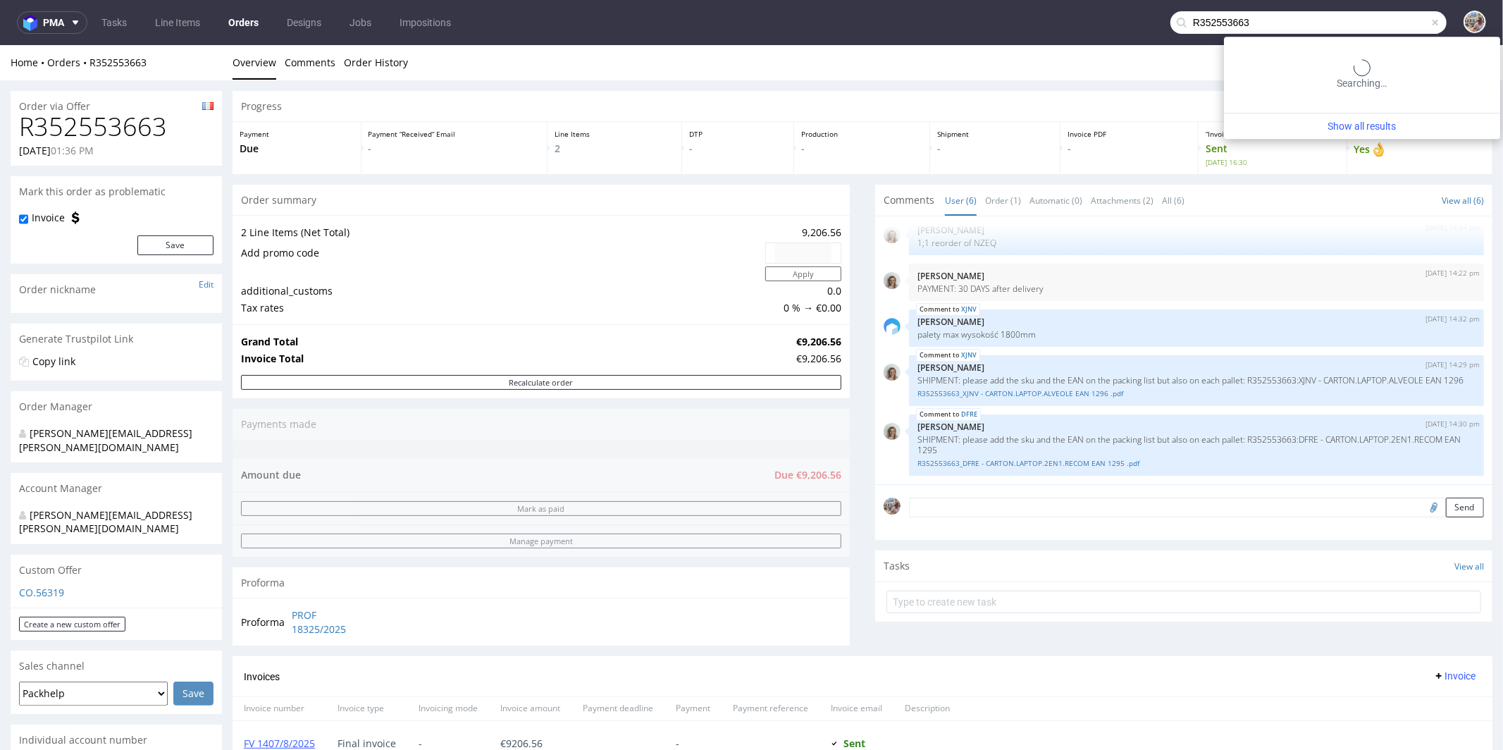
type input "R352553663"
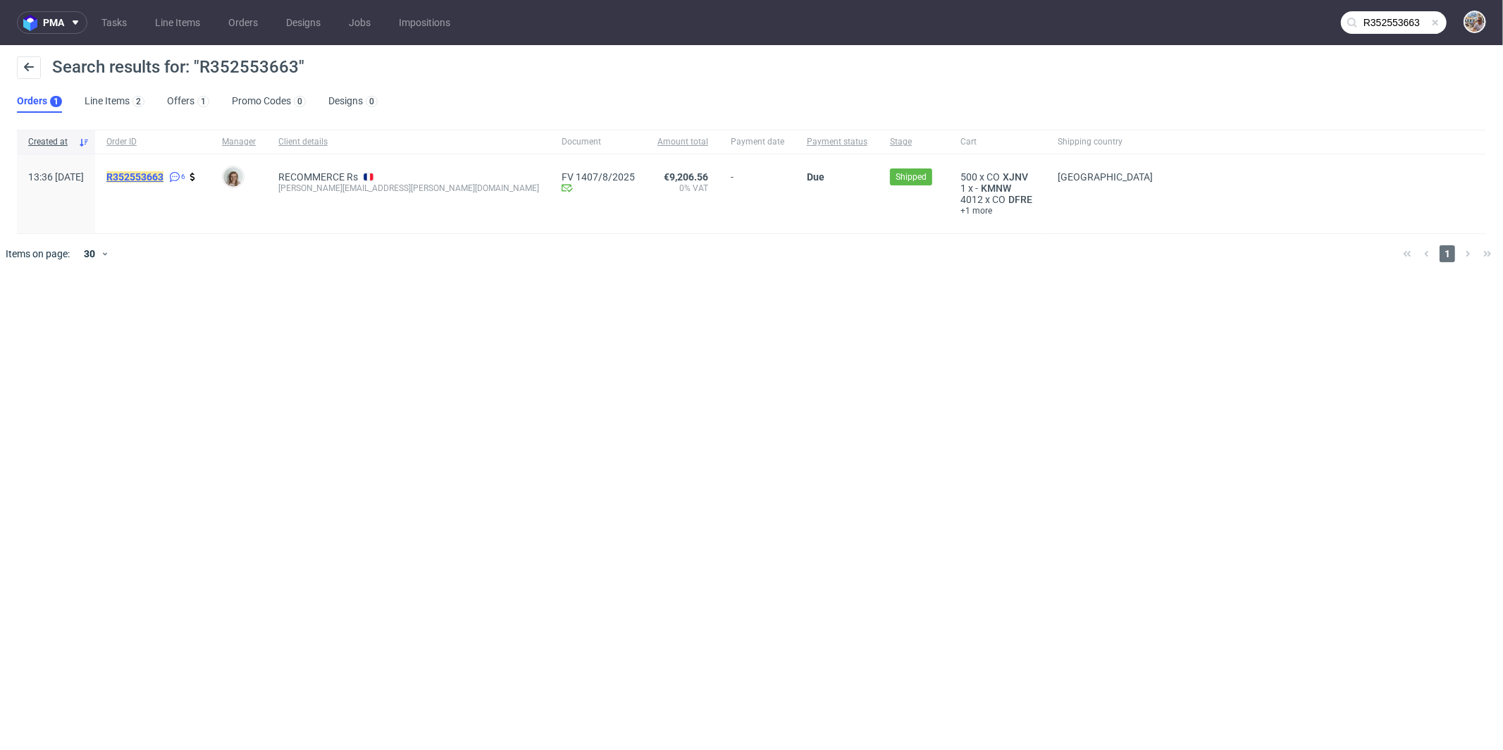
click at [163, 173] on mark "R352553663" at bounding box center [134, 176] width 57 height 11
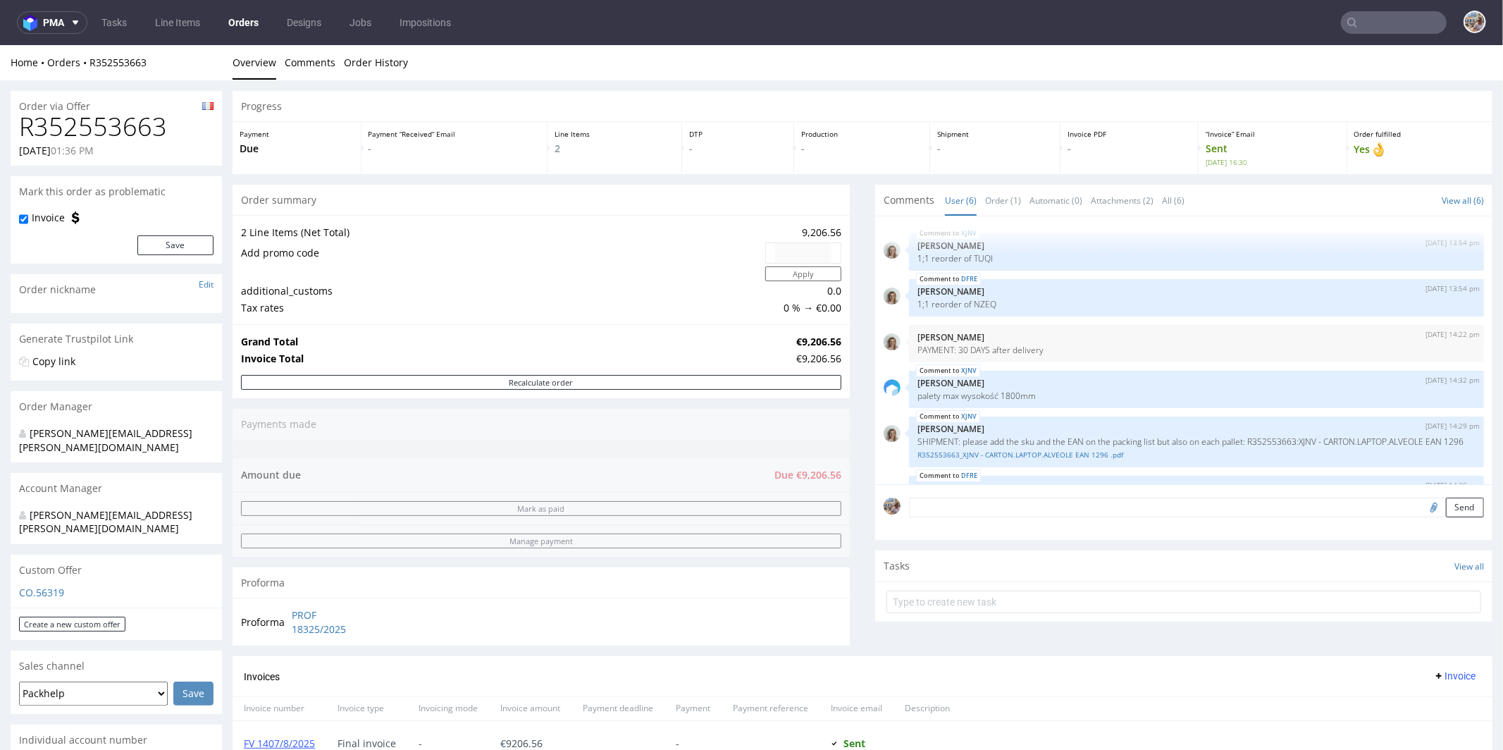
scroll to position [72, 0]
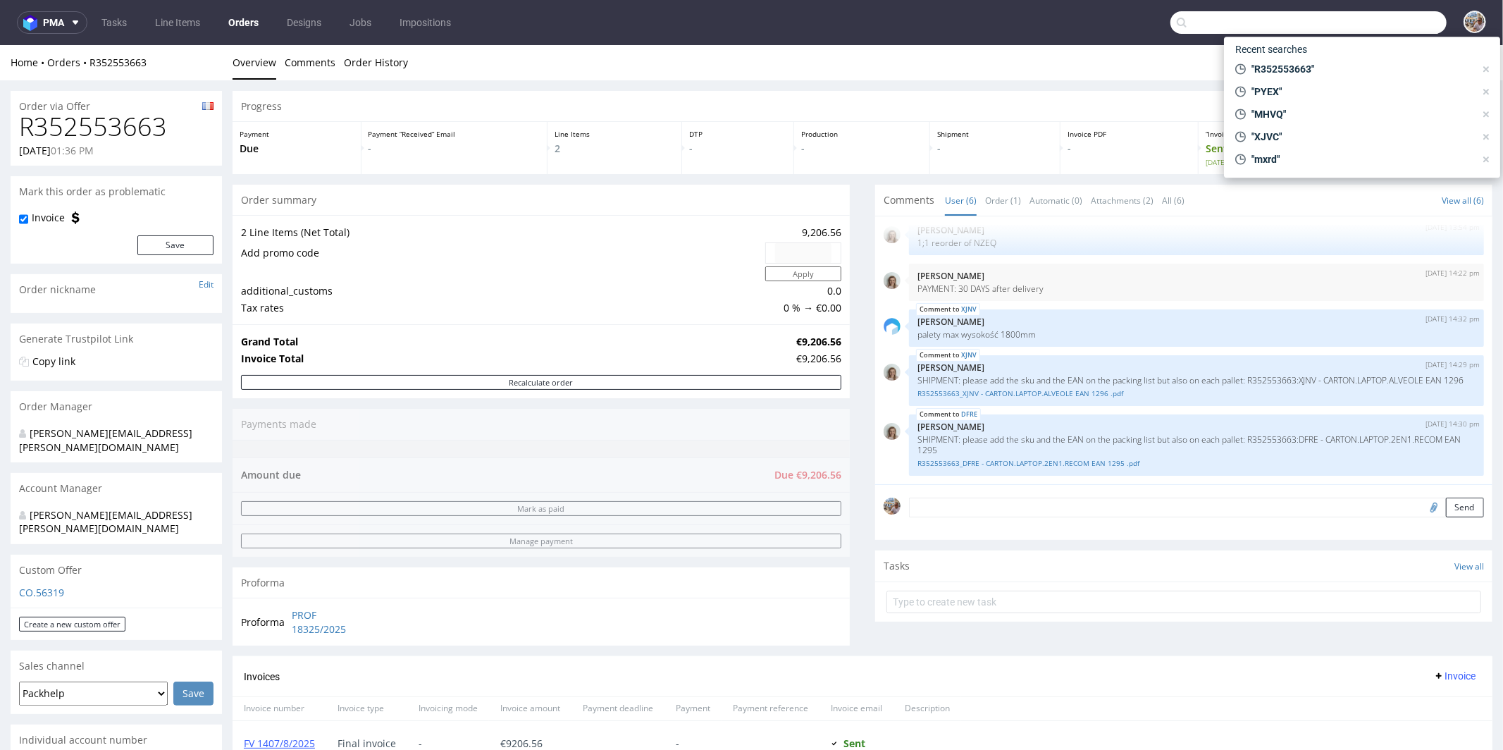
click at [1377, 21] on input "text" at bounding box center [1308, 22] width 276 height 23
paste input "19 205,72"
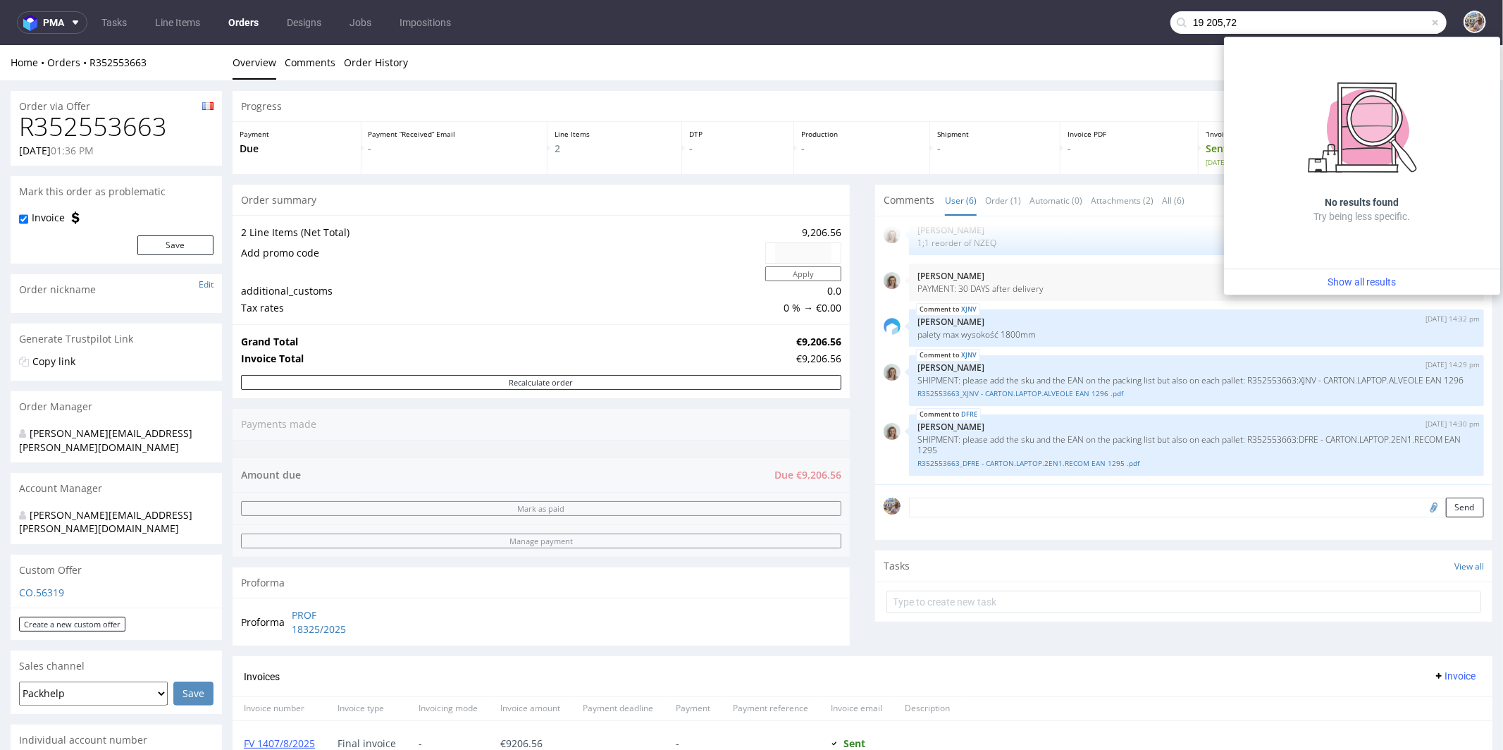
drag, startPoint x: 1241, startPoint y: 19, endPoint x: 1123, endPoint y: -8, distance: 120.7
click at [1123, 0] on html "pma Tasks Line Items Orders Designs Jobs Impositions 19 205,72 Unknown error. i…" at bounding box center [751, 375] width 1503 height 750
paste input "R370172948"
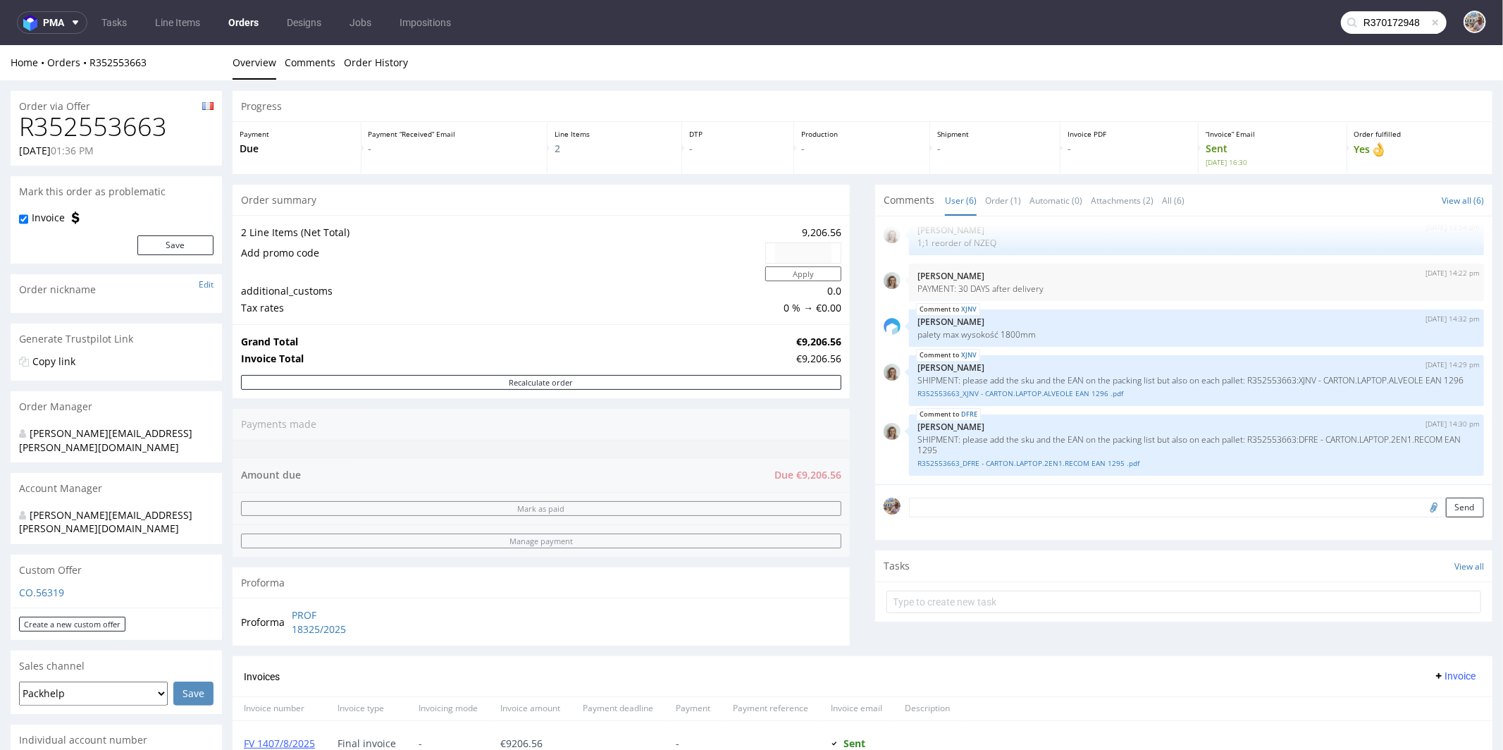
type input "R370172948"
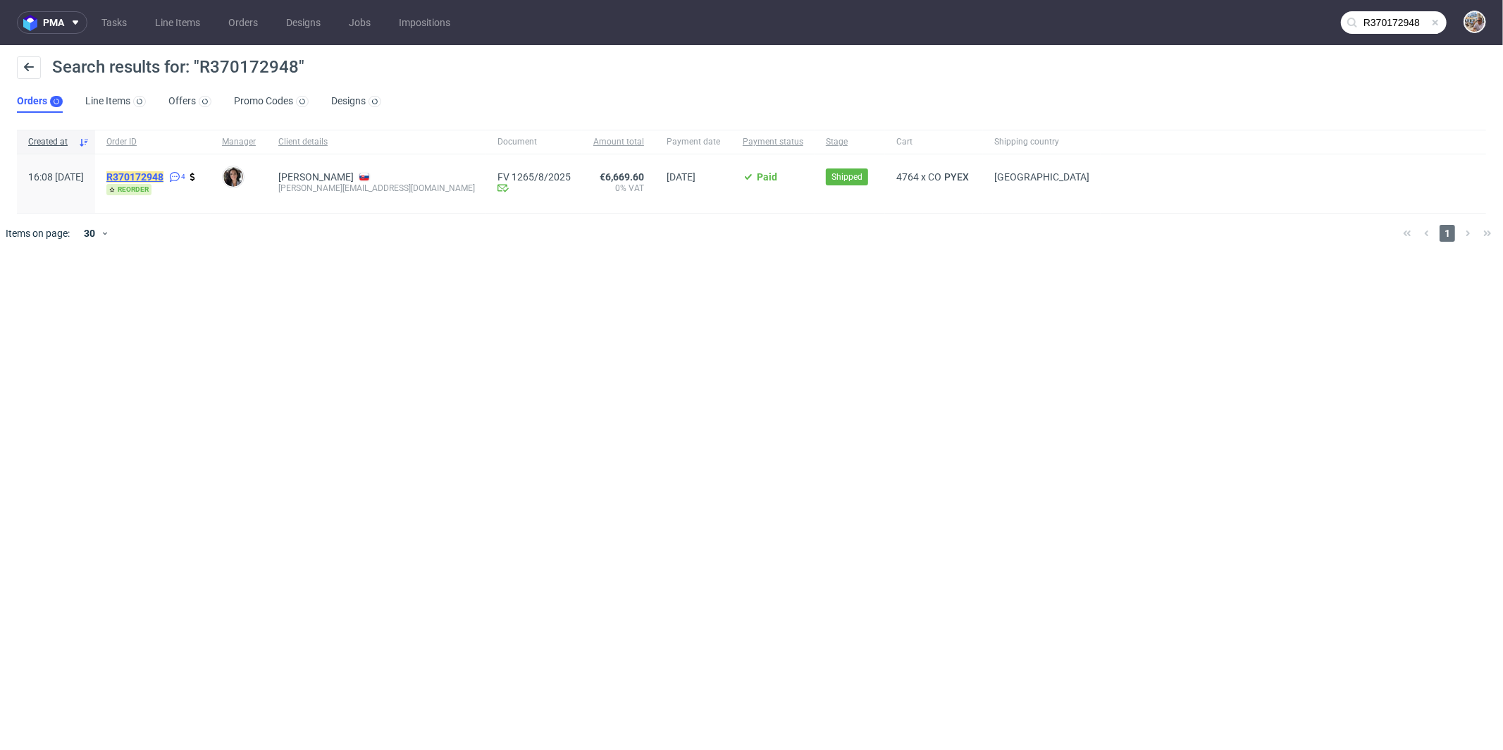
click at [163, 175] on mark "R370172948" at bounding box center [134, 176] width 57 height 11
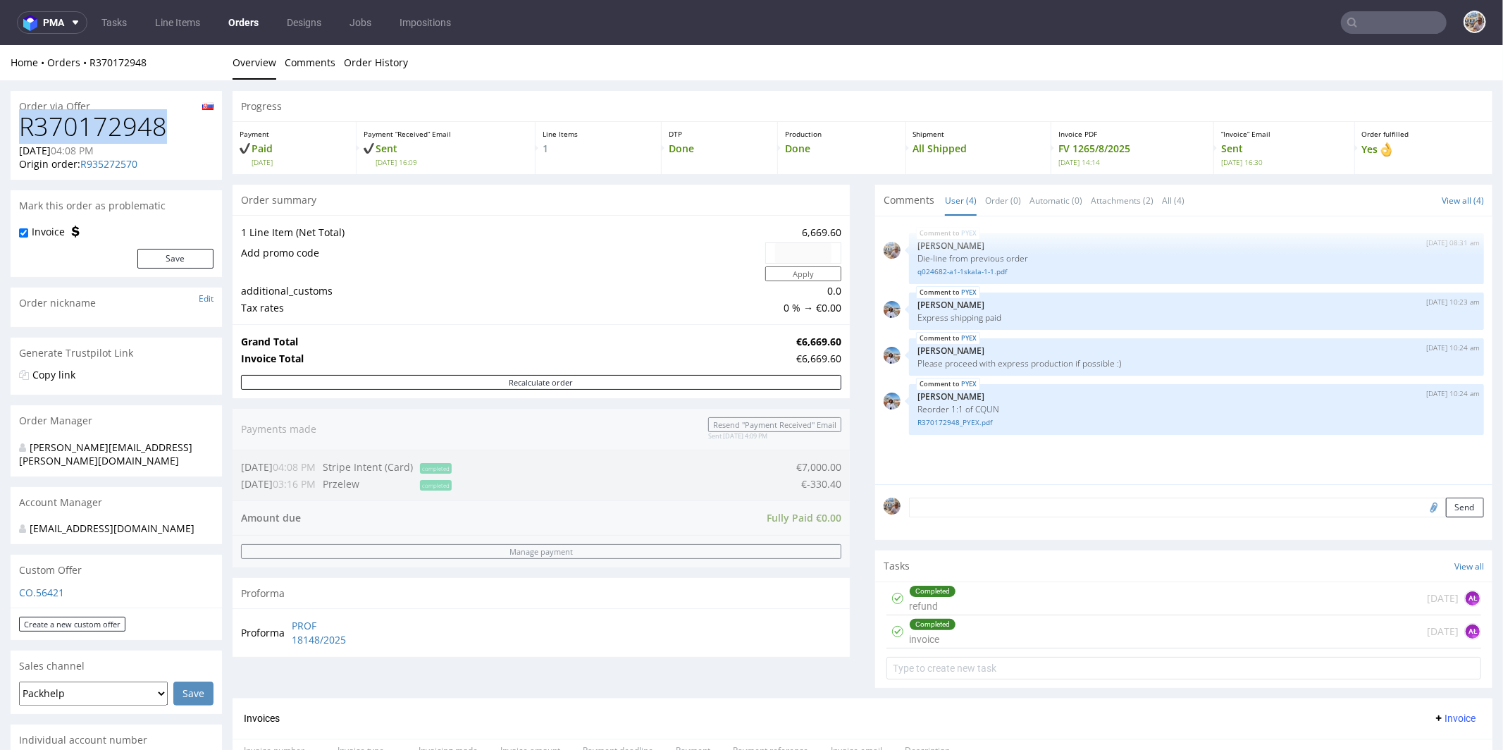
drag, startPoint x: 171, startPoint y: 133, endPoint x: 0, endPoint y: 128, distance: 171.3
click at [0, 128] on div "Order via Offer R370172948 [DATE] 04:08 PM Origin order: R935272570 Reorder [PE…" at bounding box center [751, 755] width 1503 height 1350
copy h1 "R370172948"
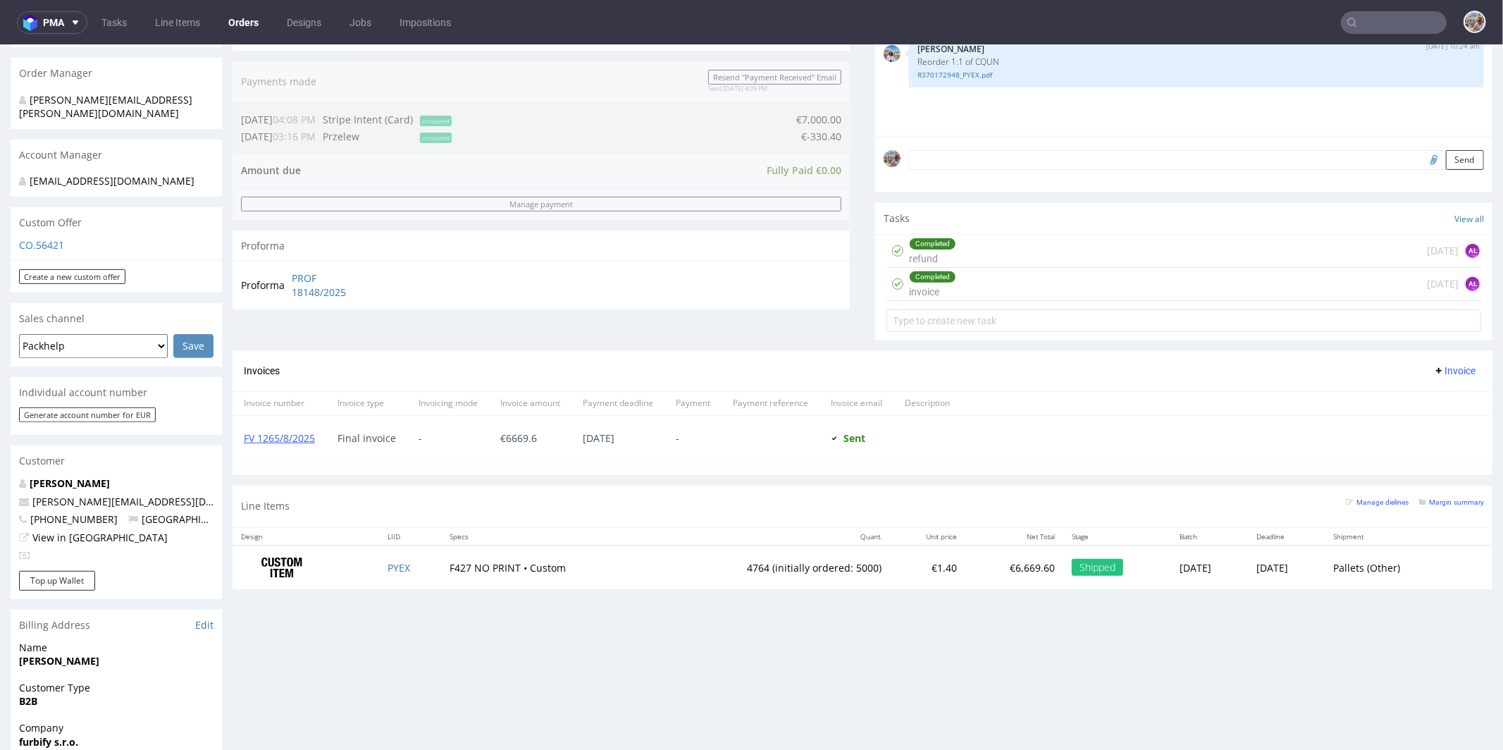
scroll to position [520, 0]
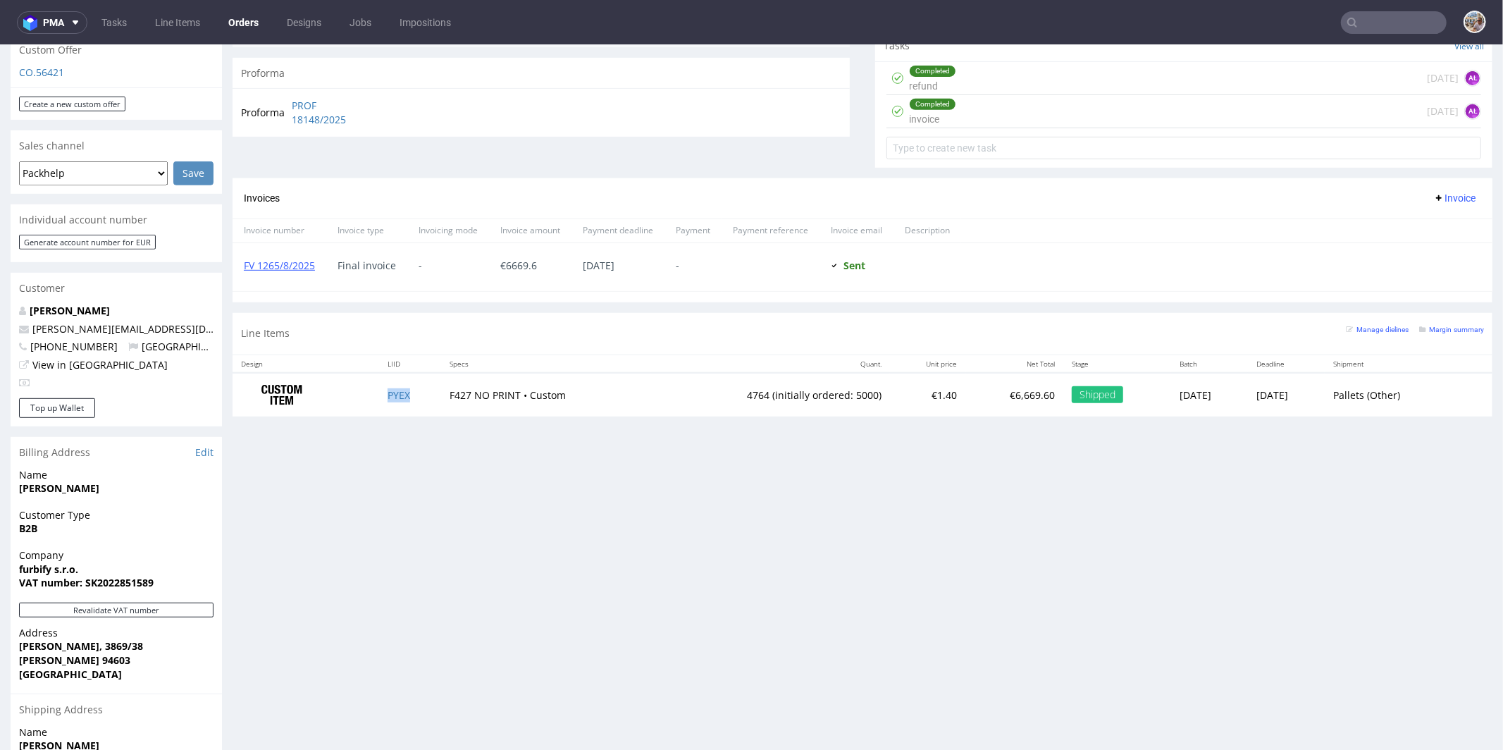
click at [409, 393] on td "PYEX" at bounding box center [410, 394] width 62 height 44
copy link "PYEX"
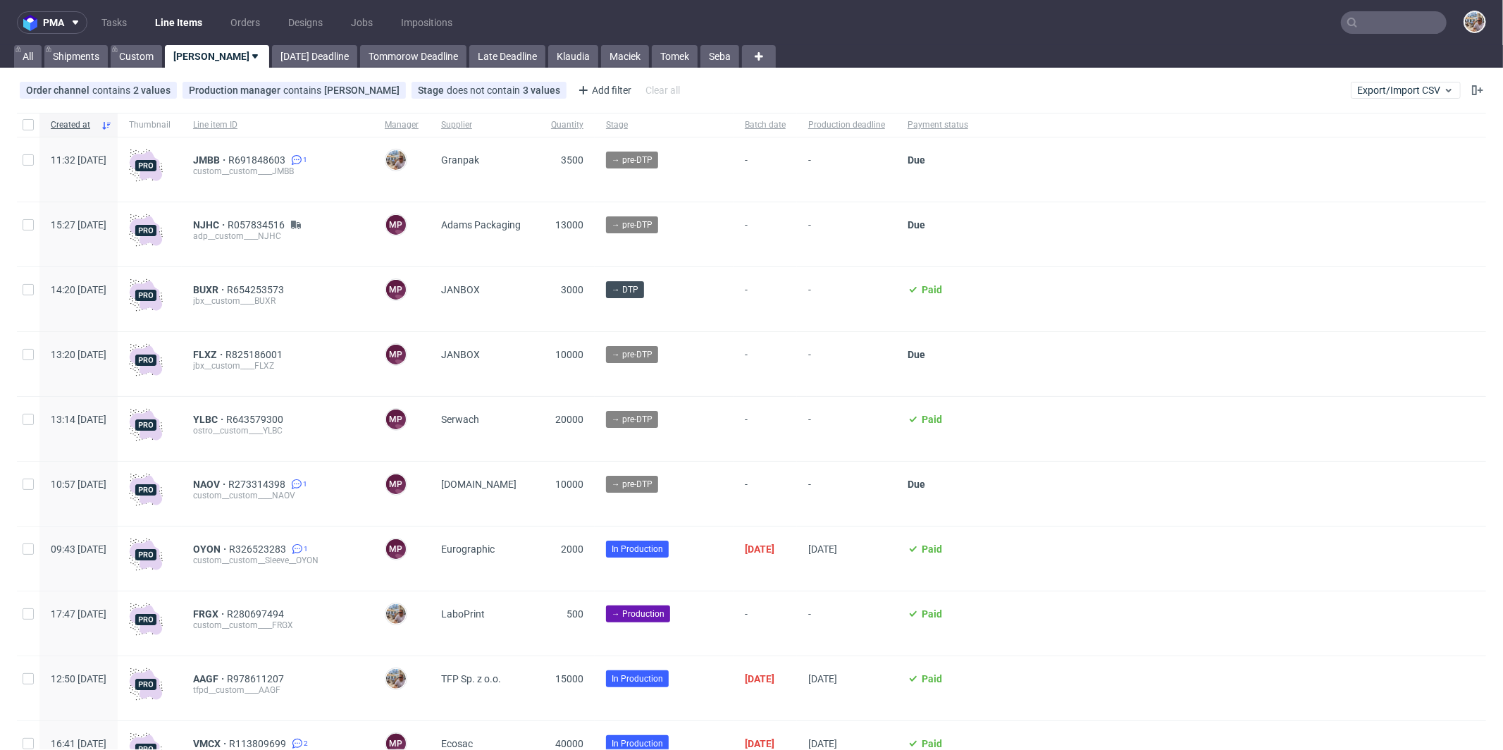
click at [1363, 37] on nav "pma Tasks Line Items Orders Designs Jobs Impositions" at bounding box center [751, 22] width 1503 height 45
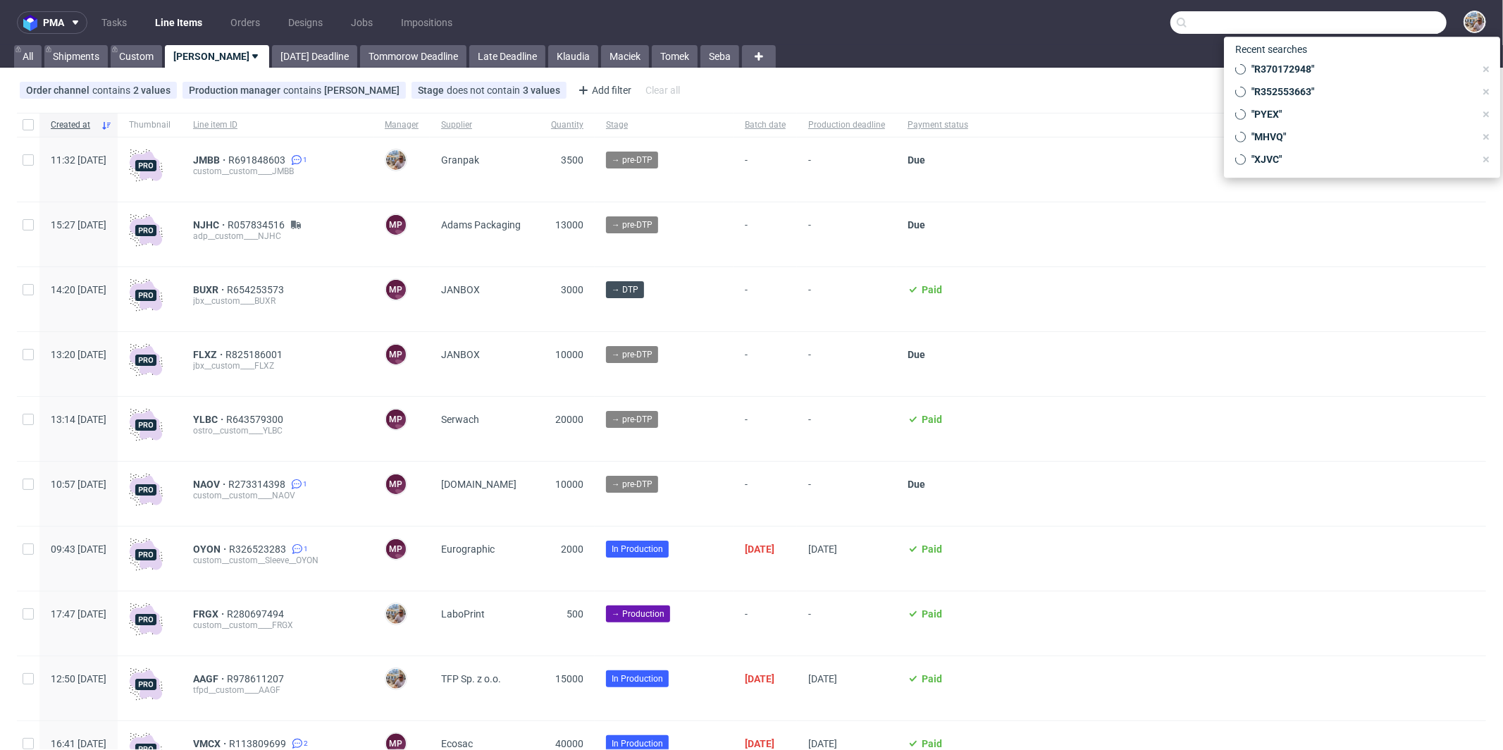
click at [1368, 22] on input "text" at bounding box center [1308, 22] width 276 height 23
paste input "R352553663"
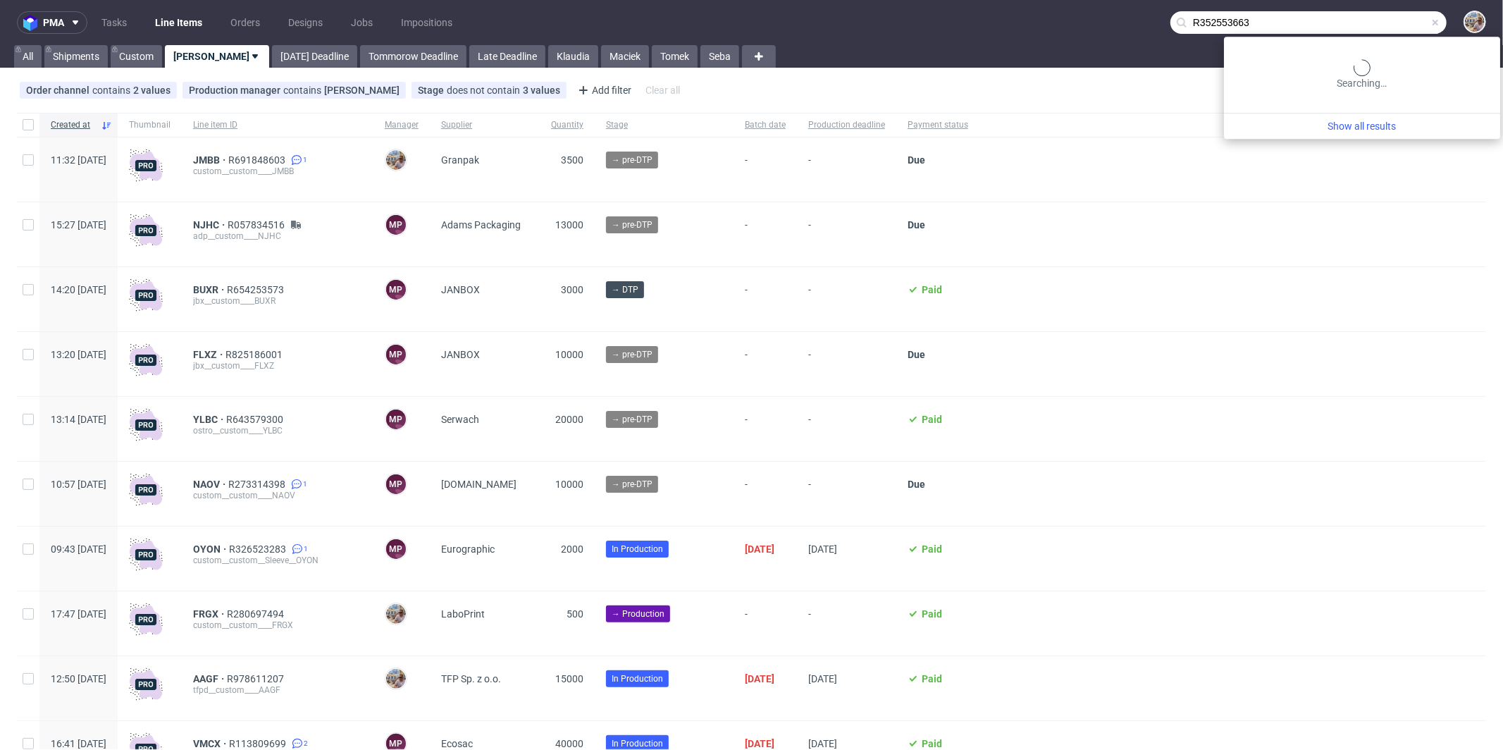
type input "R352553663"
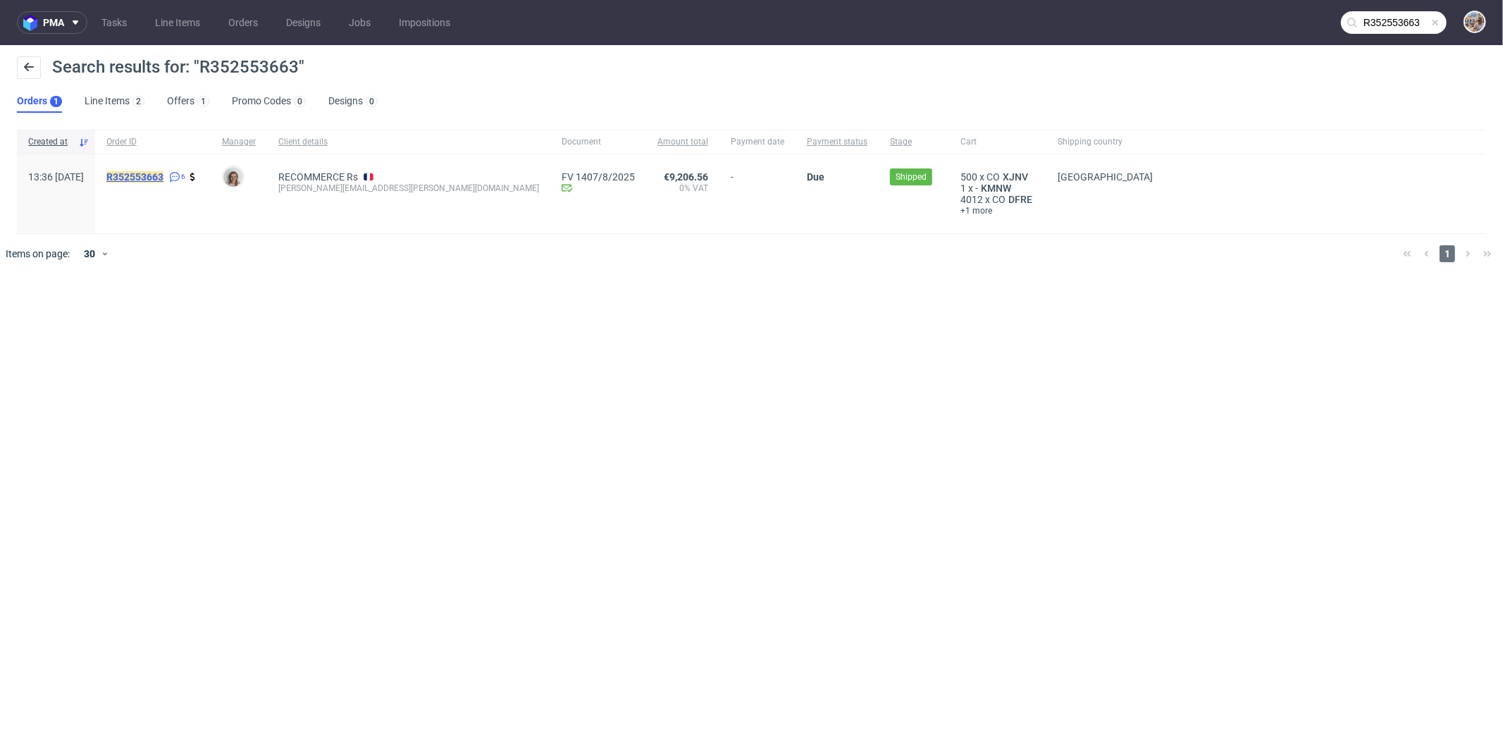
click at [163, 171] on mark "R352553663" at bounding box center [134, 176] width 57 height 11
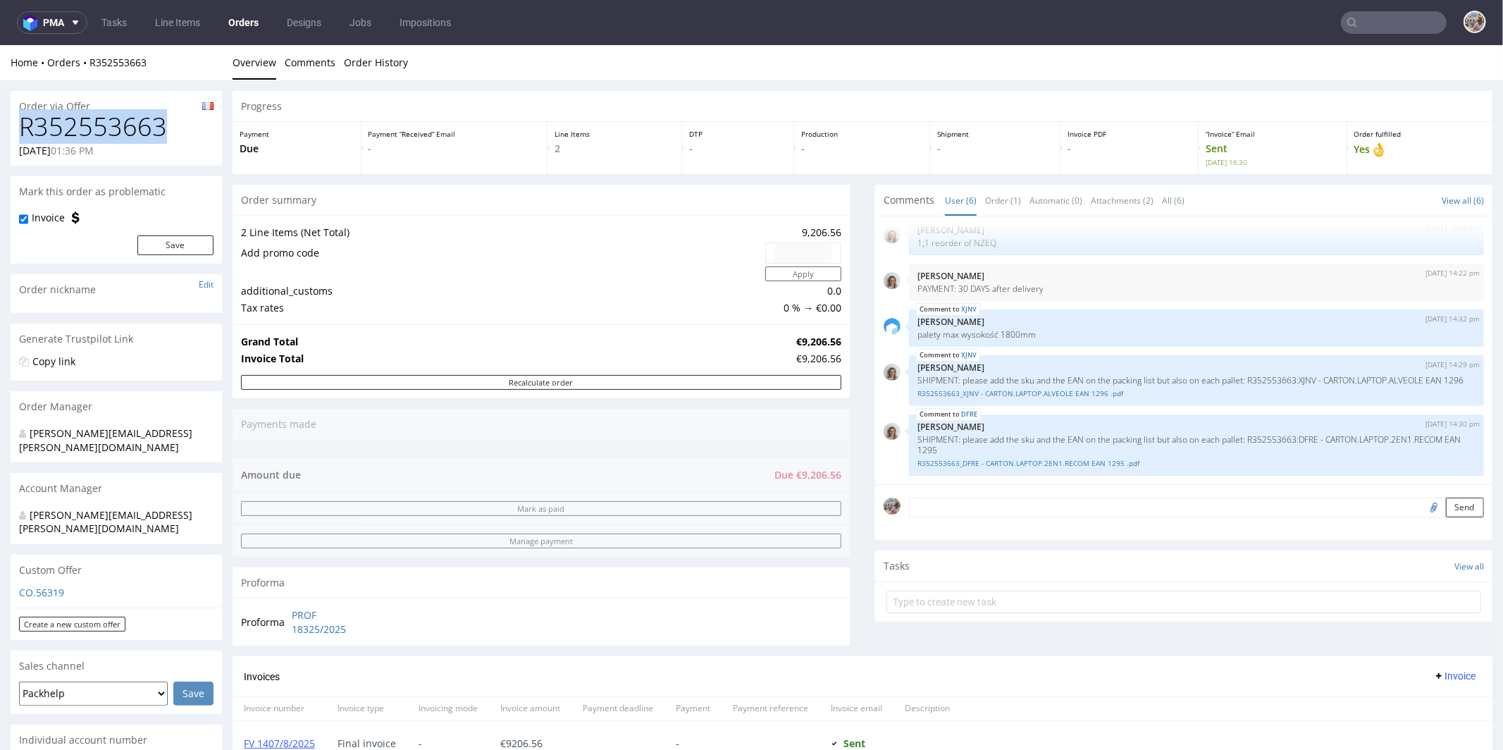
drag, startPoint x: 172, startPoint y: 128, endPoint x: 24, endPoint y: 128, distance: 148.0
click at [24, 128] on h1 "R352553663" at bounding box center [116, 126] width 194 height 28
copy h1 "R352553663"
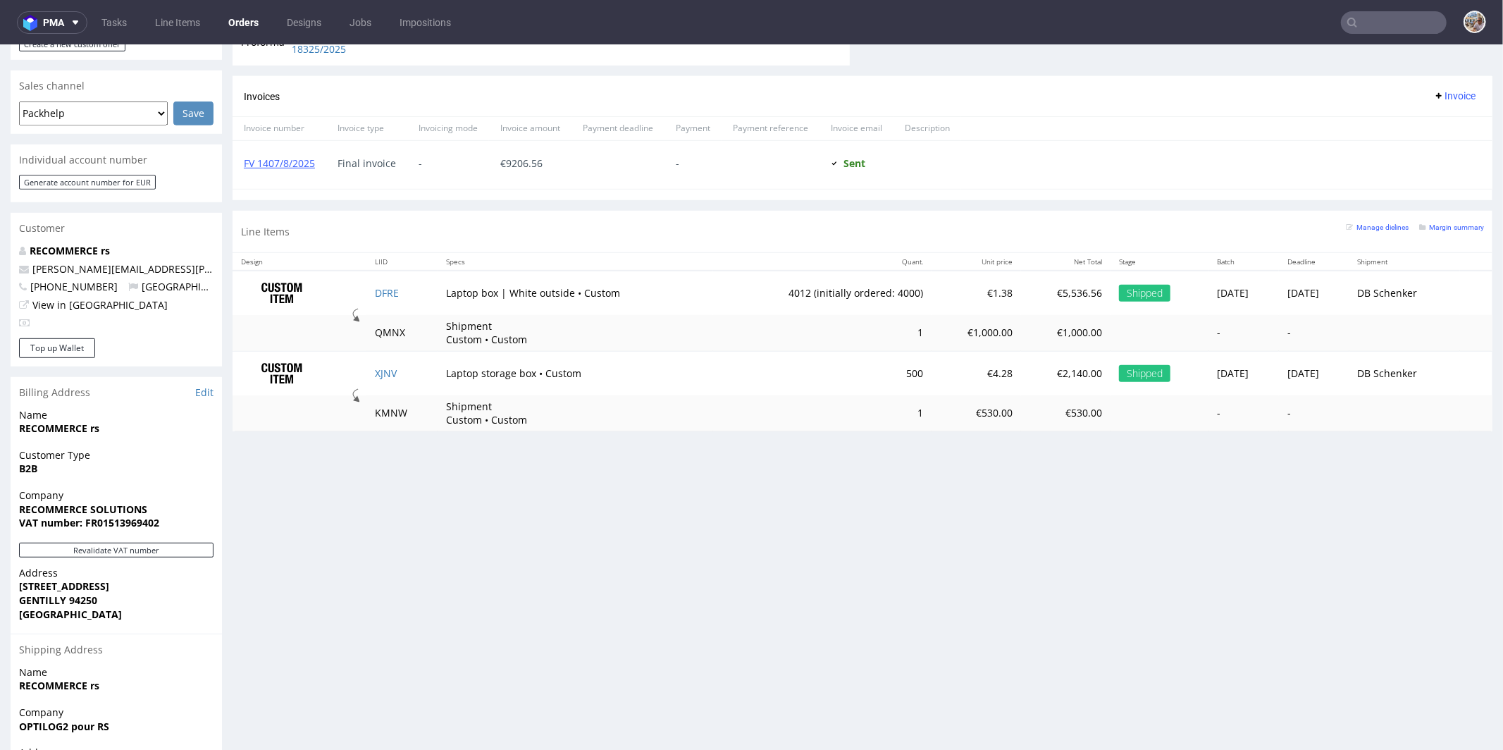
scroll to position [674, 0]
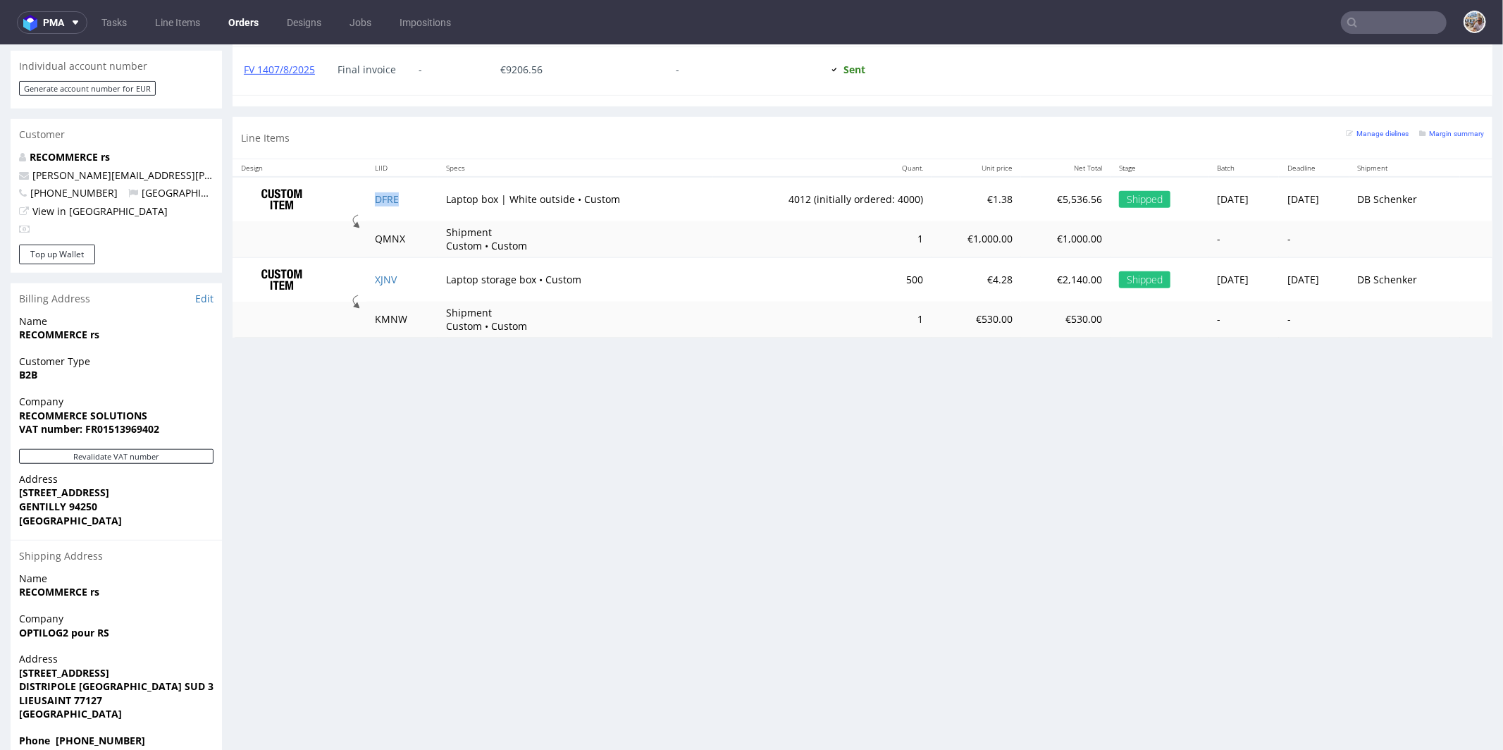
click at [403, 202] on td "DFRE" at bounding box center [401, 198] width 71 height 44
copy link "DFRE"
click at [1375, 16] on input "text" at bounding box center [1394, 22] width 106 height 23
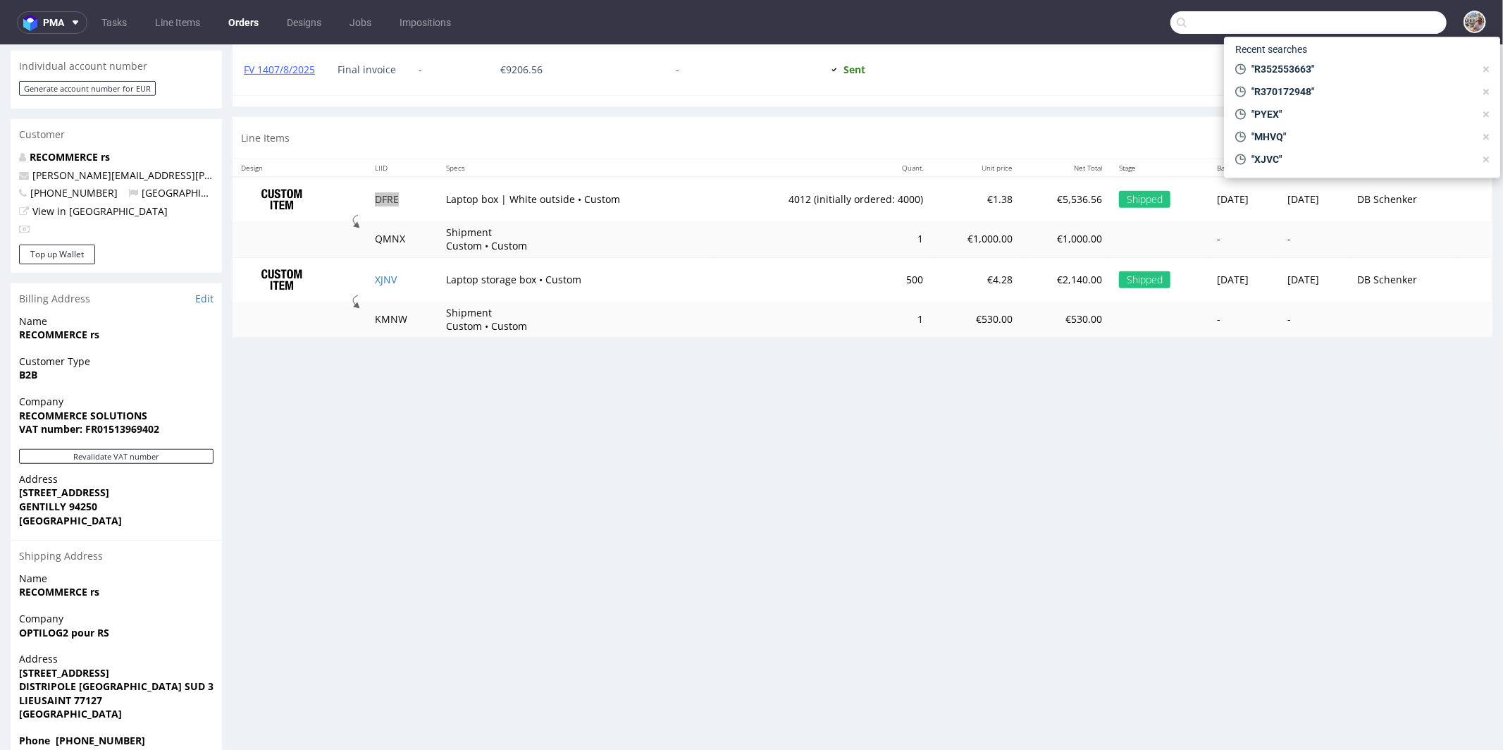
paste input "3 490"
type input "3 490"
paste input "R304419750"
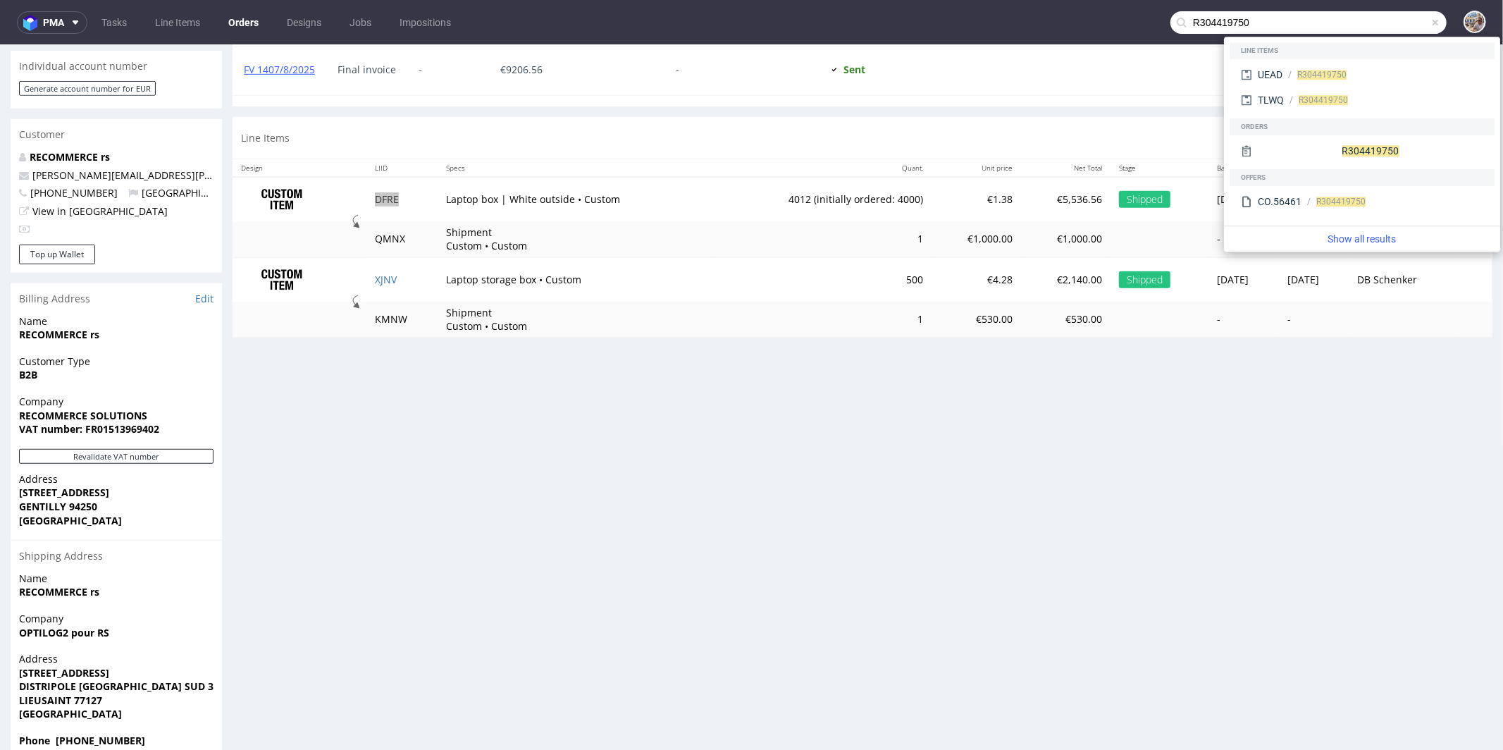
type input "R304419750"
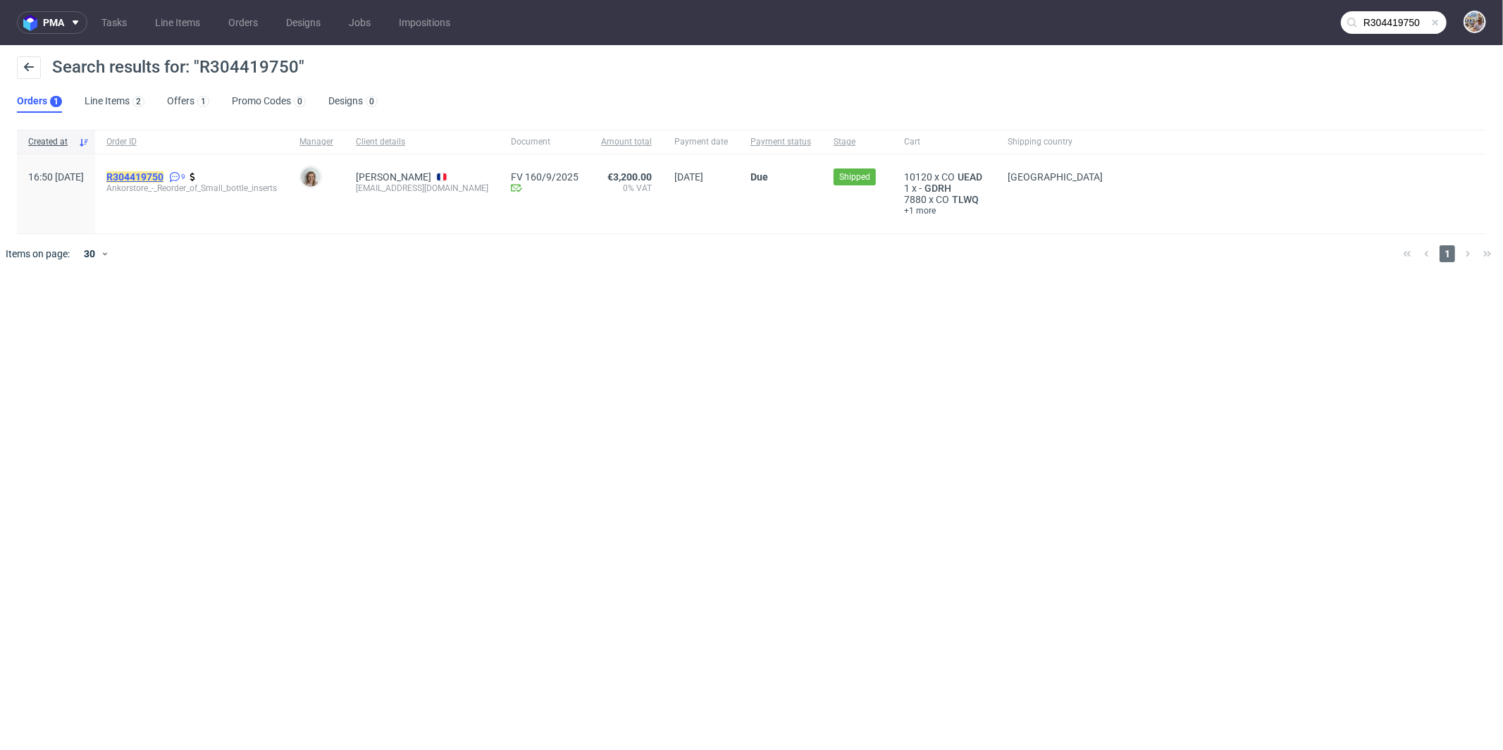
click at [163, 175] on mark "R304419750" at bounding box center [134, 176] width 57 height 11
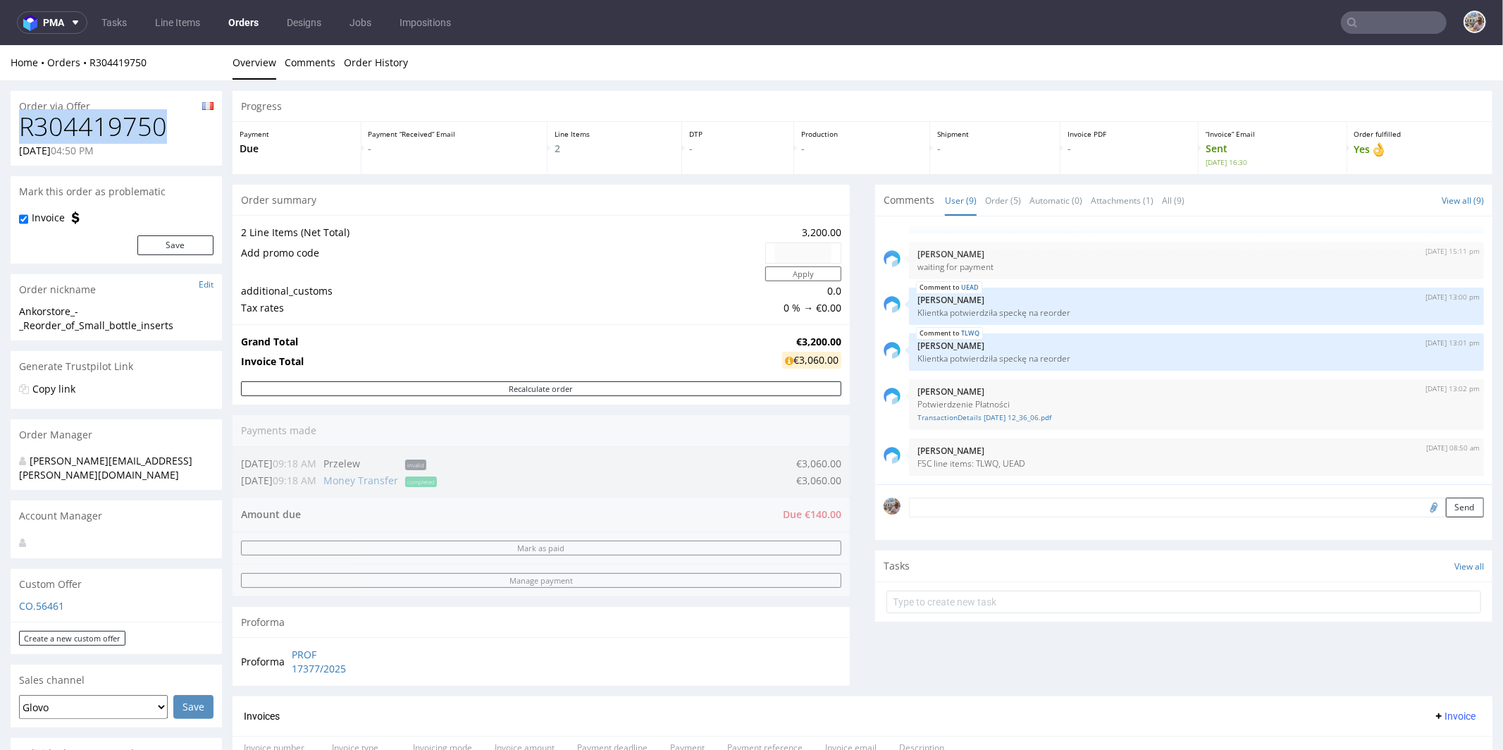
drag, startPoint x: 182, startPoint y: 135, endPoint x: 23, endPoint y: 126, distance: 158.8
click at [23, 126] on h1 "R304419750" at bounding box center [116, 126] width 194 height 28
copy h1 "R304419750"
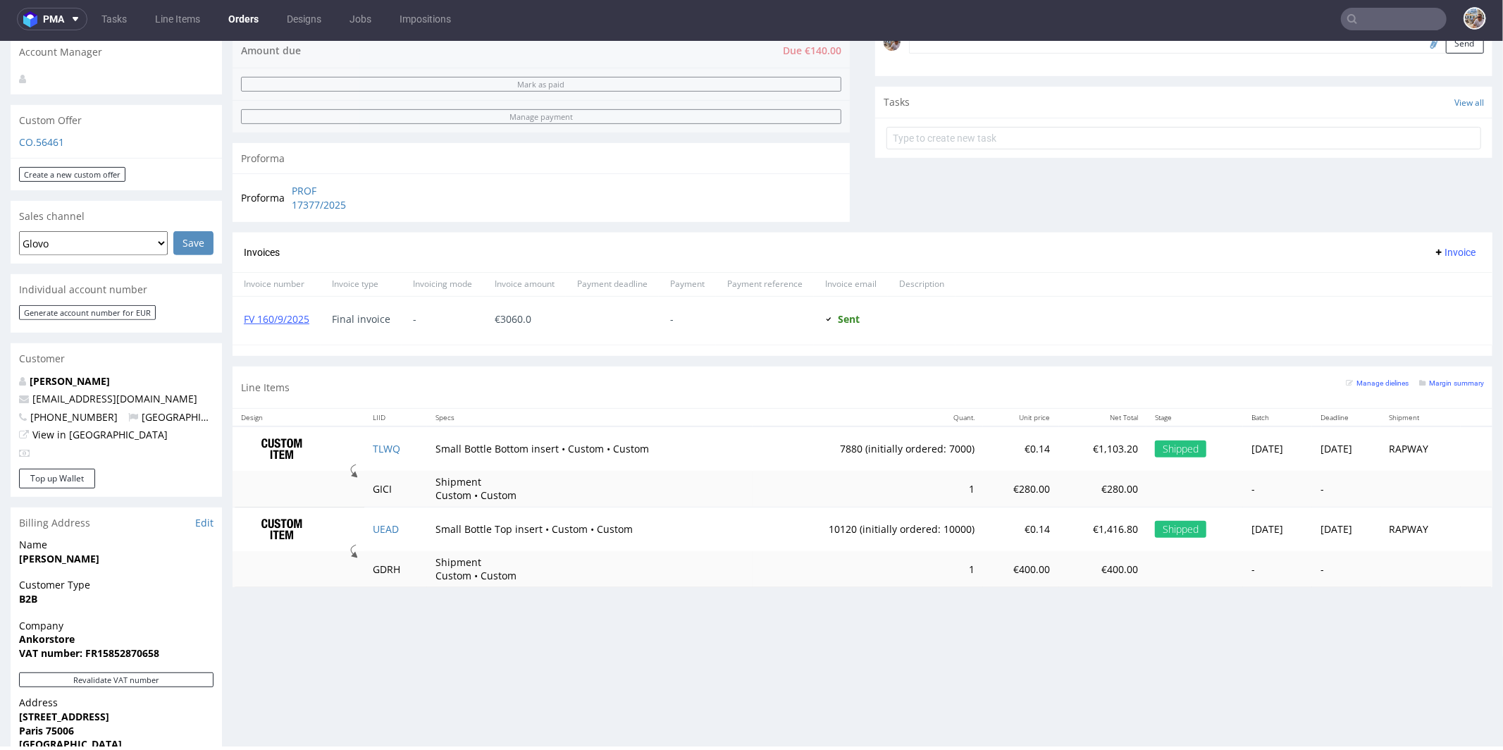
scroll to position [687, 0]
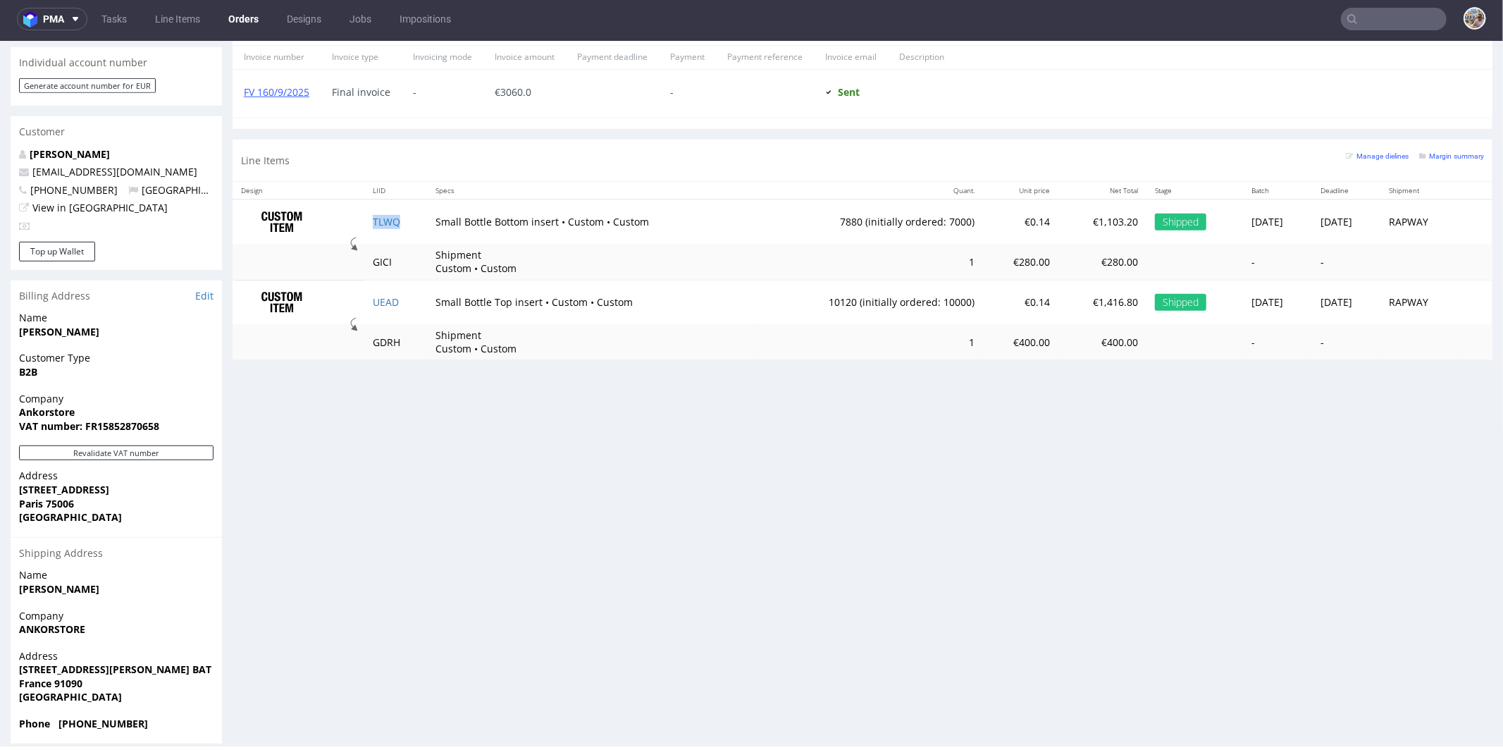
click at [401, 215] on td "TLWQ" at bounding box center [395, 221] width 63 height 44
copy link "TLWQ"
click at [398, 303] on td "UEAD" at bounding box center [395, 302] width 63 height 44
copy link "UEAD"
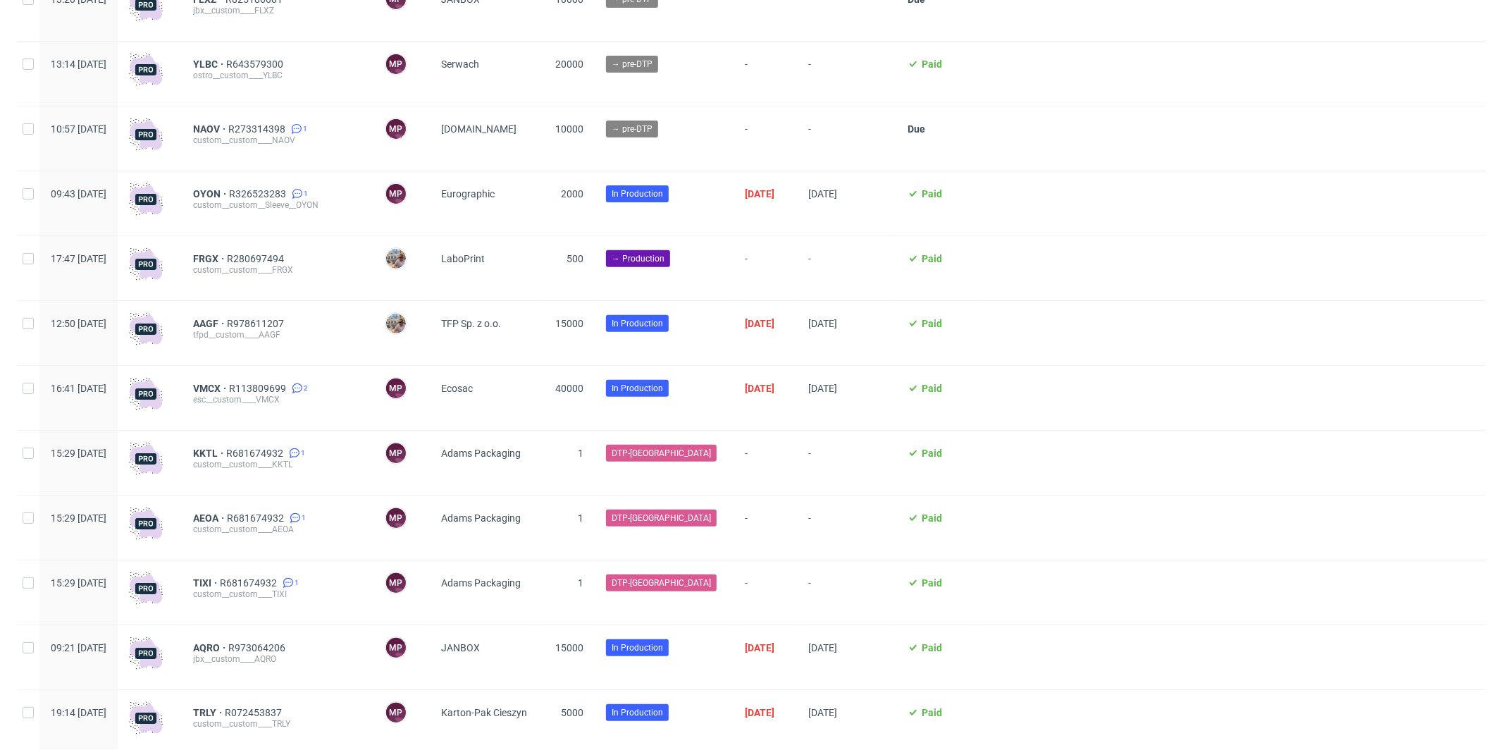
scroll to position [142, 0]
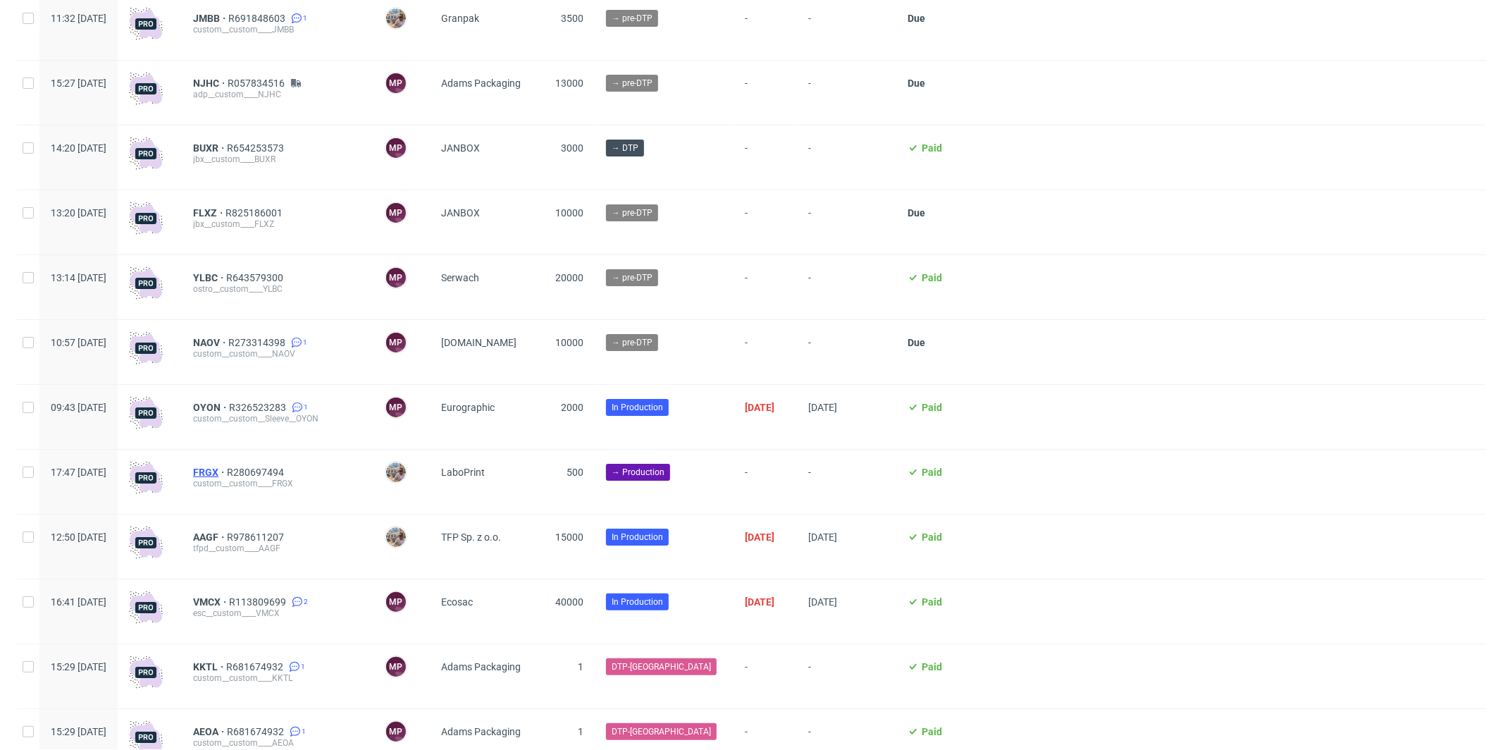
click at [227, 473] on span "FRGX" at bounding box center [210, 471] width 34 height 11
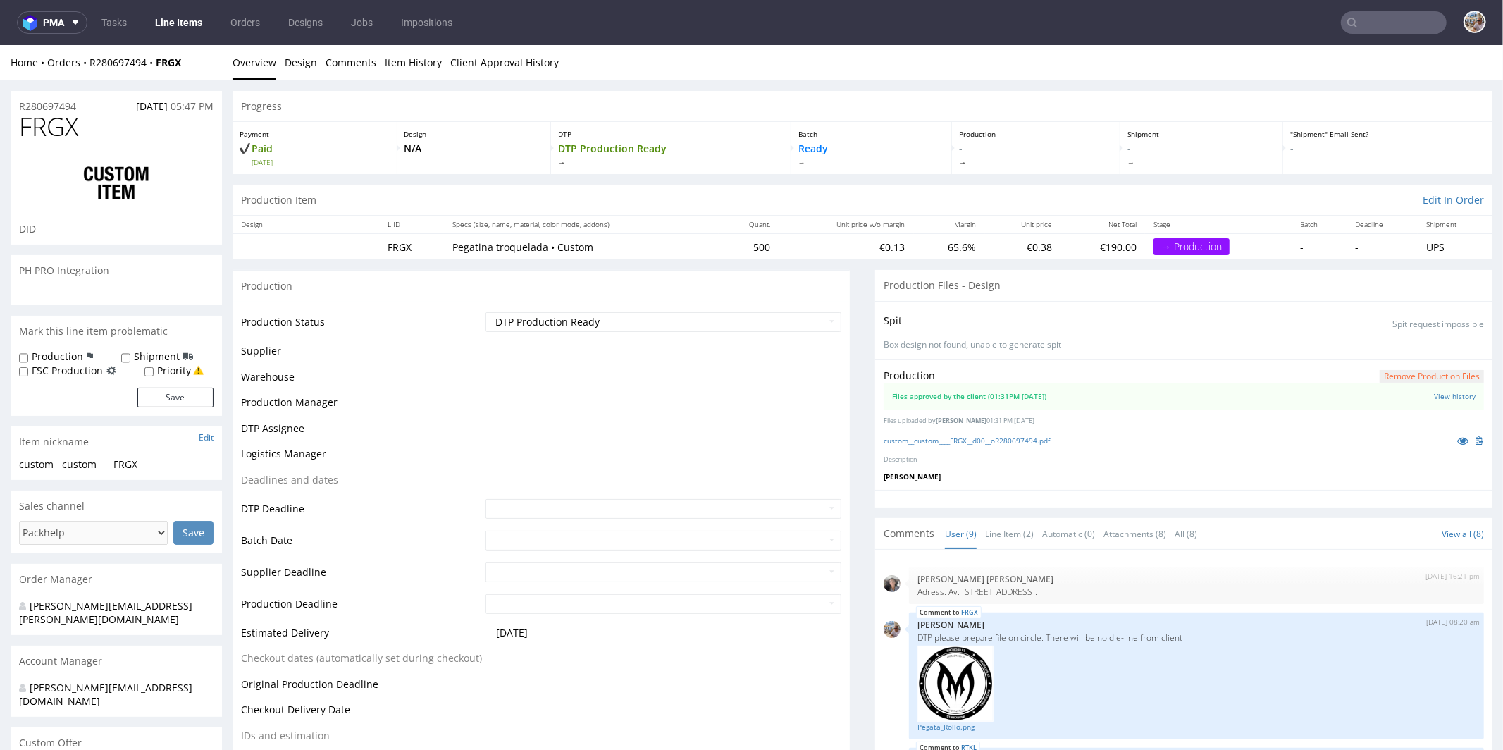
scroll to position [570, 0]
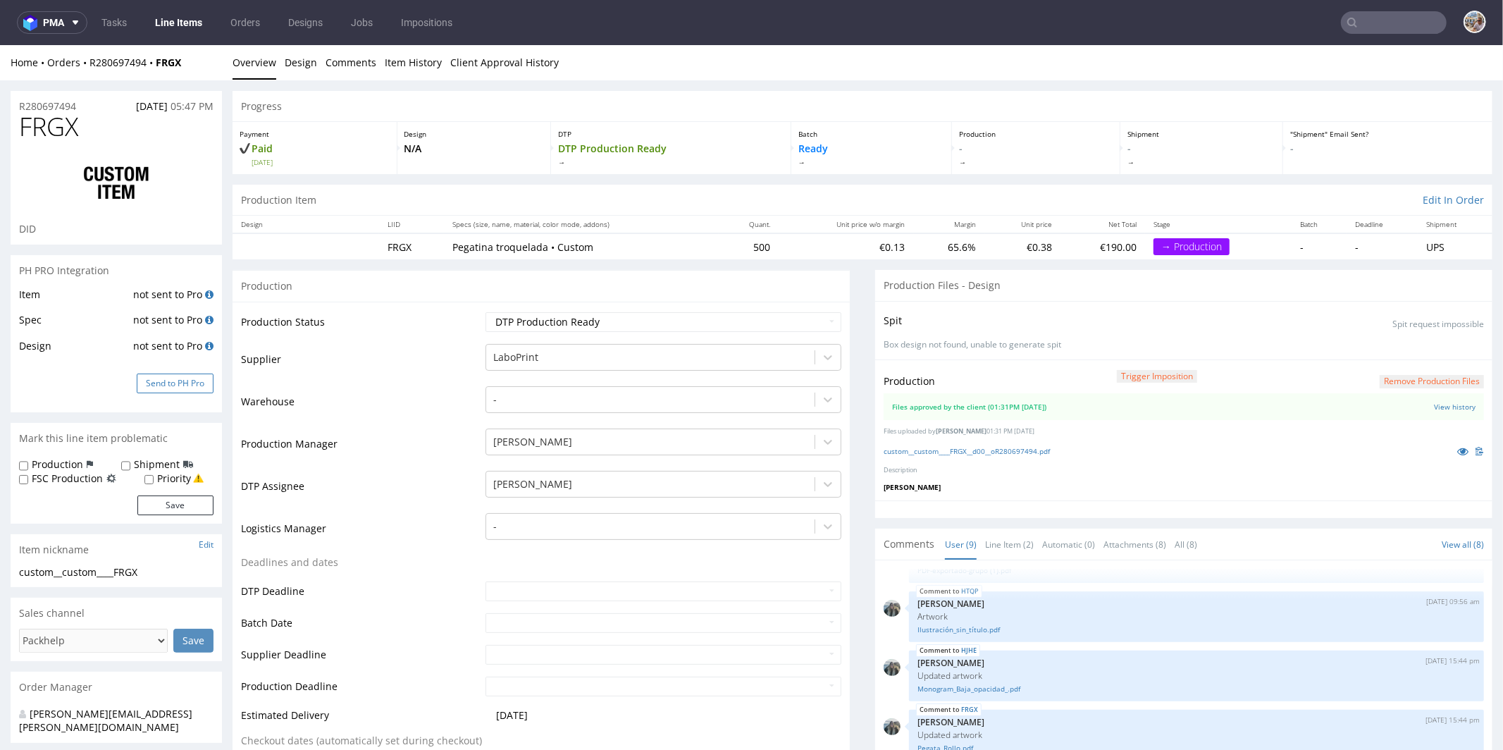
click at [169, 382] on button "Send to PH Pro" at bounding box center [175, 383] width 77 height 20
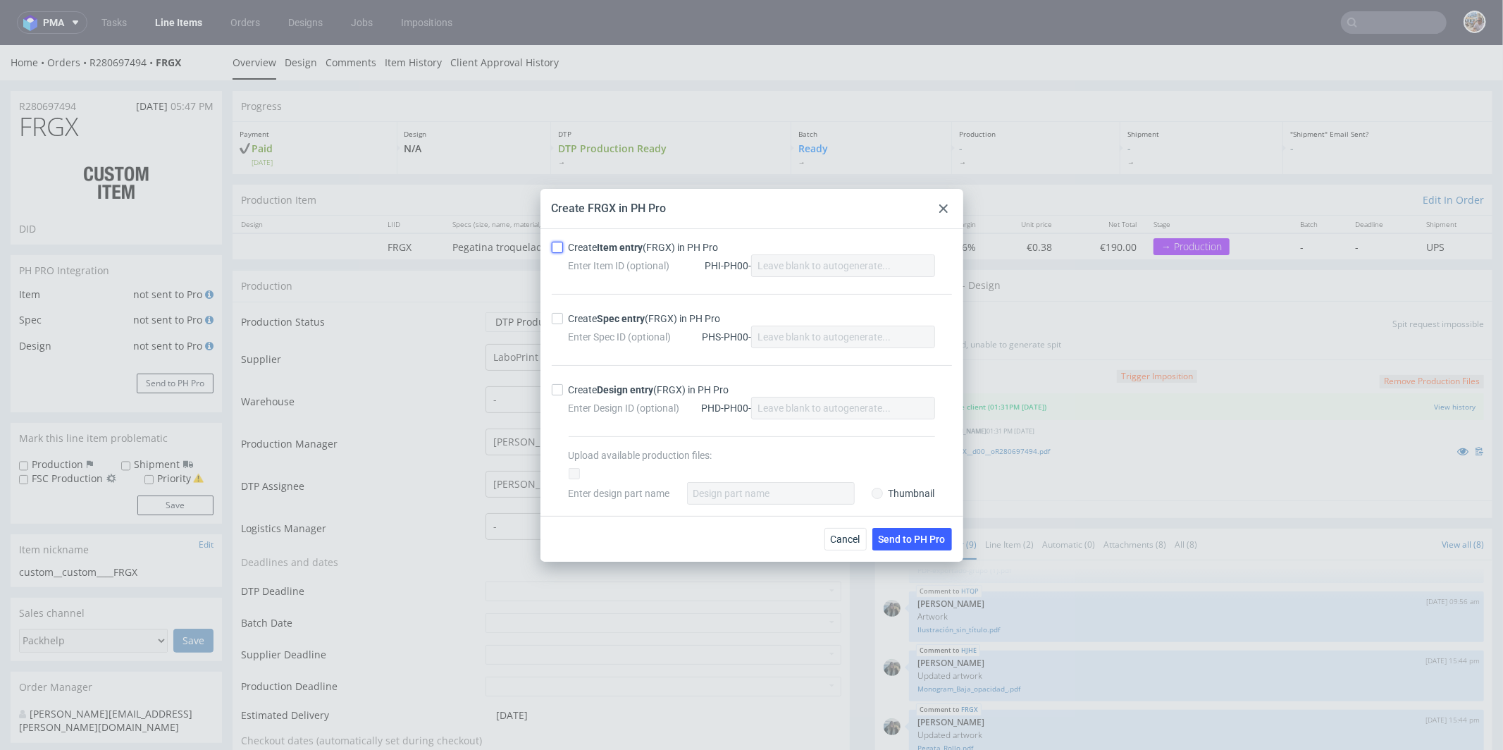
click at [552, 250] on input "Create Item entry (FRGX) in PH Pro" at bounding box center [557, 247] width 11 height 11
checkbox input "true"
click at [564, 315] on div at bounding box center [560, 318] width 17 height 11
click at [563, 315] on input "Create Spec entry (FRGX) in PH Pro" at bounding box center [557, 318] width 11 height 11
checkbox input "true"
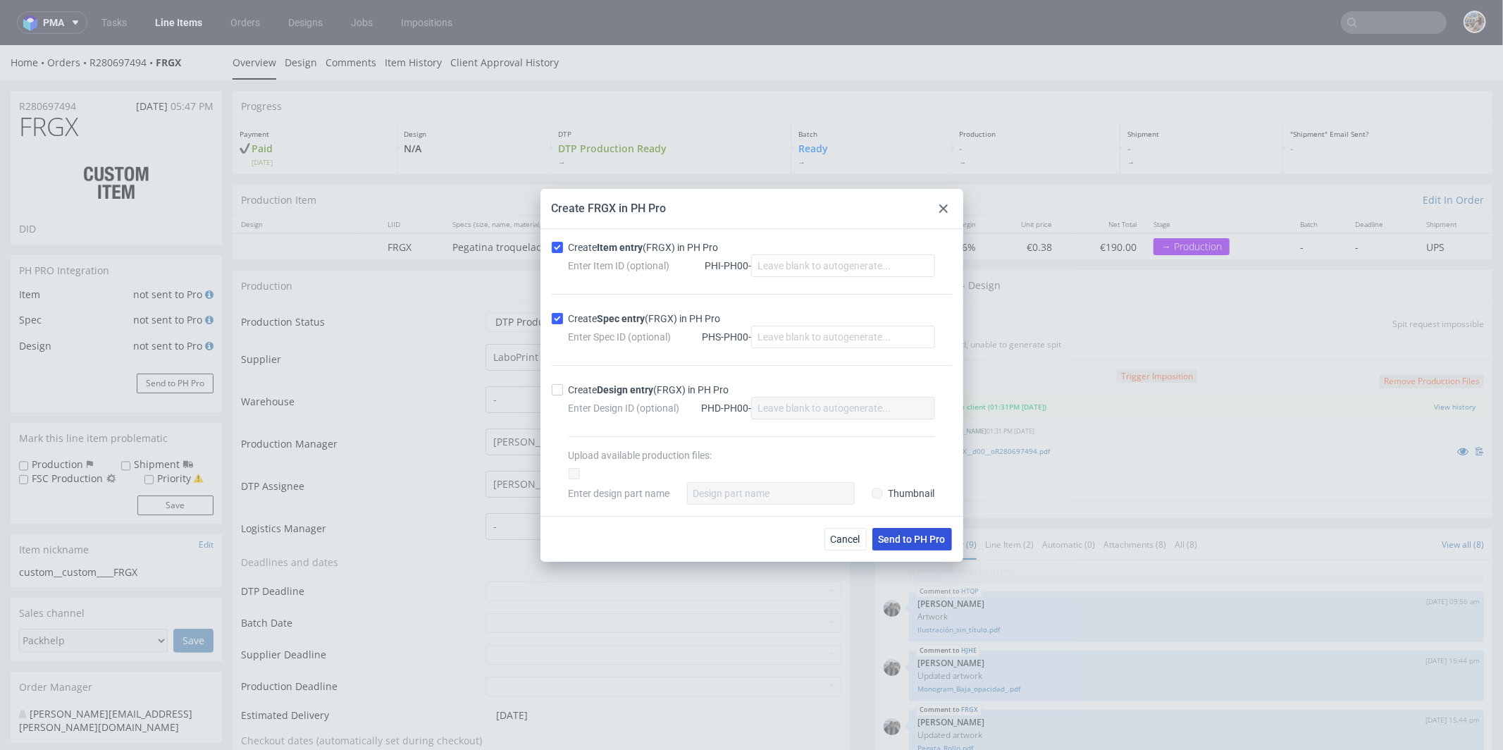
click at [904, 535] on span "Send to PH Pro" at bounding box center [912, 539] width 67 height 10
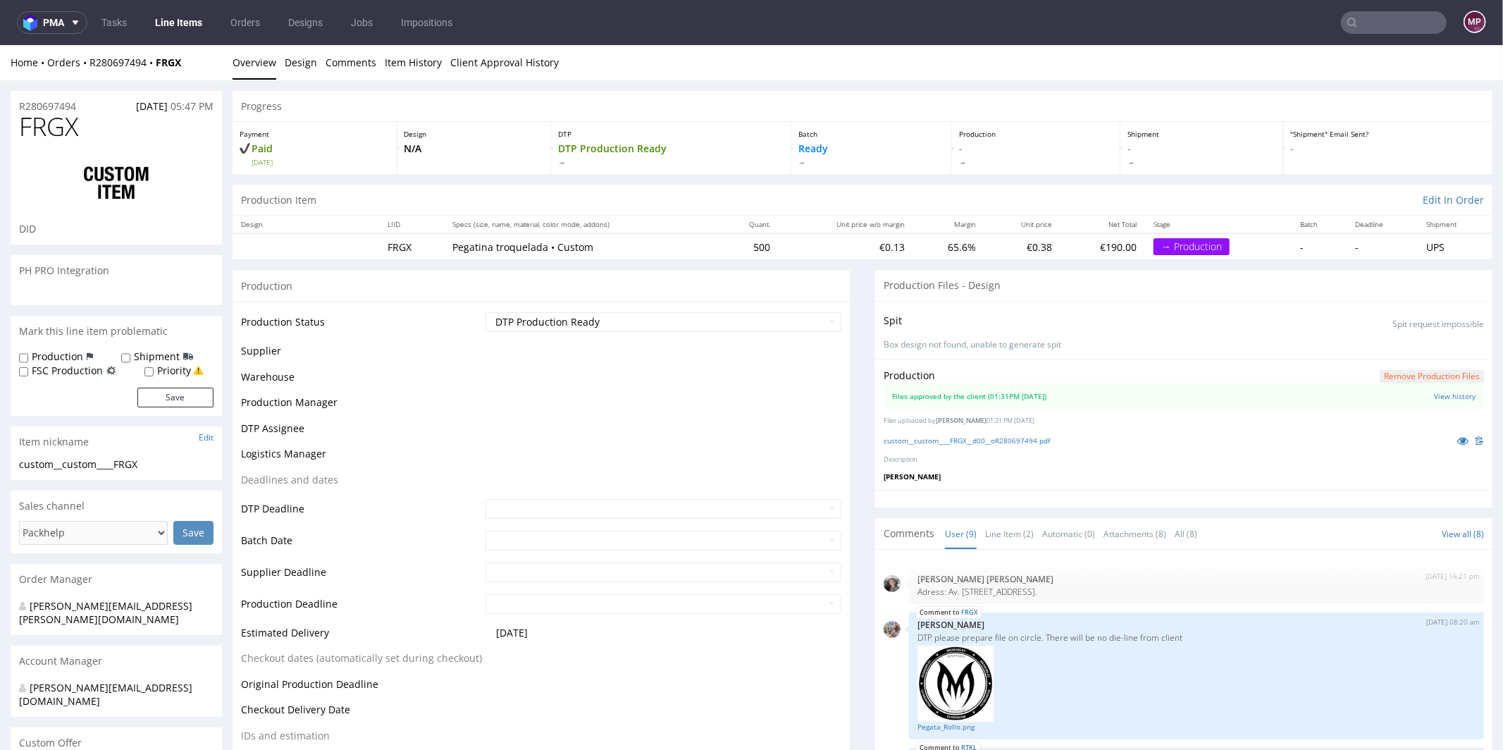
scroll to position [570, 0]
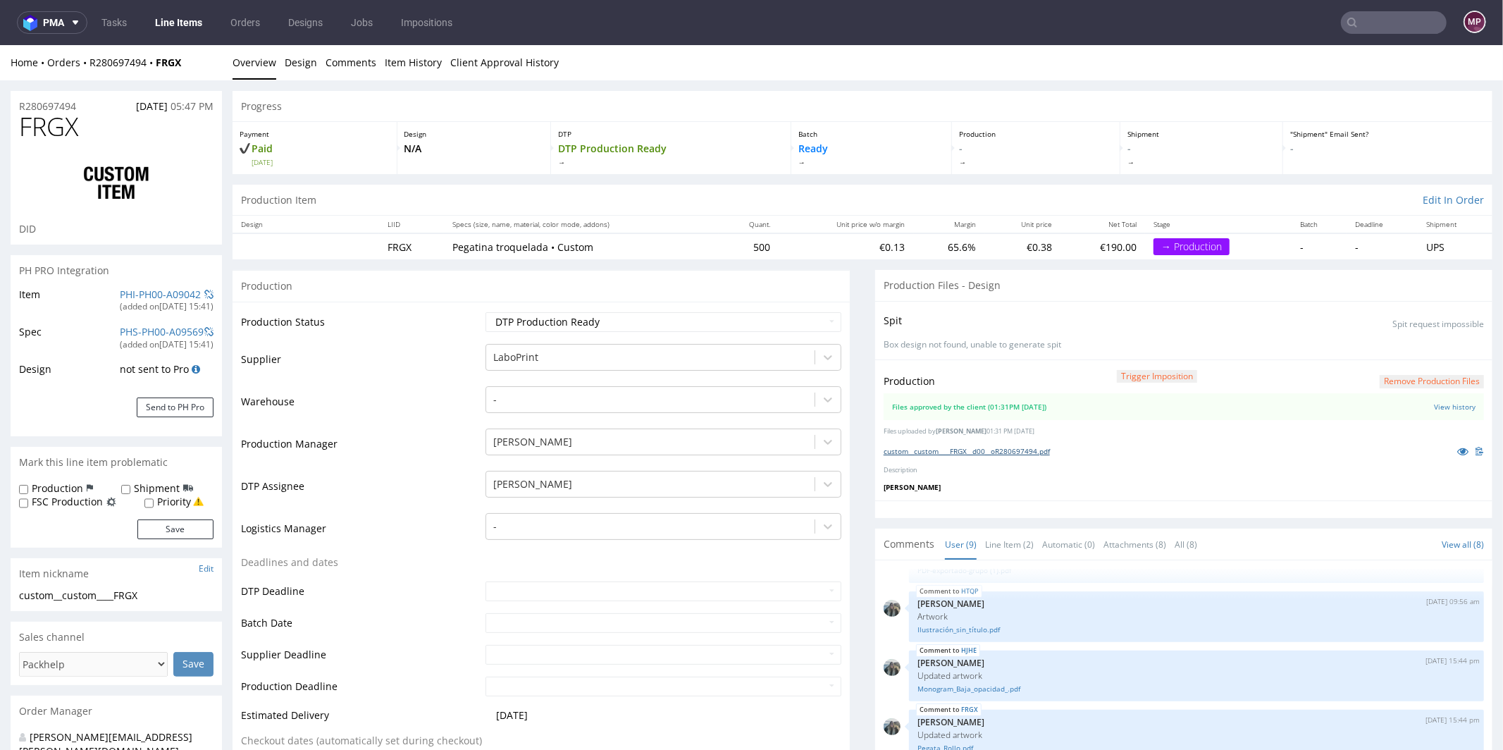
click at [973, 448] on link "custom__custom____FRGX__d00__oR280697494.pdf" at bounding box center [966, 450] width 166 height 10
click at [147, 295] on link "PHI-PH00-A09042" at bounding box center [160, 293] width 81 height 13
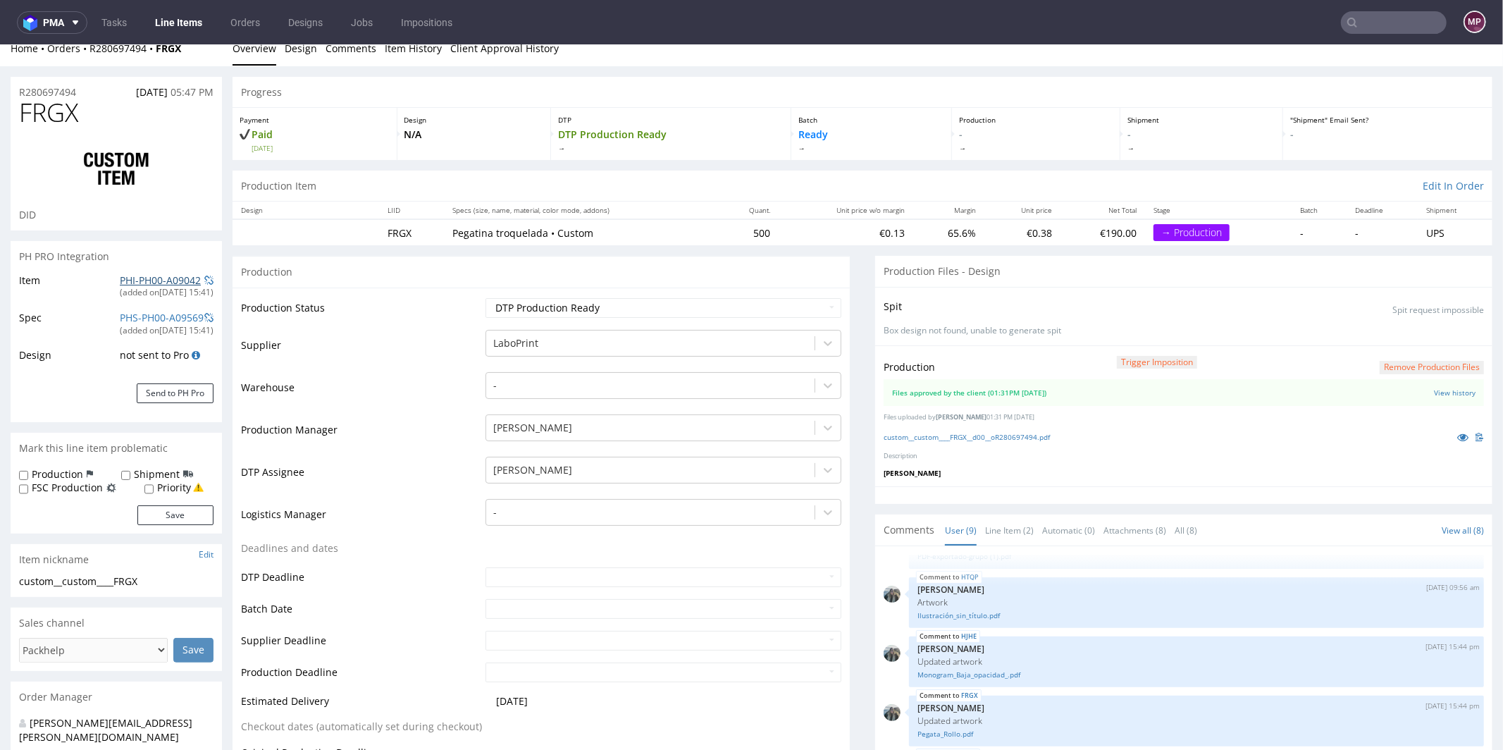
scroll to position [500, 0]
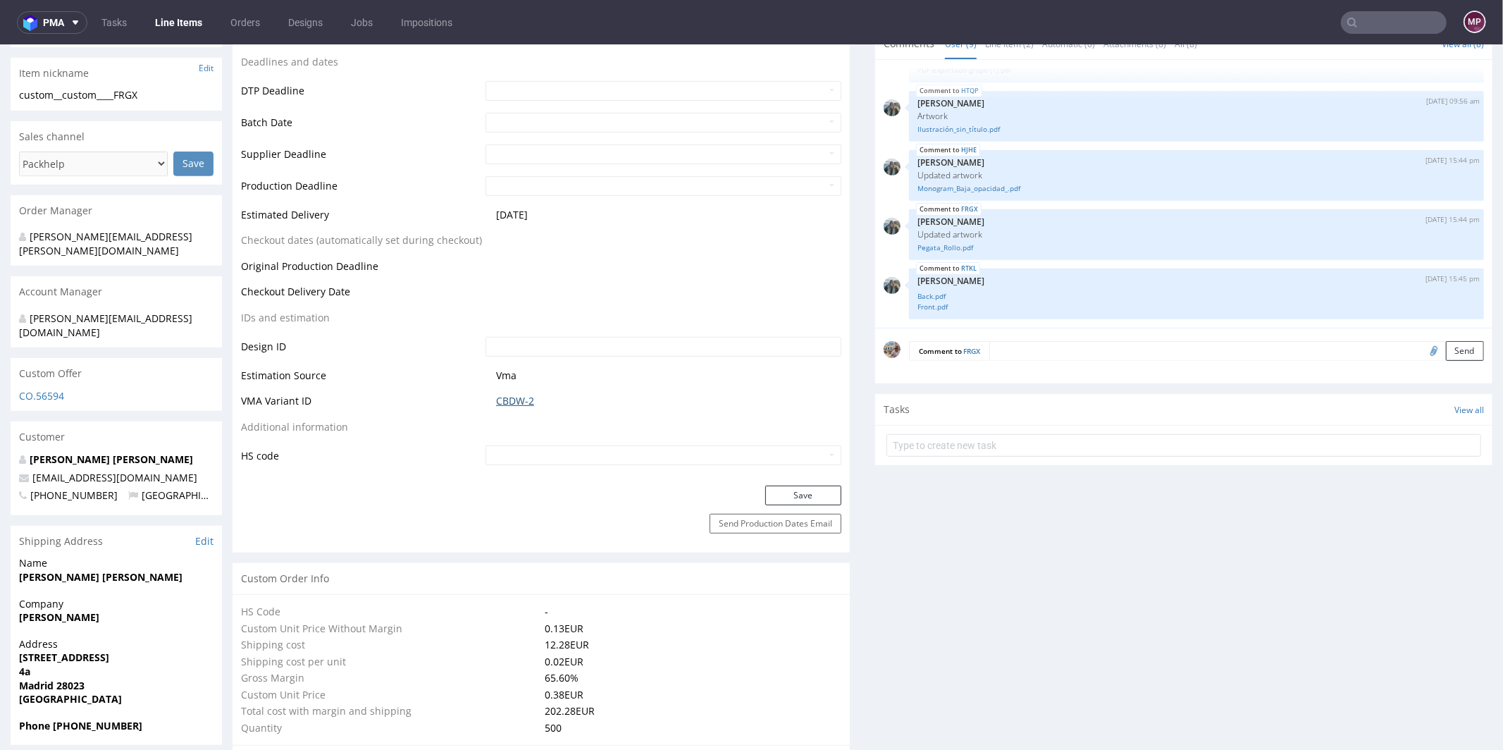
click at [521, 394] on link "CBDW-2" at bounding box center [515, 400] width 38 height 14
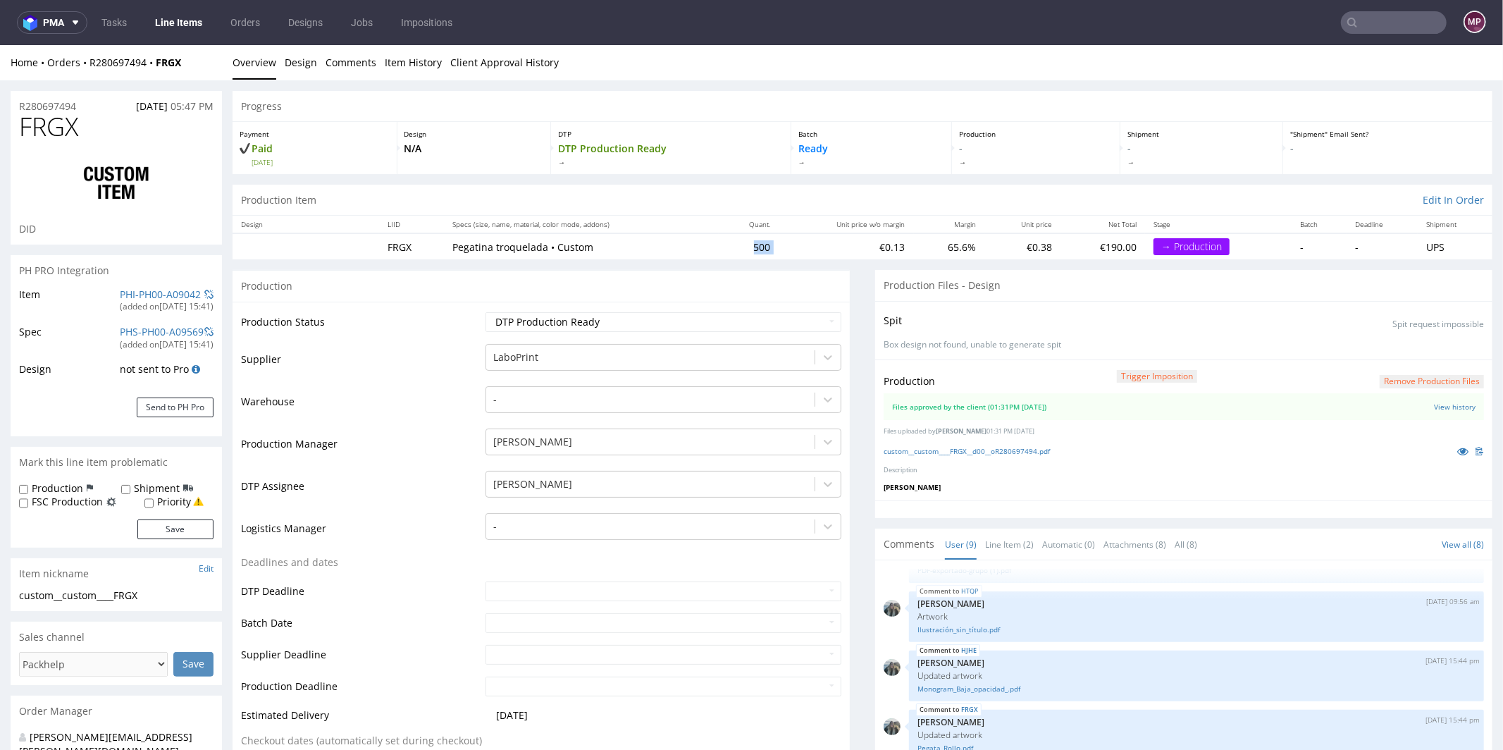
drag, startPoint x: 776, startPoint y: 247, endPoint x: 728, endPoint y: 244, distance: 48.0
click at [728, 244] on tr "FRGX Pegatina troquelada • Custom 500 €0.13 65.6% €0.38 €190.00 → Production - …" at bounding box center [862, 245] width 1260 height 26
copy td "500"
drag, startPoint x: 82, startPoint y: 104, endPoint x: 22, endPoint y: 101, distance: 60.0
click at [22, 101] on div "R280697494 04.09.2025 05:47 PM" at bounding box center [116, 101] width 211 height 23
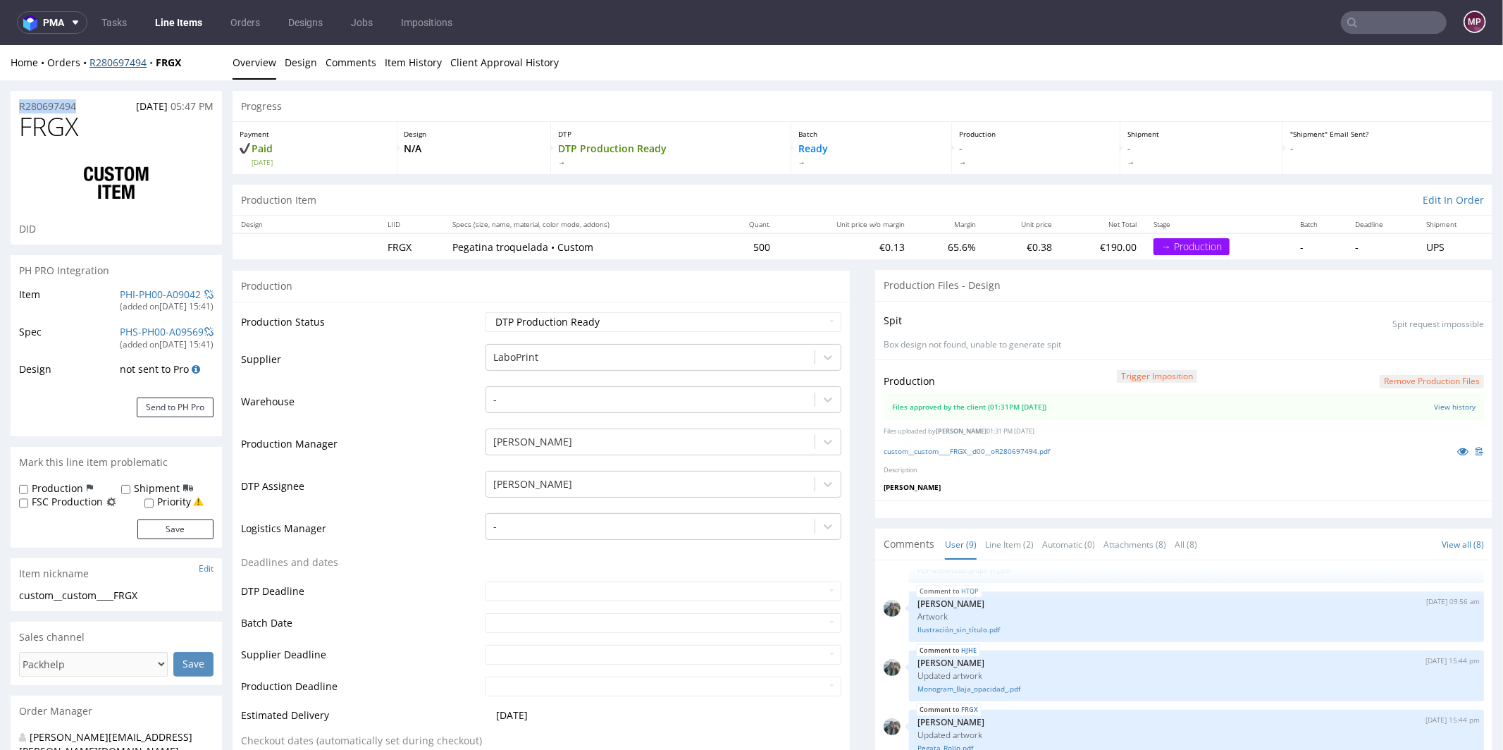
copy p "R280697494"
drag, startPoint x: 99, startPoint y: 130, endPoint x: 25, endPoint y: 127, distance: 74.0
click at [25, 127] on h1 "FRGX" at bounding box center [116, 126] width 194 height 28
copy span "FRGX"
click at [582, 315] on select "Waiting for Artwork Waiting for Diecut Waiting for Mockup Waiting for DTP Waiti…" at bounding box center [663, 321] width 356 height 20
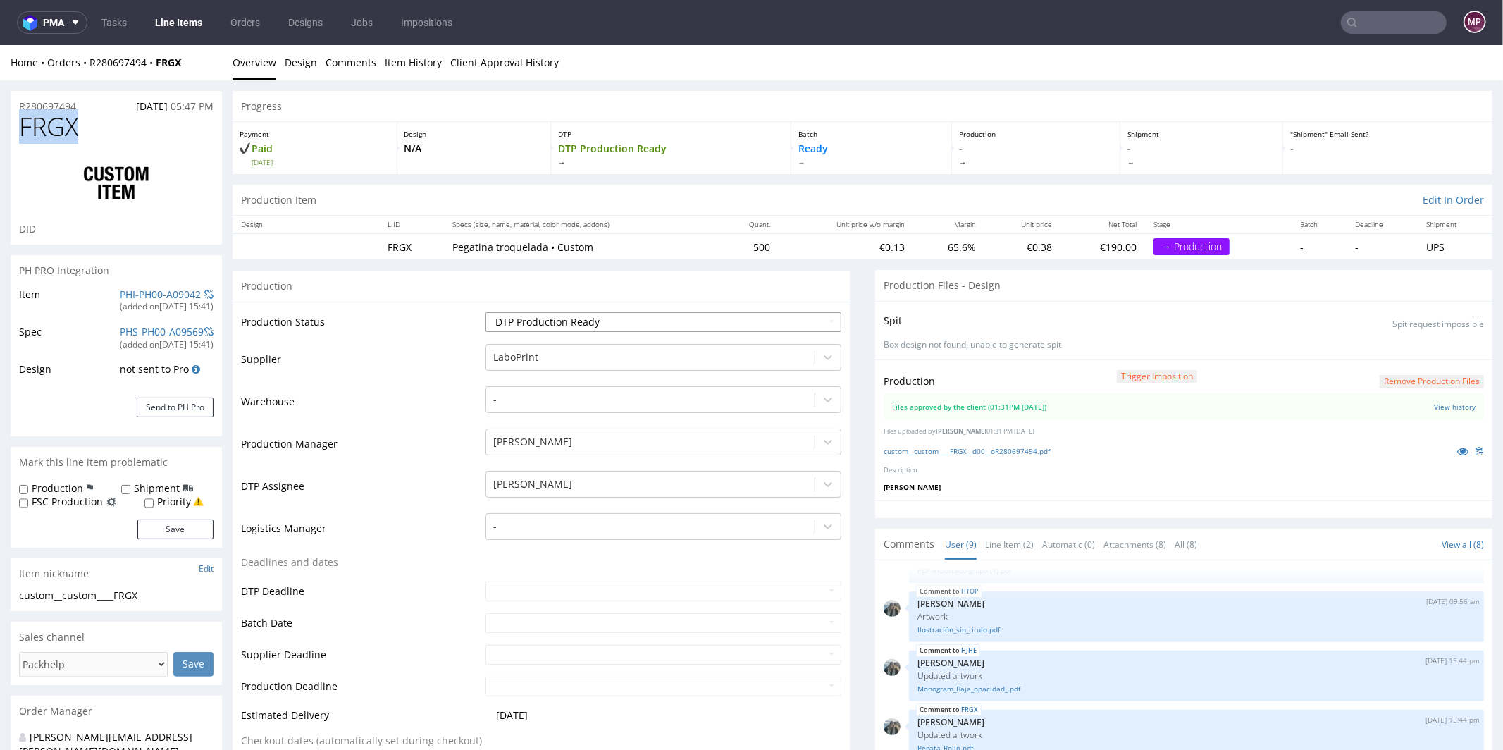
select select "production_in_process"
click at [485, 311] on select "Waiting for Artwork Waiting for Diecut Waiting for Mockup Waiting for DTP Waiti…" at bounding box center [663, 321] width 356 height 20
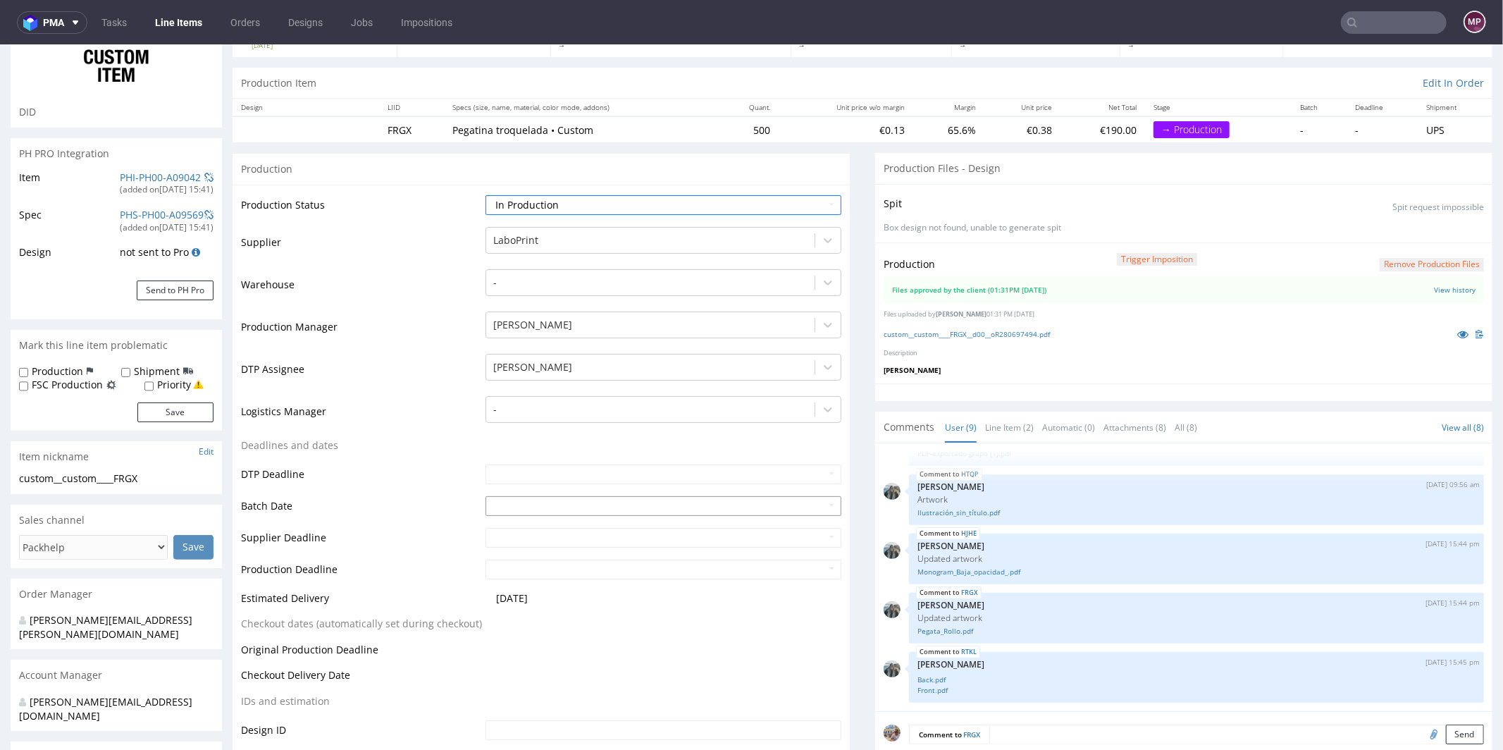
click at [504, 504] on input "text" at bounding box center [663, 505] width 356 height 20
click at [543, 398] on td "9" at bounding box center [537, 397] width 21 height 21
type input "2025-09-09"
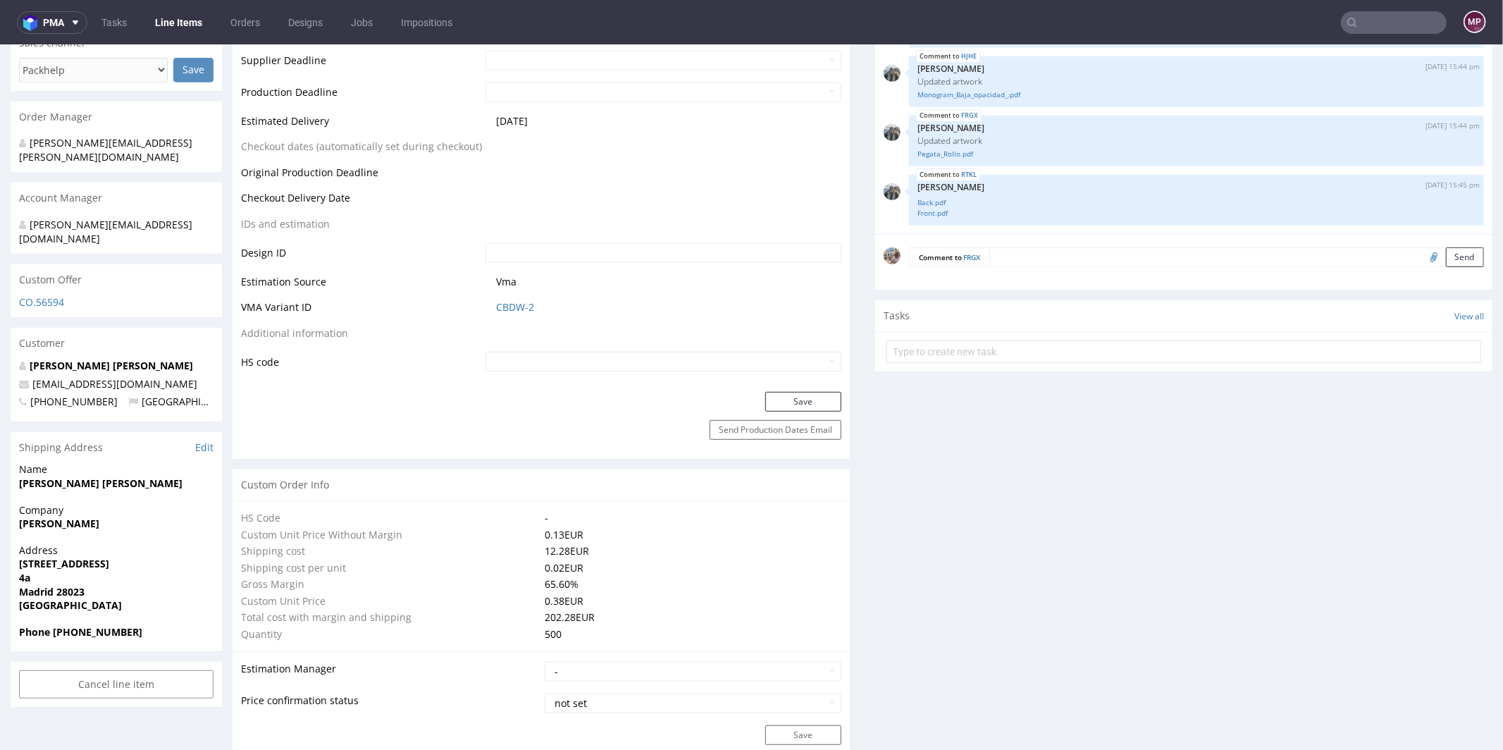
scroll to position [599, 0]
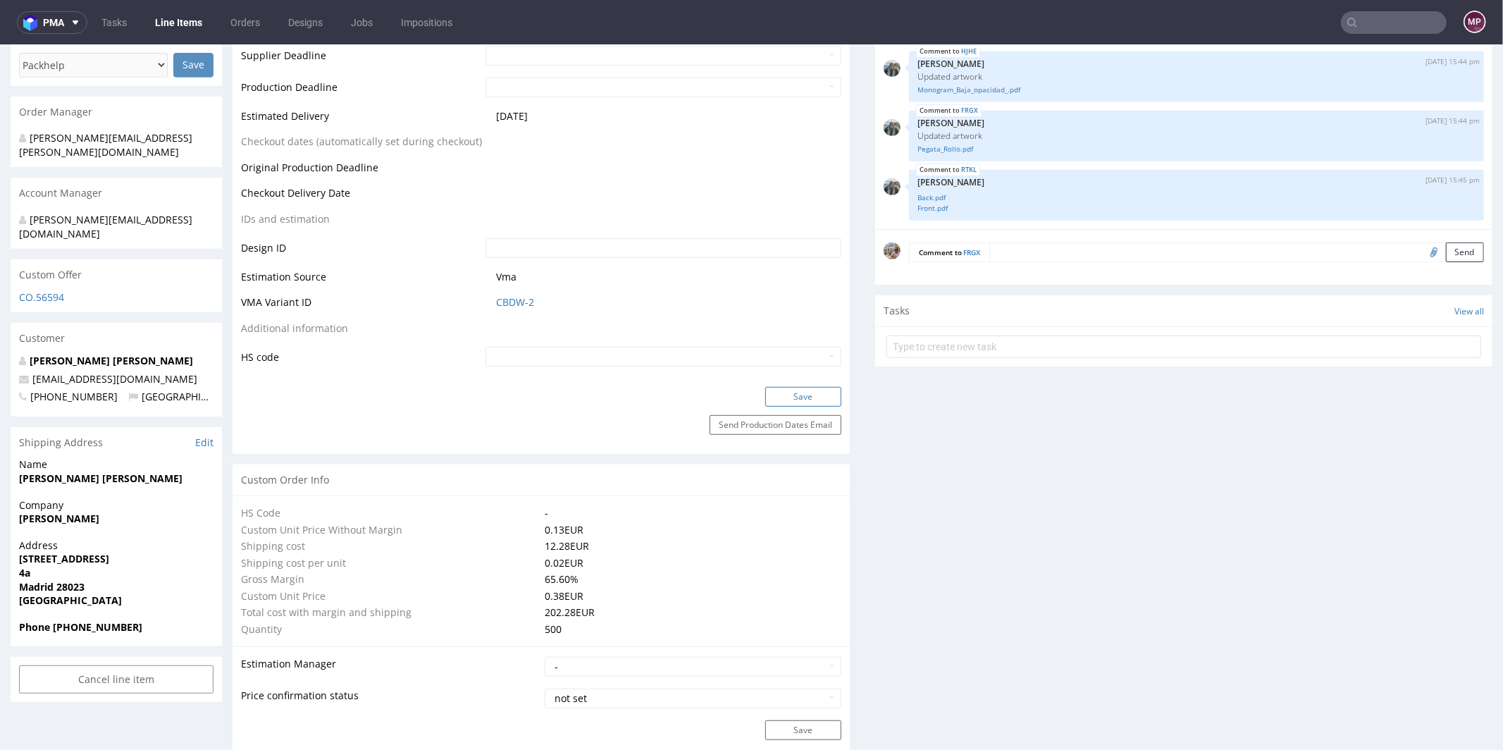
click at [784, 390] on button "Save" at bounding box center [803, 396] width 76 height 20
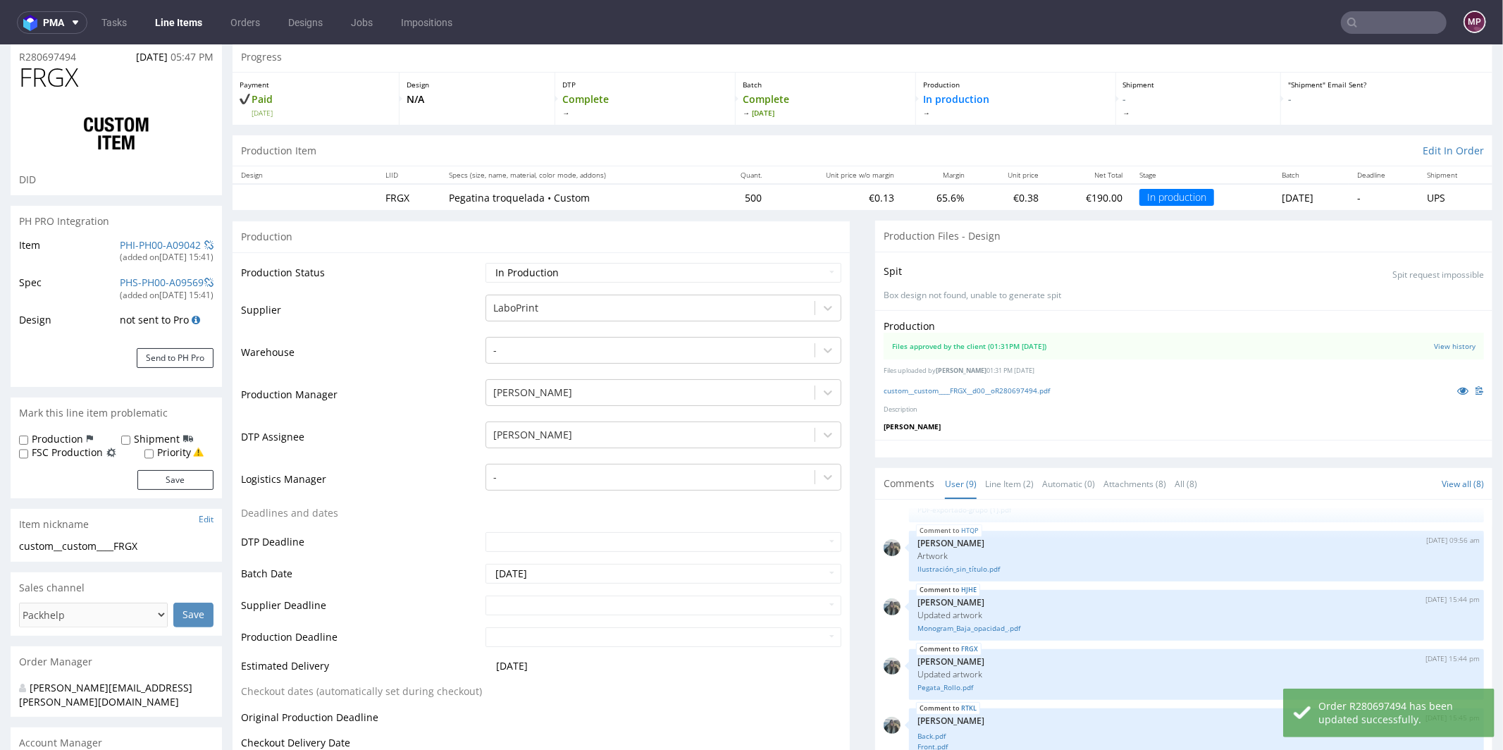
scroll to position [0, 0]
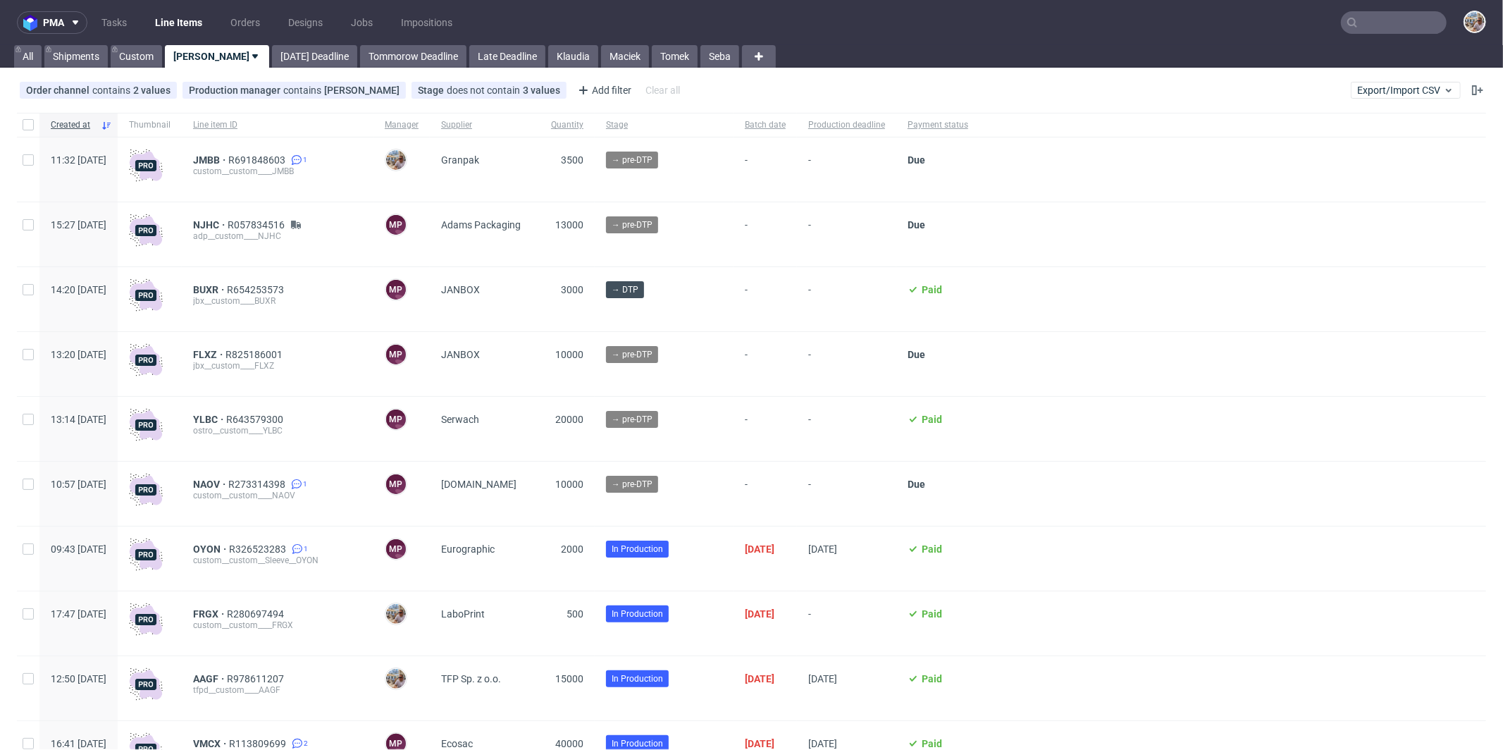
click at [1368, 30] on input "text" at bounding box center [1394, 22] width 106 height 23
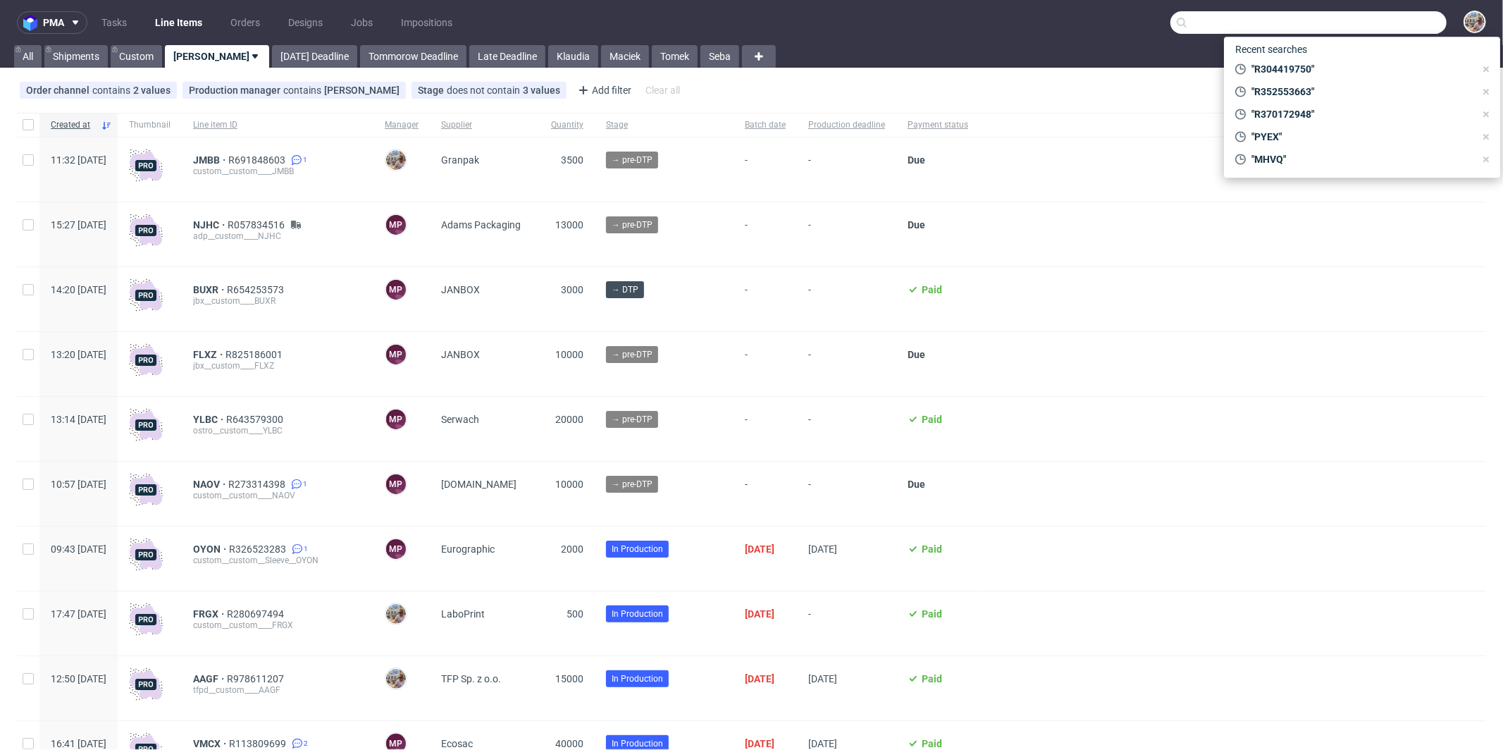
paste input "CBDW - 2"
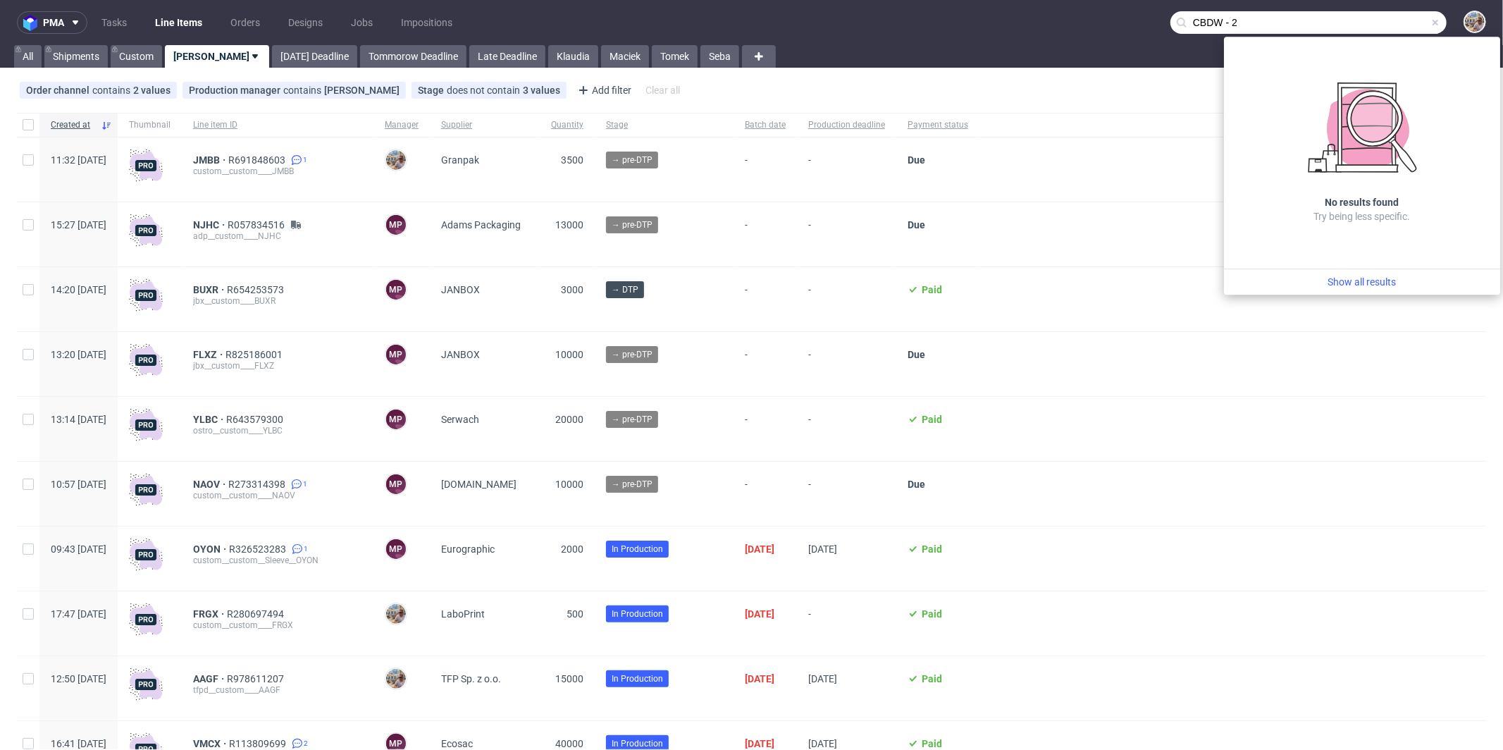
drag, startPoint x: 1240, startPoint y: 23, endPoint x: 1138, endPoint y: -6, distance: 106.4
click at [1138, 0] on html "pma Tasks Line Items Orders Designs Jobs Impositions CBDW - 2 All Shipments Cus…" at bounding box center [751, 375] width 1503 height 750
paste input "R283535015"
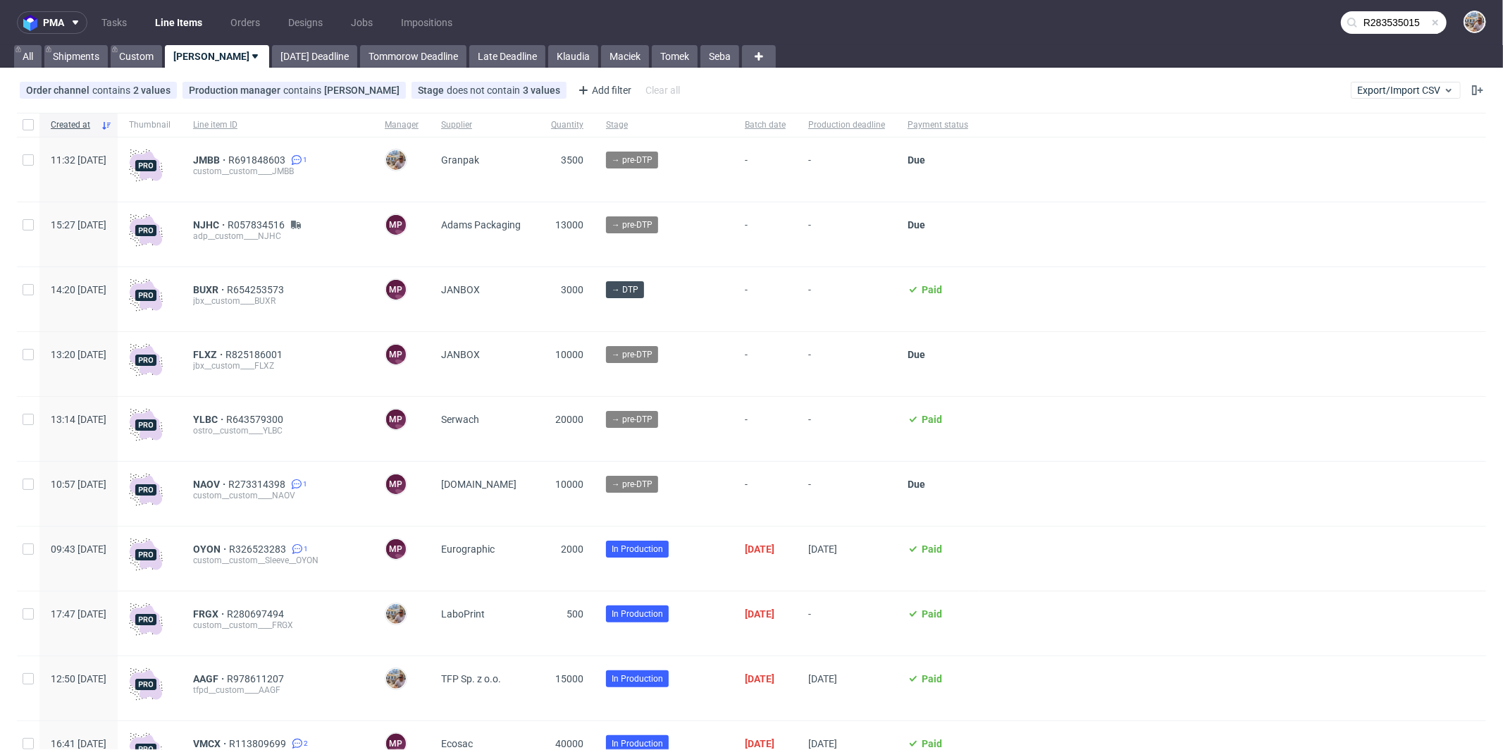
type input "R283535015"
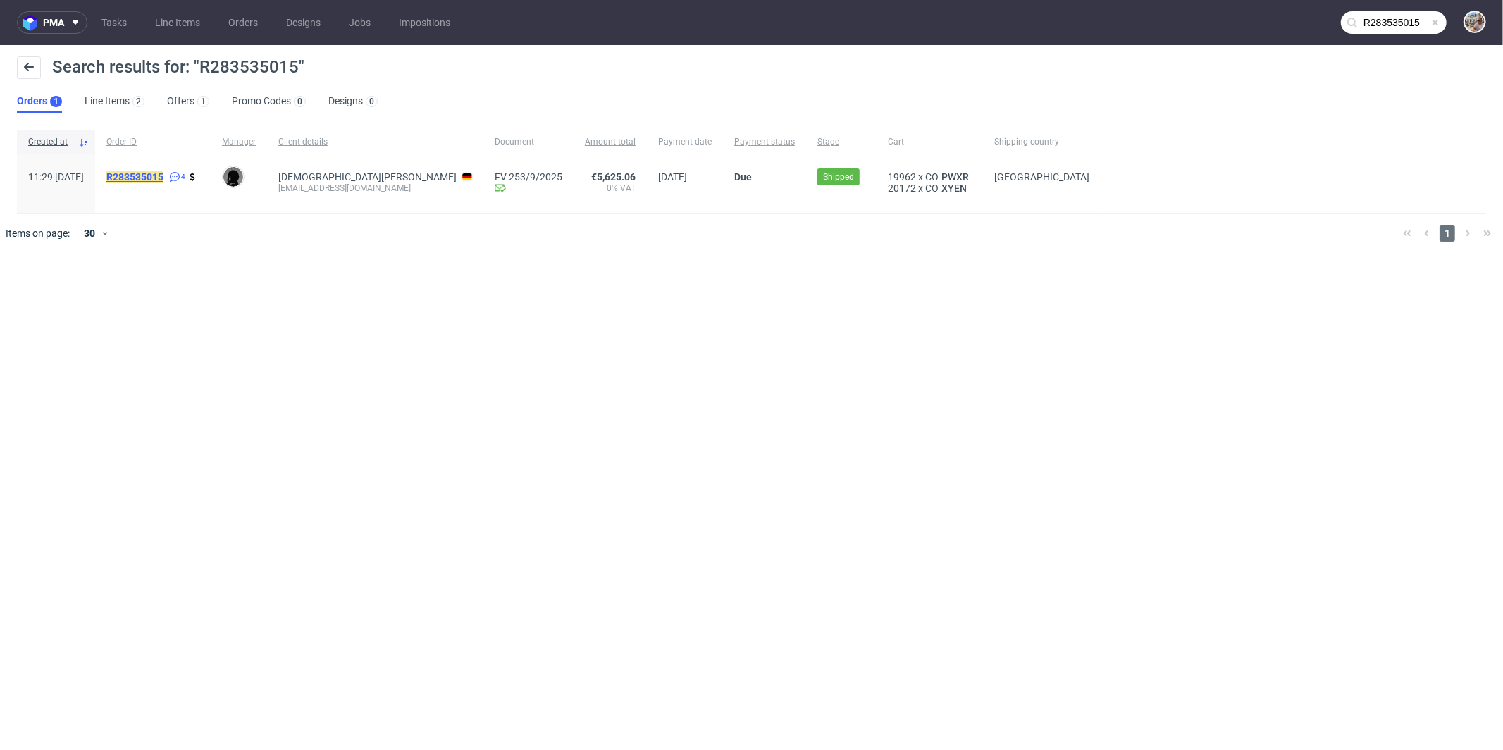
click at [163, 171] on span "R283535015" at bounding box center [134, 176] width 57 height 11
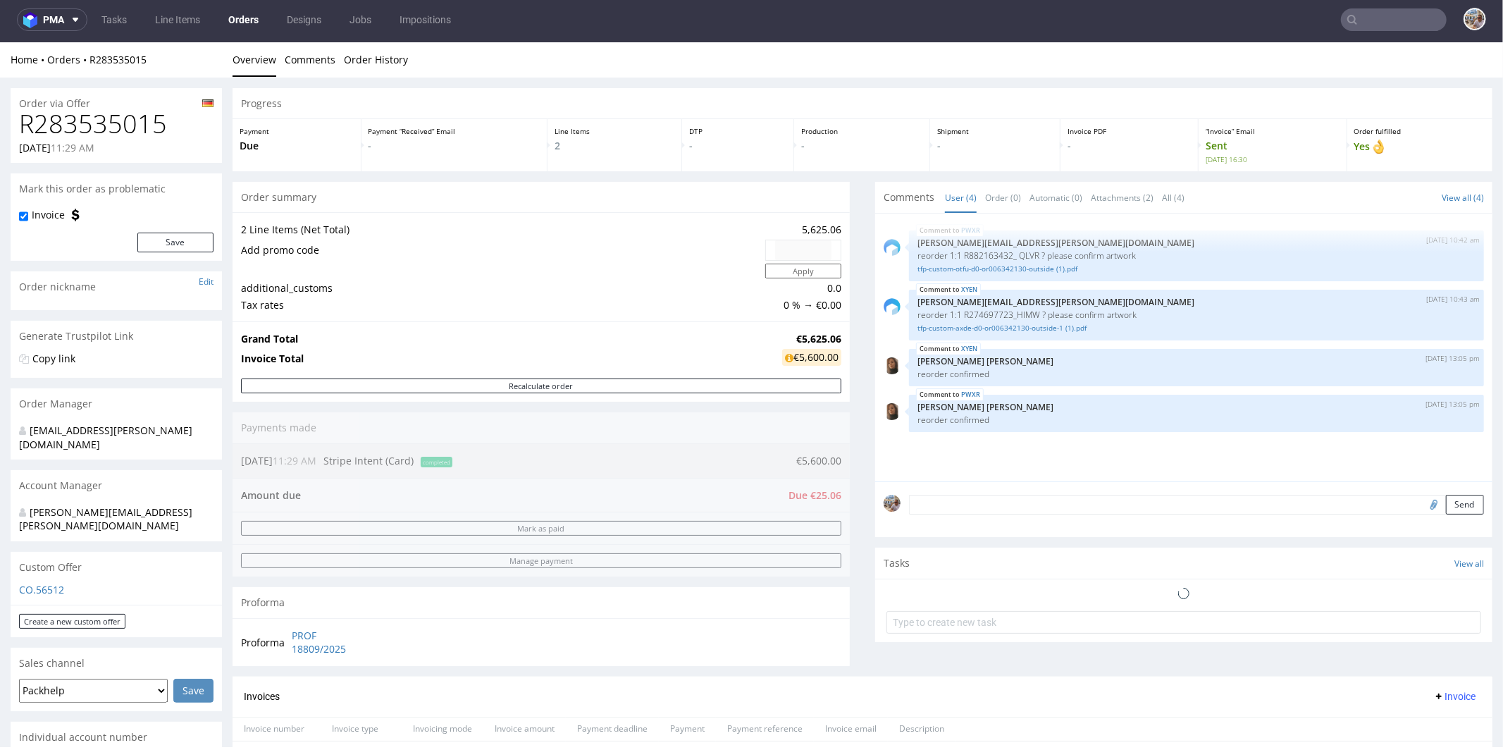
click at [173, 123] on h1 "R283535015" at bounding box center [116, 123] width 194 height 28
drag, startPoint x: 150, startPoint y: 126, endPoint x: 4, endPoint y: 127, distance: 146.5
click at [4, 127] on div "Order via Offer R283535015 15.08.2025 11:29 AM Mark this order as problematic I…" at bounding box center [751, 759] width 1503 height 1364
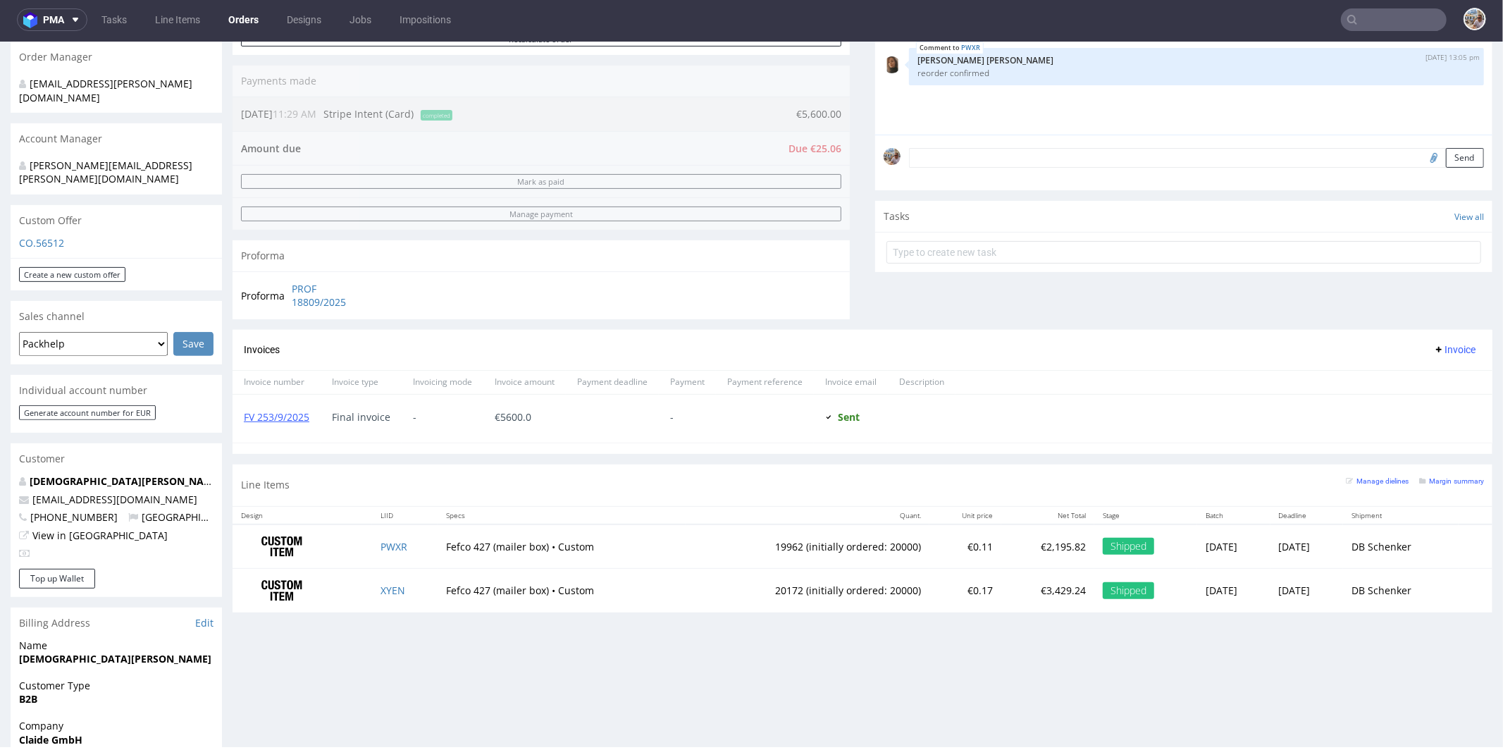
scroll to position [674, 0]
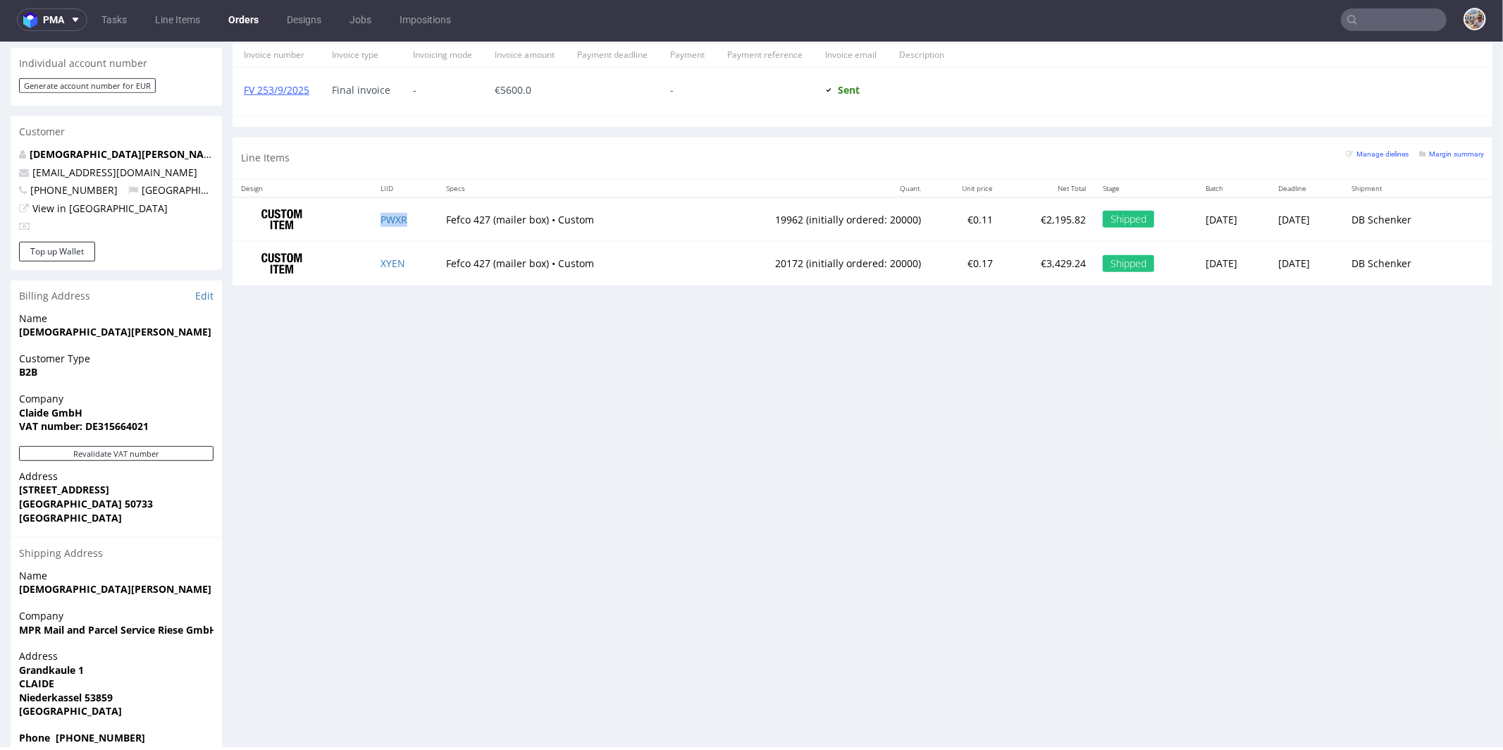
click at [420, 218] on td "PWXR" at bounding box center [405, 219] width 66 height 44
copy link "PWXR"
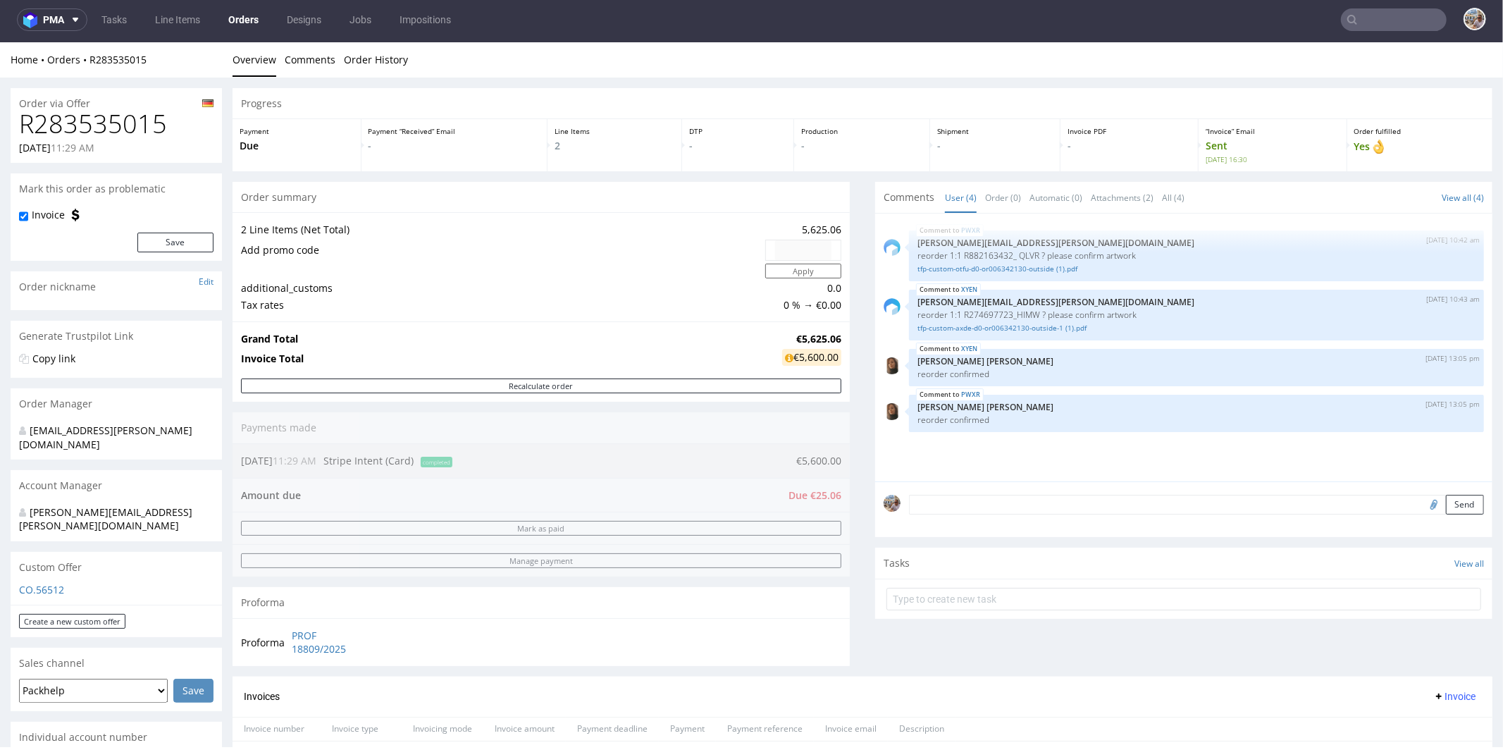
scroll to position [0, 0]
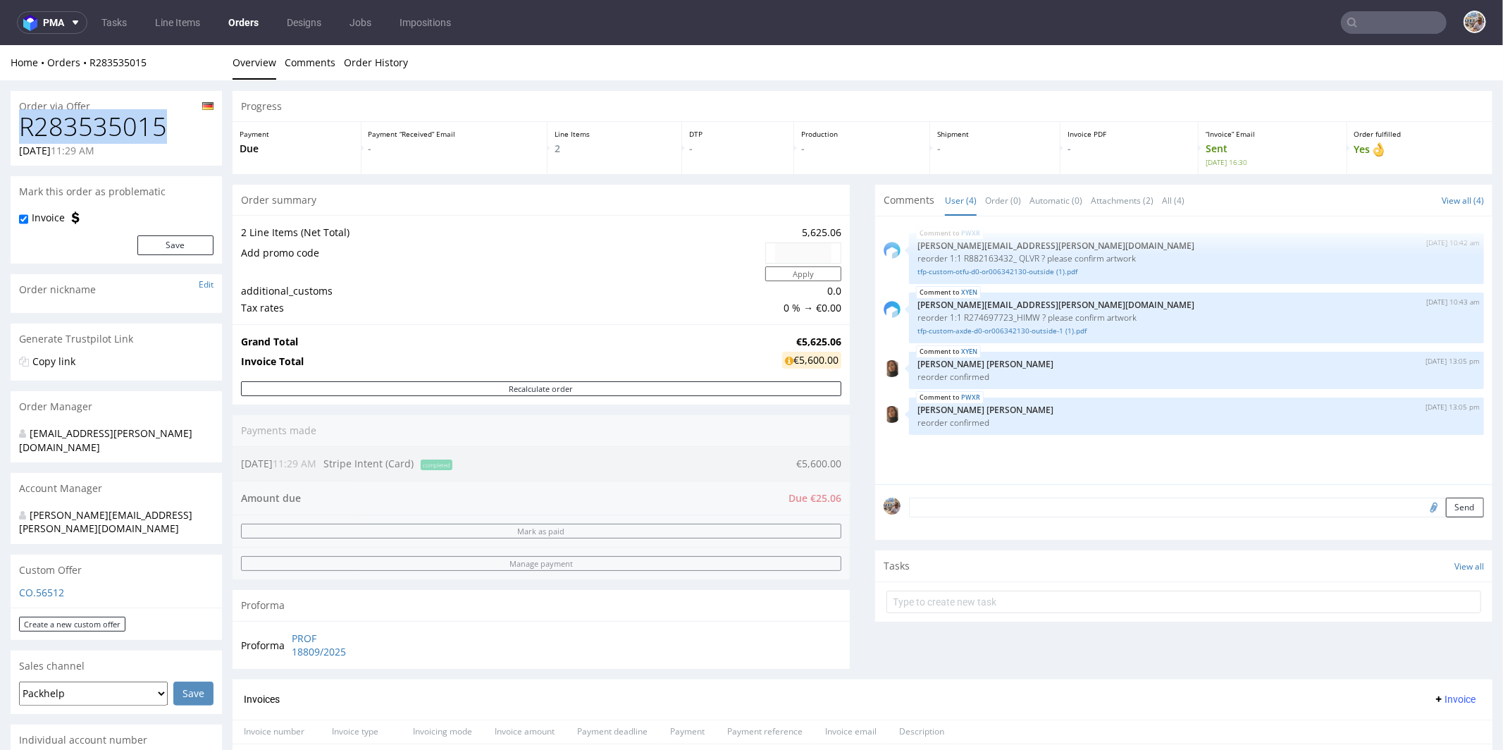
drag, startPoint x: 165, startPoint y: 125, endPoint x: 20, endPoint y: 125, distance: 144.4
click at [20, 125] on h1 "R283535015" at bounding box center [116, 126] width 194 height 28
copy h1 "R283535015"
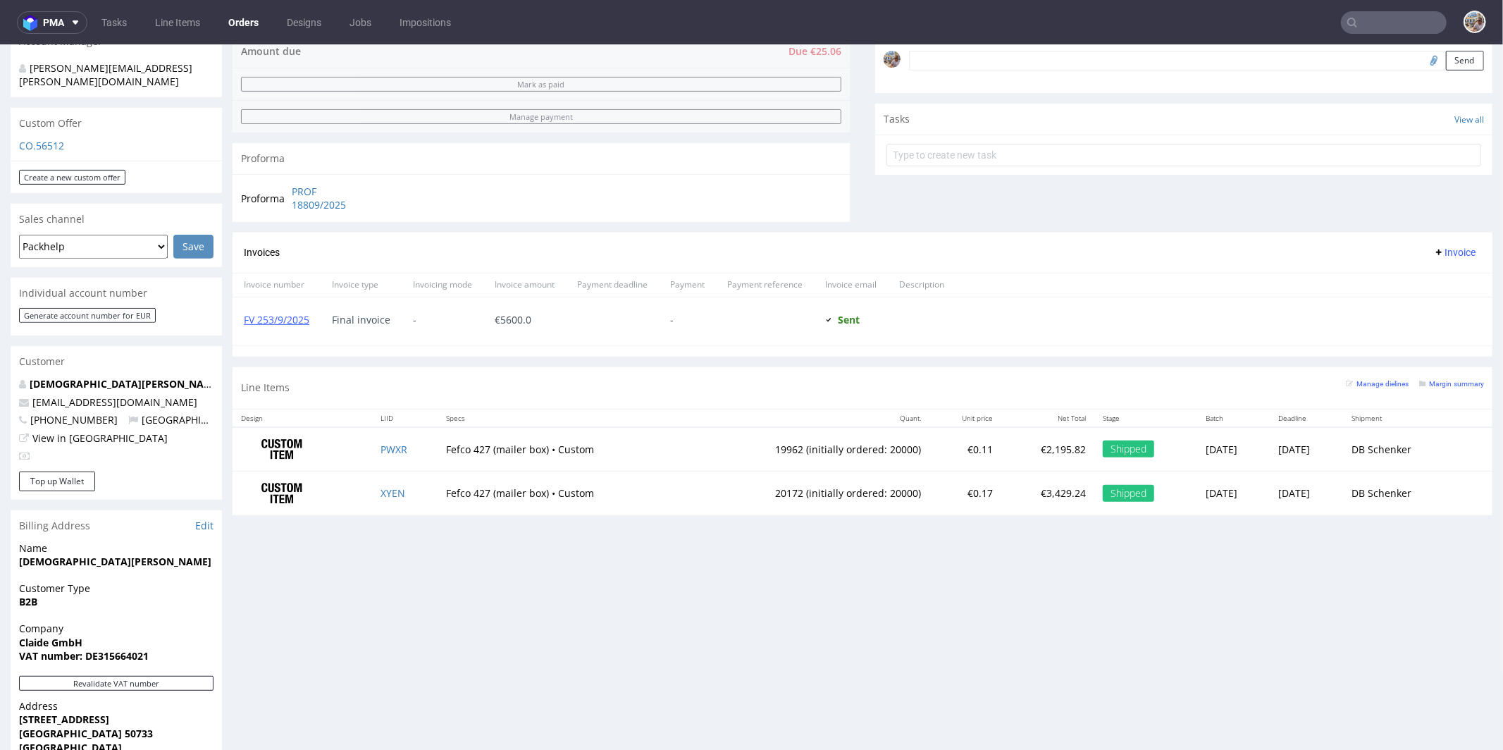
scroll to position [674, 0]
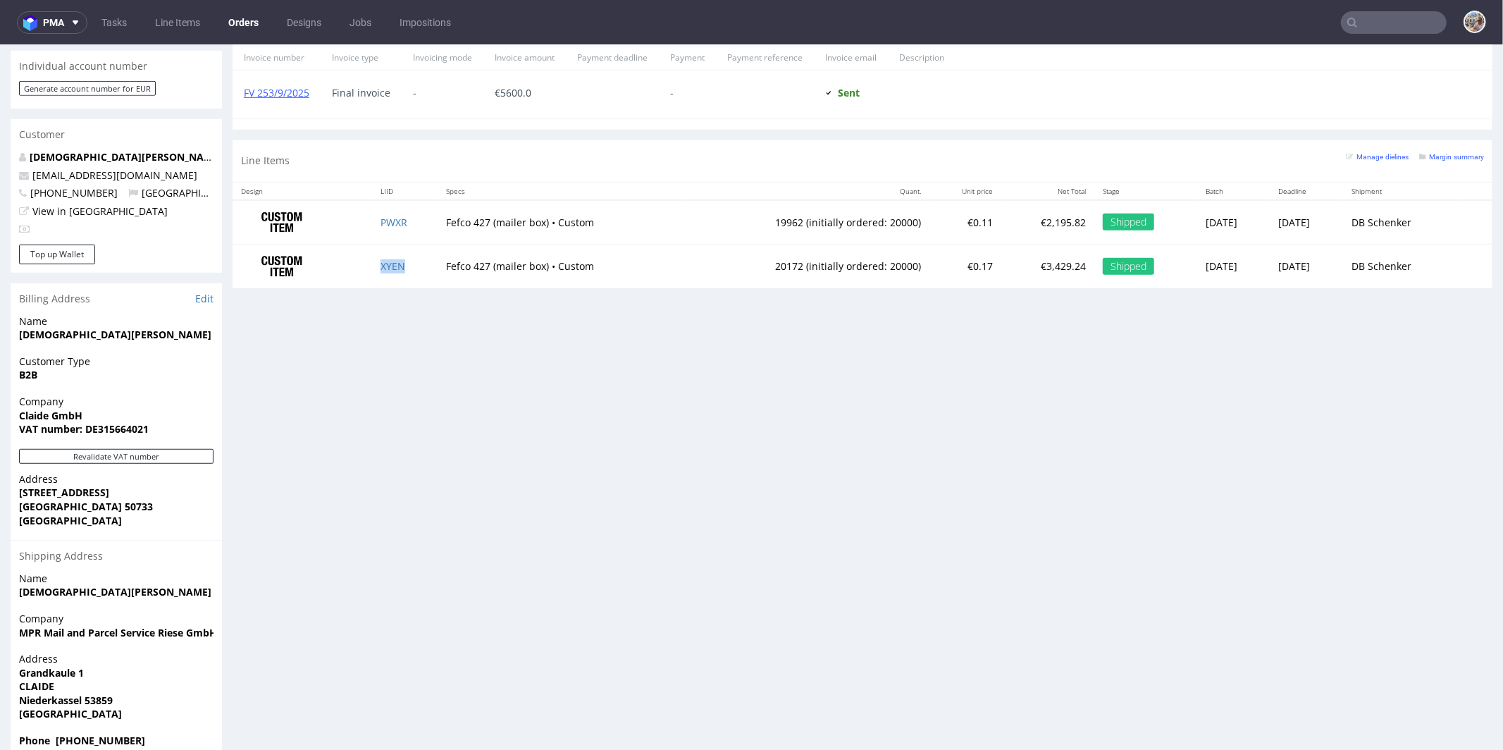
click at [407, 266] on td "XYEN" at bounding box center [405, 266] width 66 height 44
copy link "XYEN"
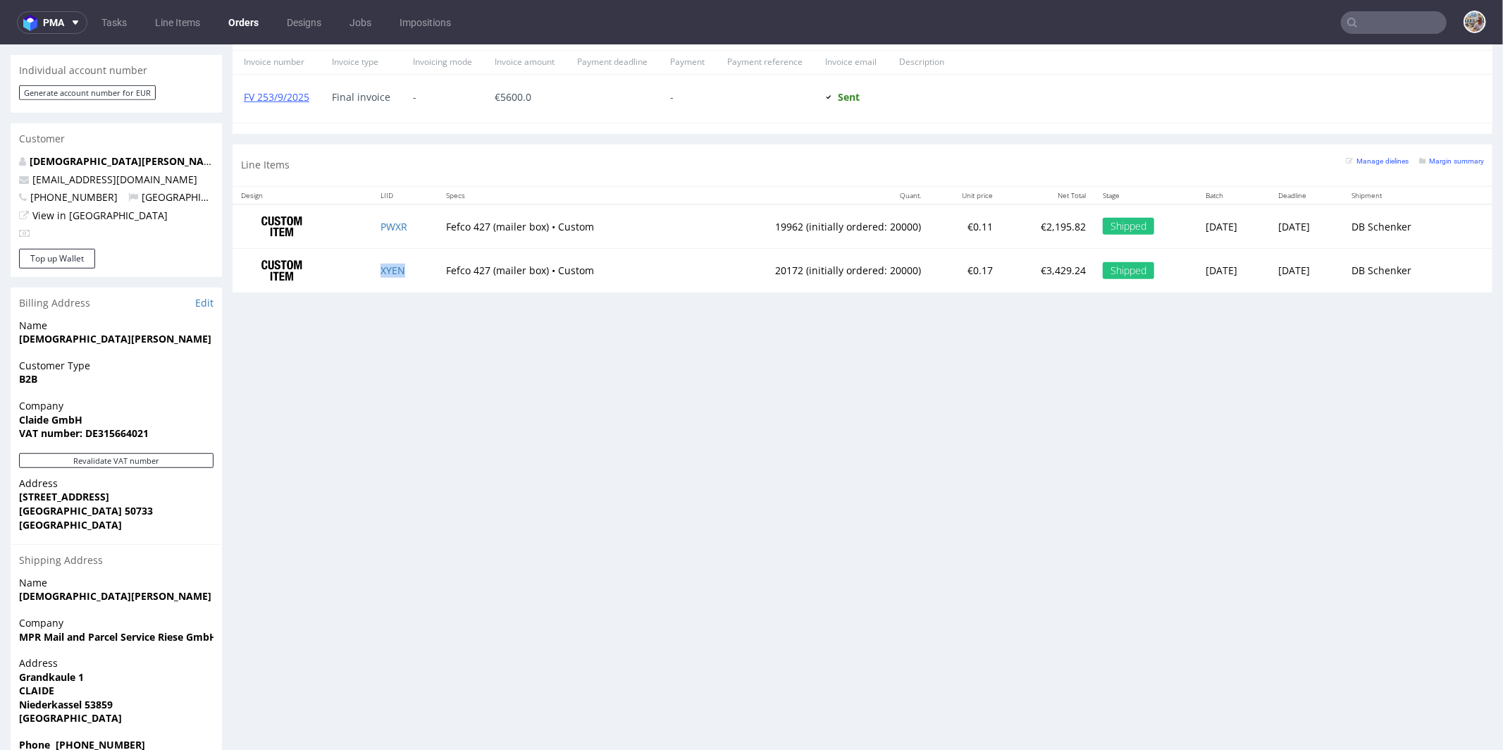
scroll to position [556, 0]
